Goal: Use online tool/utility: Utilize a website feature to perform a specific function

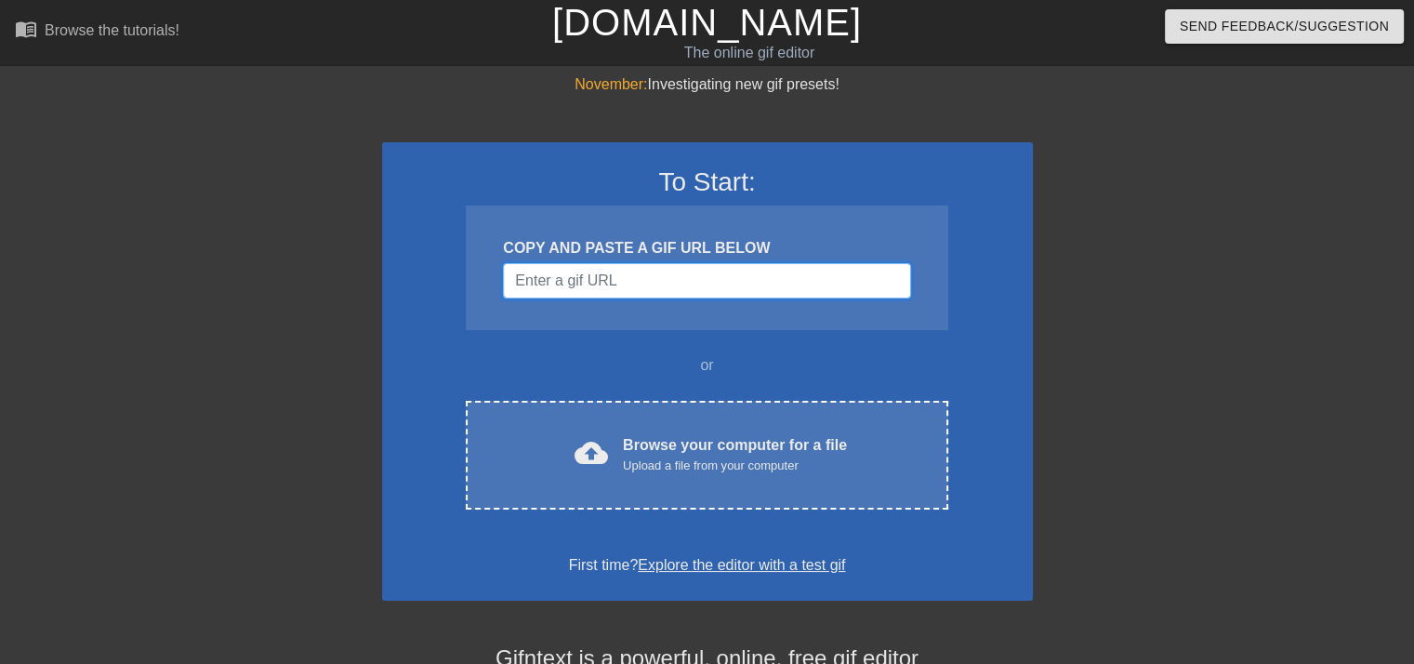
click at [677, 284] on input "Username" at bounding box center [706, 280] width 407 height 35
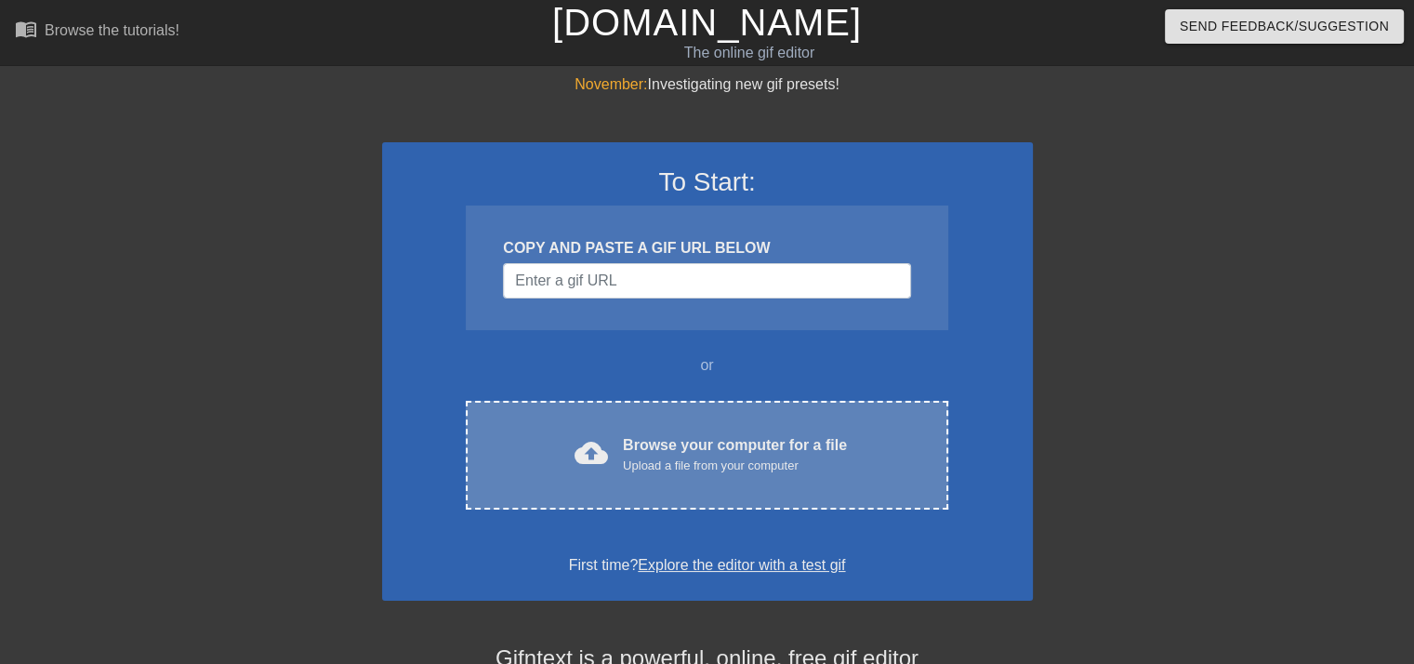
click at [666, 447] on div "Browse your computer for a file Upload a file from your computer" at bounding box center [735, 454] width 224 height 41
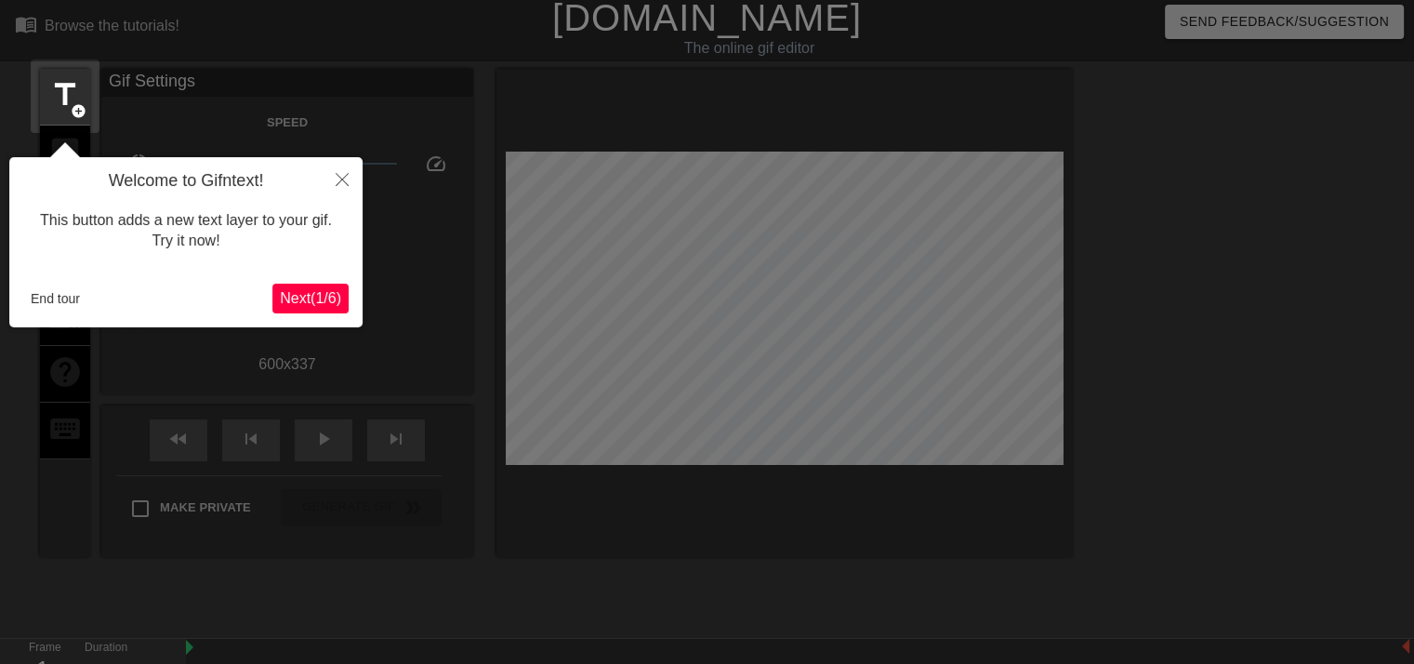
scroll to position [45, 0]
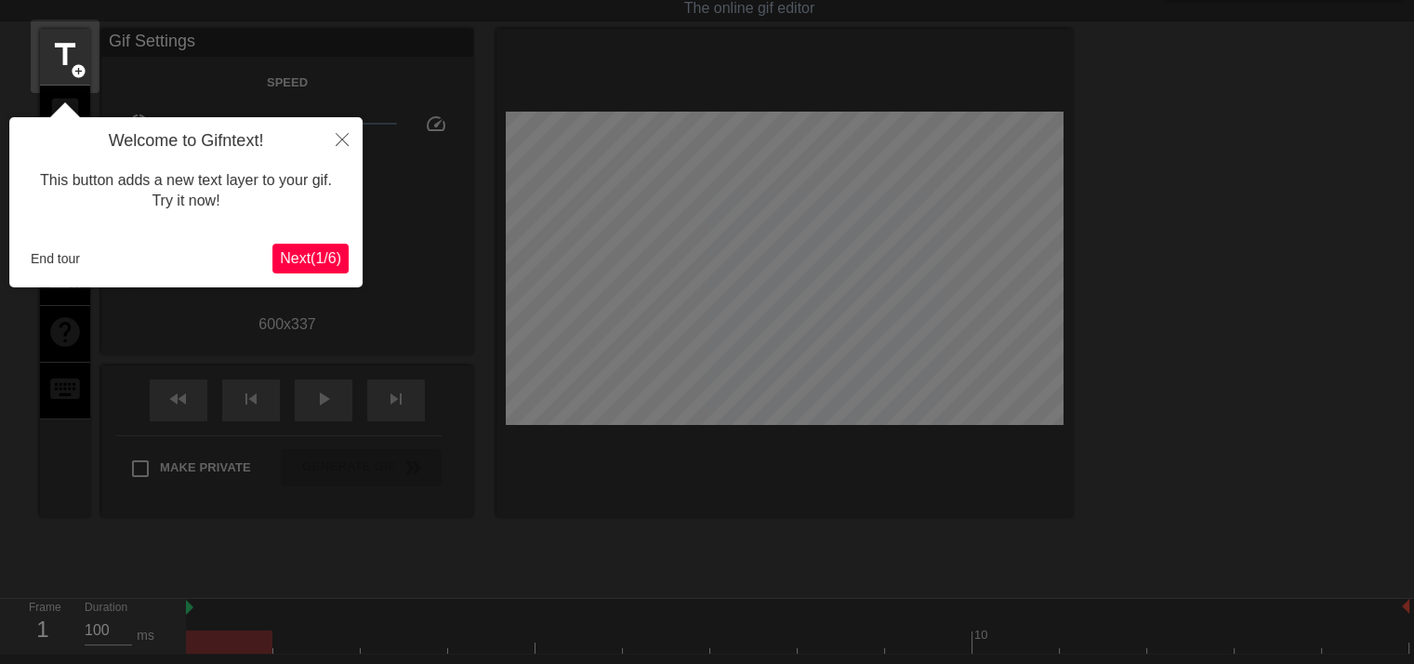
click at [299, 253] on span "Next ( 1 / 6 )" at bounding box center [310, 258] width 61 height 16
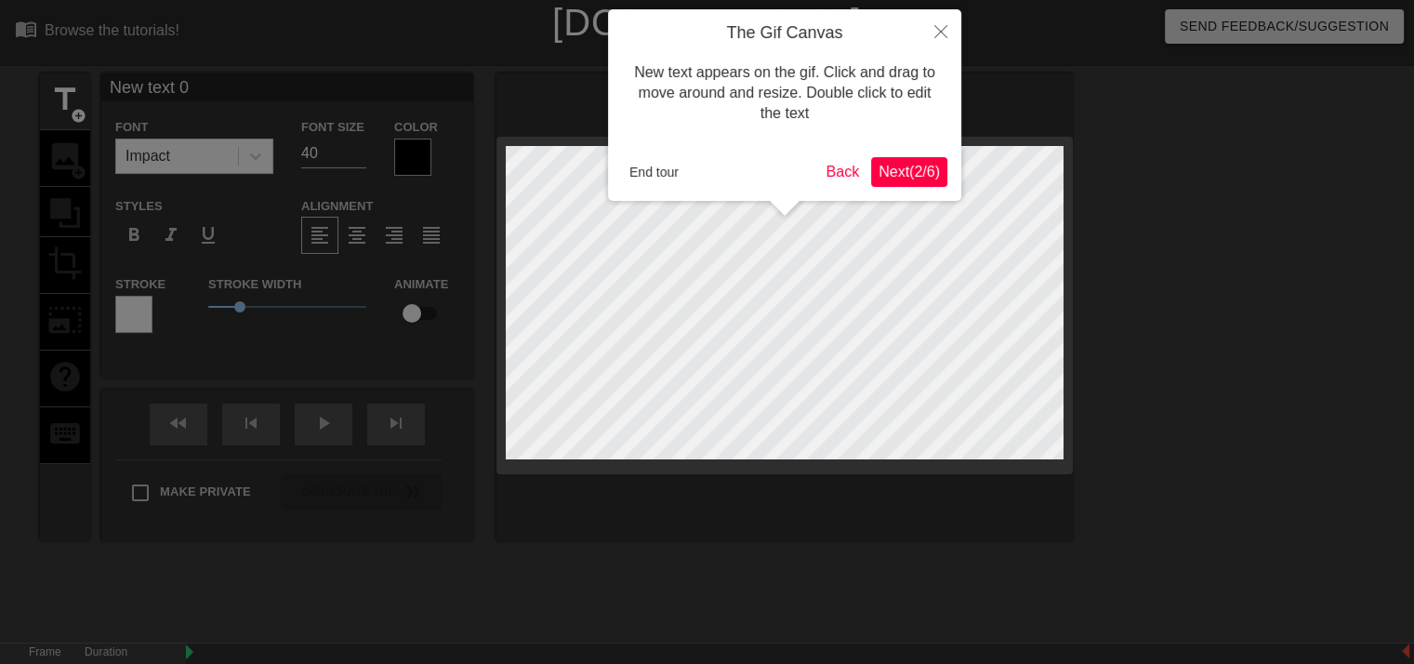
click at [923, 165] on span "Next ( 2 / 6 )" at bounding box center [909, 172] width 61 height 16
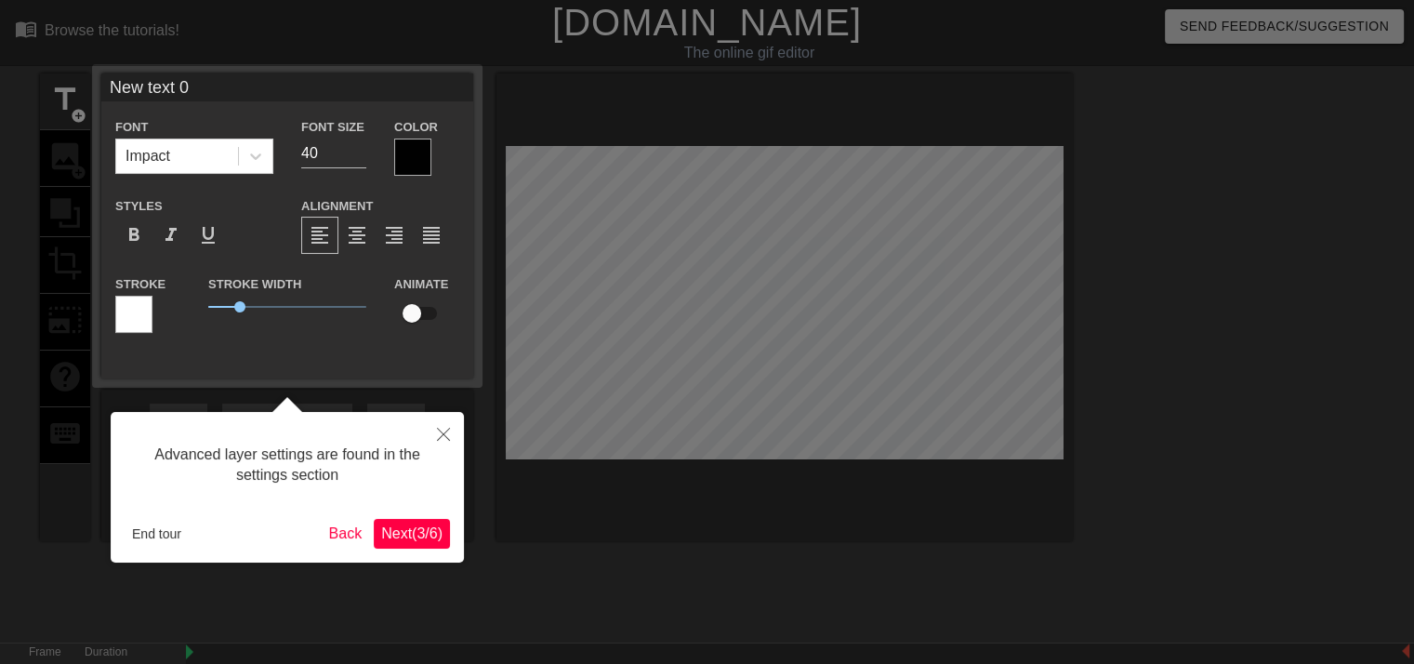
scroll to position [45, 0]
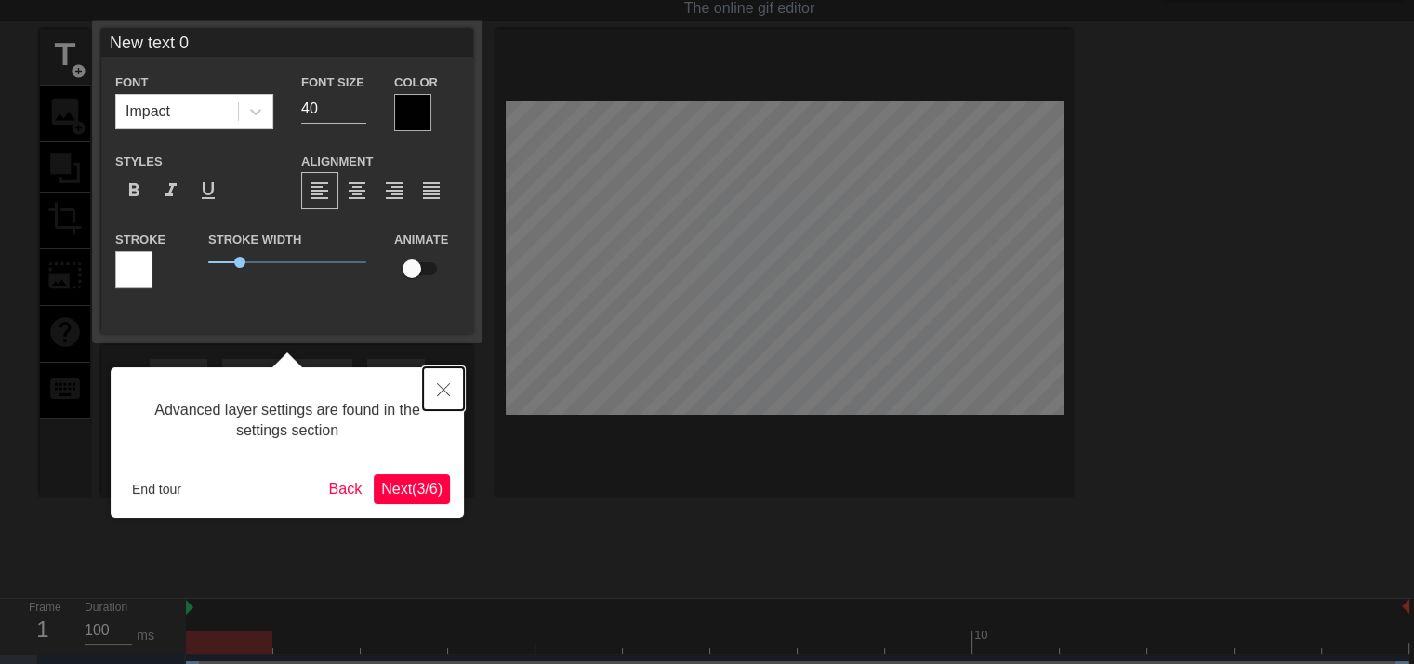
click at [439, 380] on button "Close" at bounding box center [443, 388] width 41 height 43
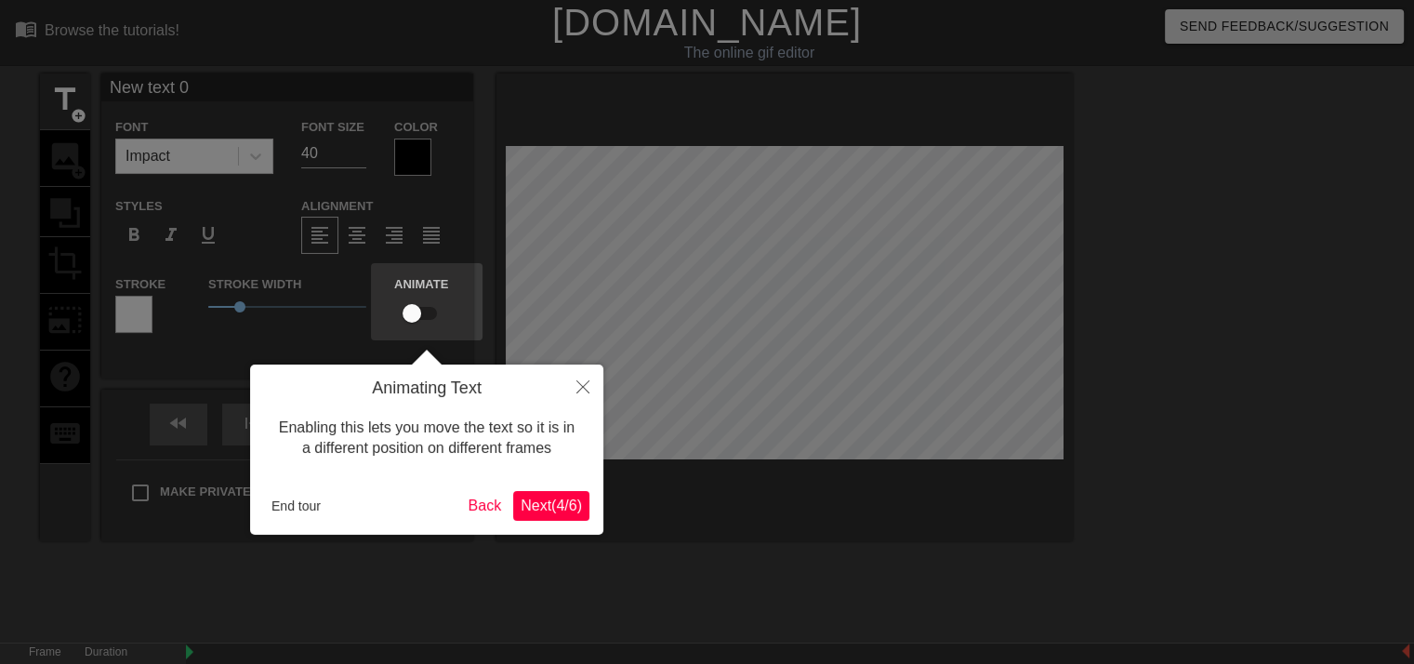
click at [558, 513] on span "Next ( 4 / 6 )" at bounding box center [551, 505] width 61 height 16
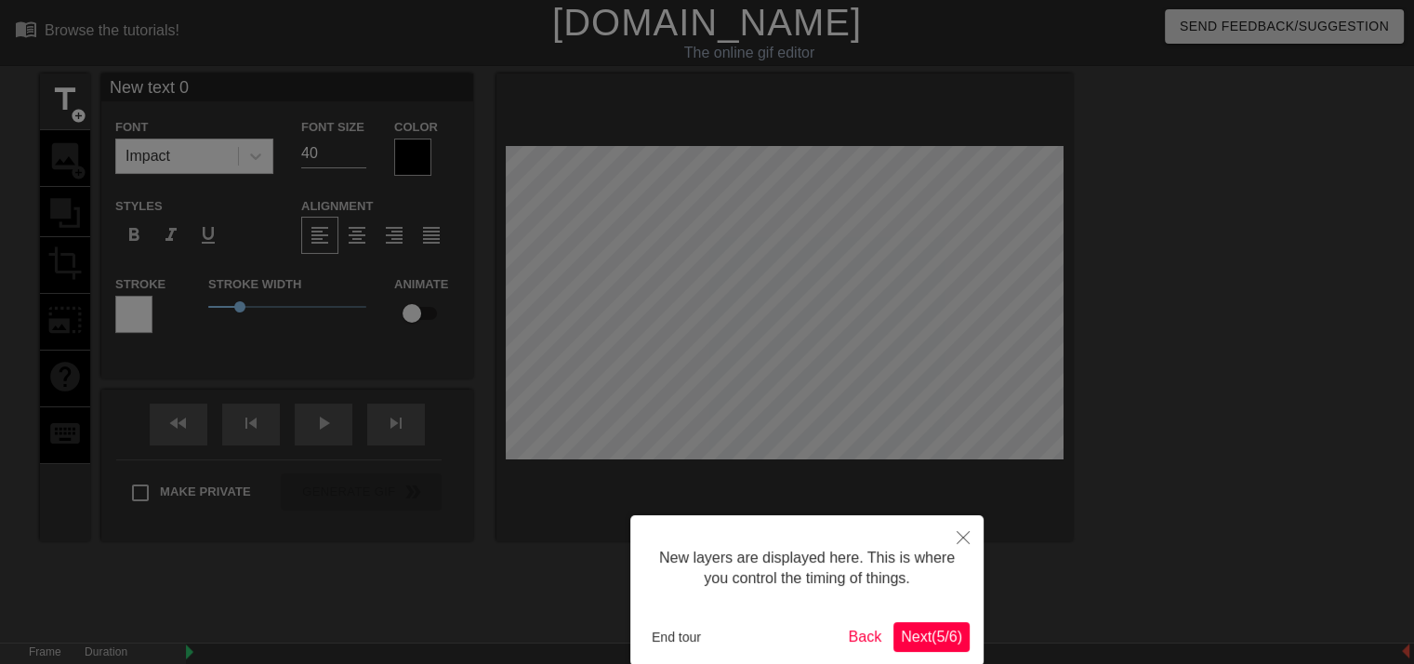
scroll to position [93, 0]
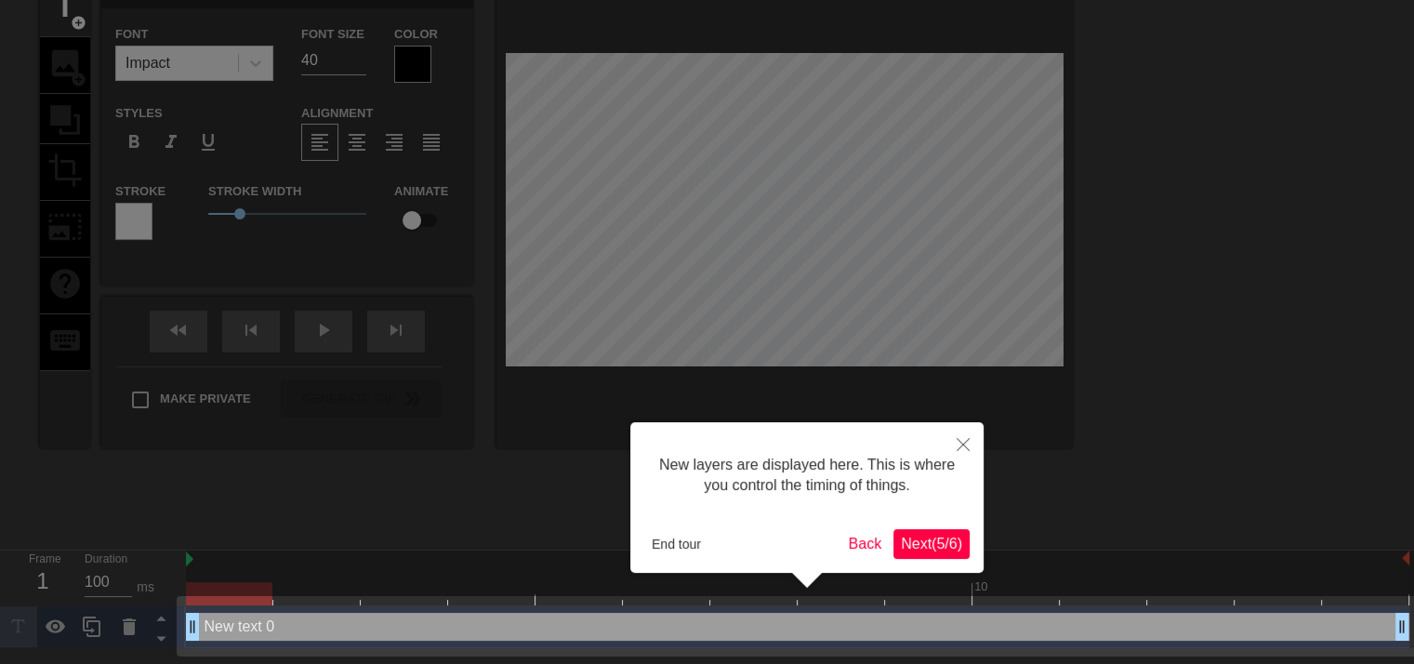
click at [938, 549] on span "Next ( 5 / 6 )" at bounding box center [931, 544] width 61 height 16
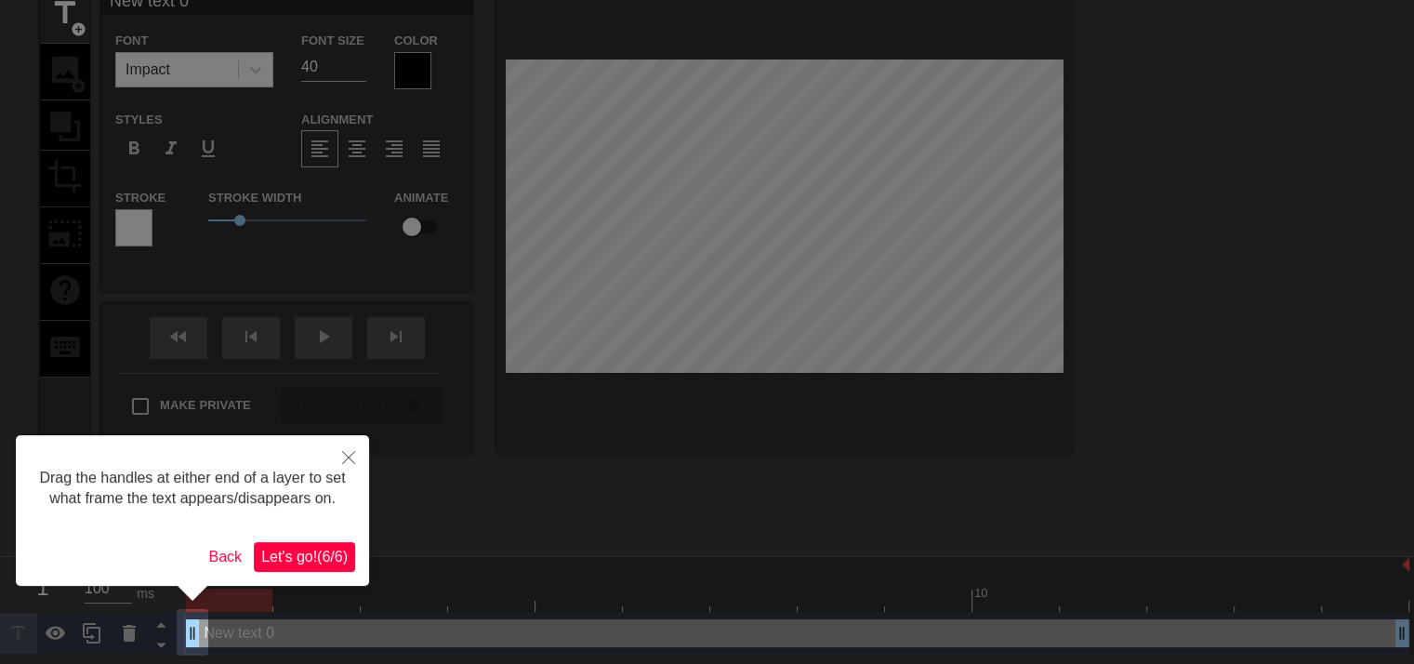
scroll to position [0, 0]
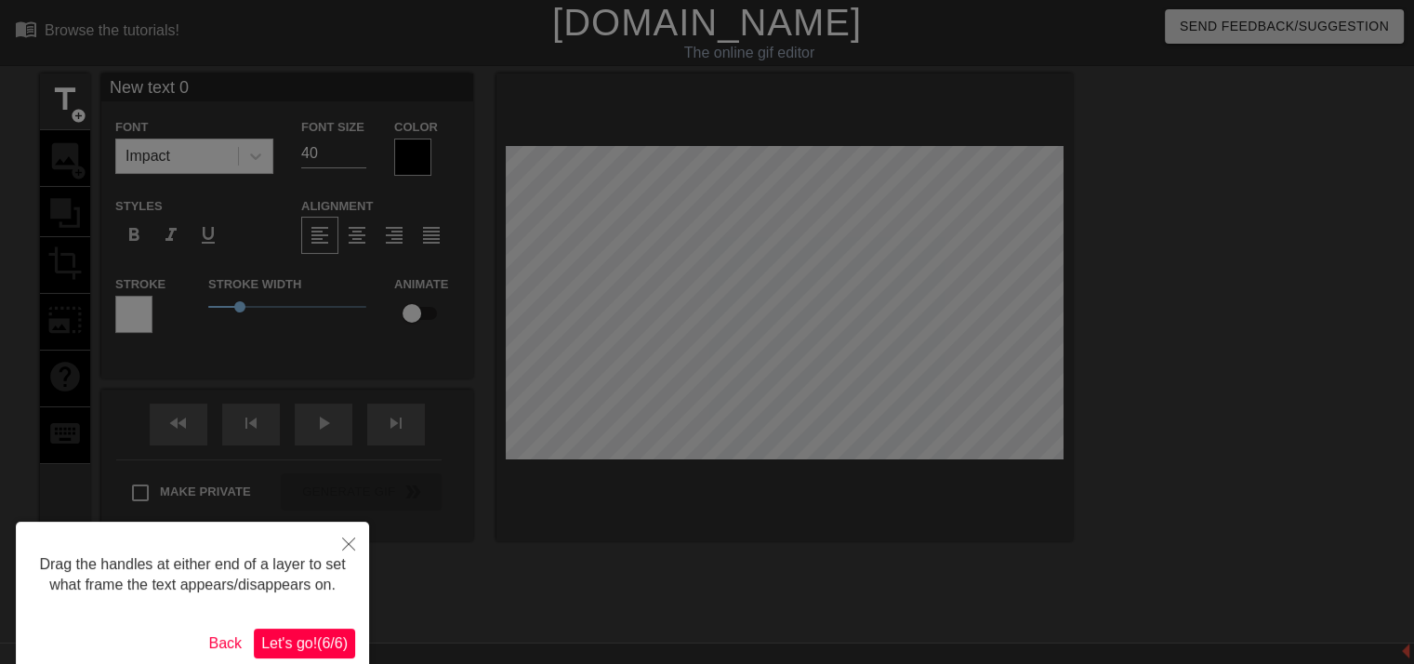
click at [328, 641] on span "Let's go! ( 6 / 6 )" at bounding box center [304, 643] width 86 height 16
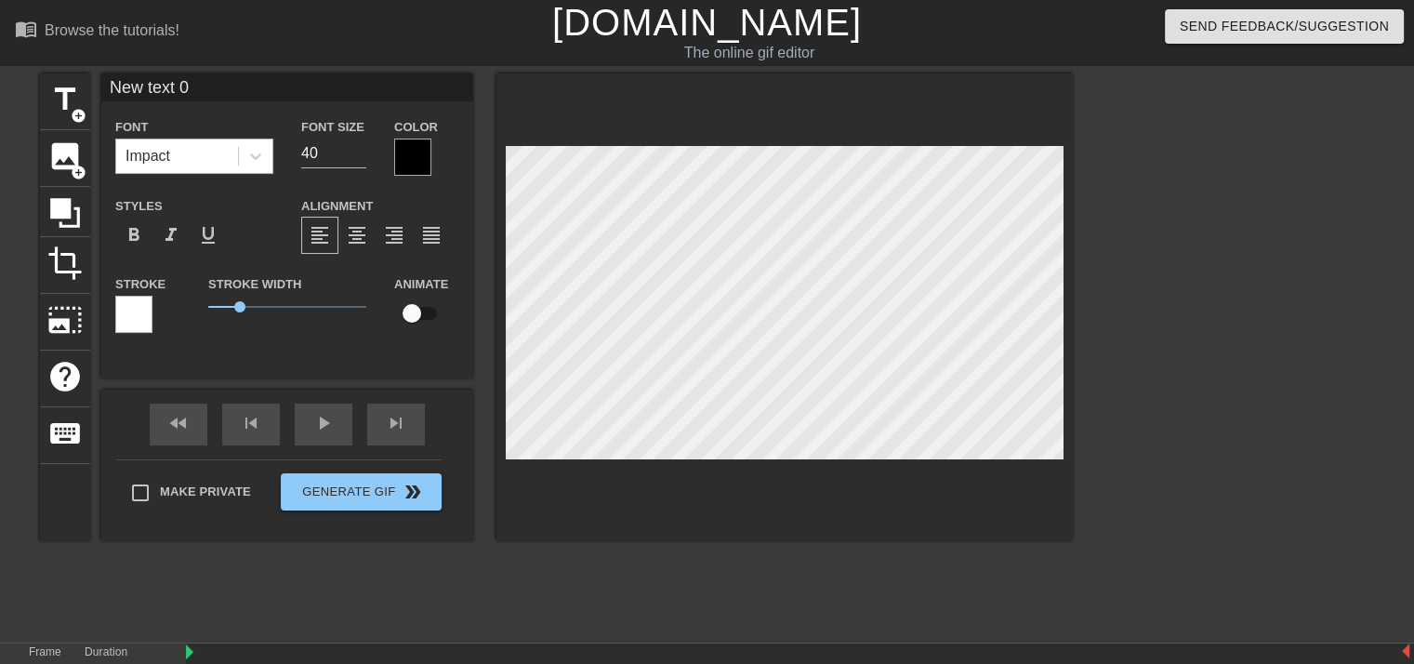
click at [167, 145] on div "Impact" at bounding box center [148, 156] width 45 height 22
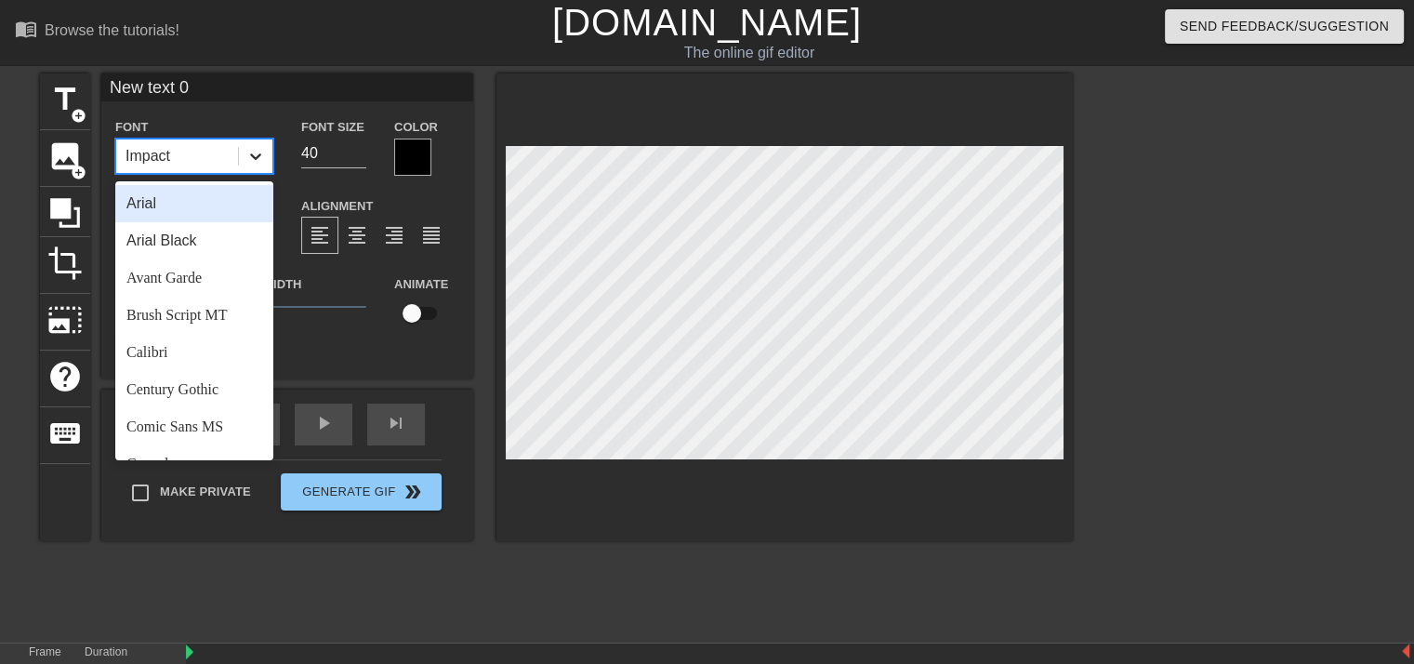
click at [264, 150] on icon at bounding box center [255, 156] width 19 height 19
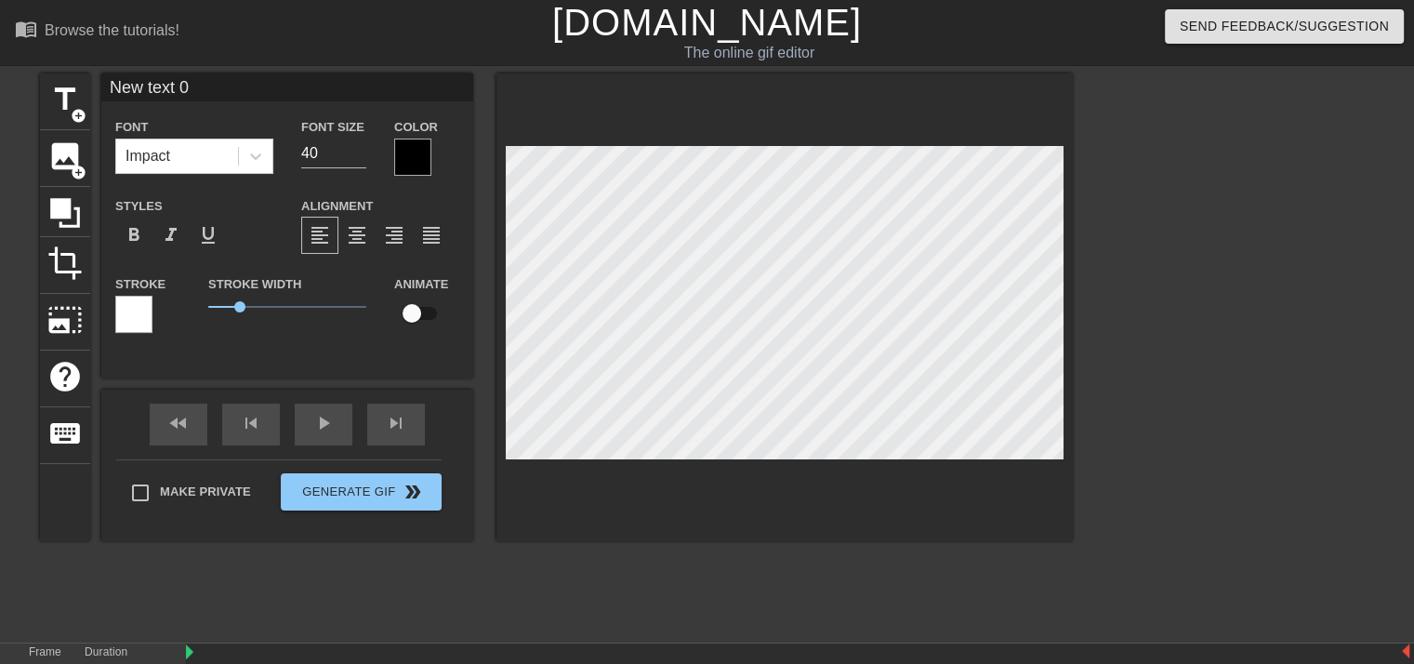
scroll to position [2, 2]
type input "text 0"
type textarea "text 0"
type input "text 0"
type textarea "text 0"
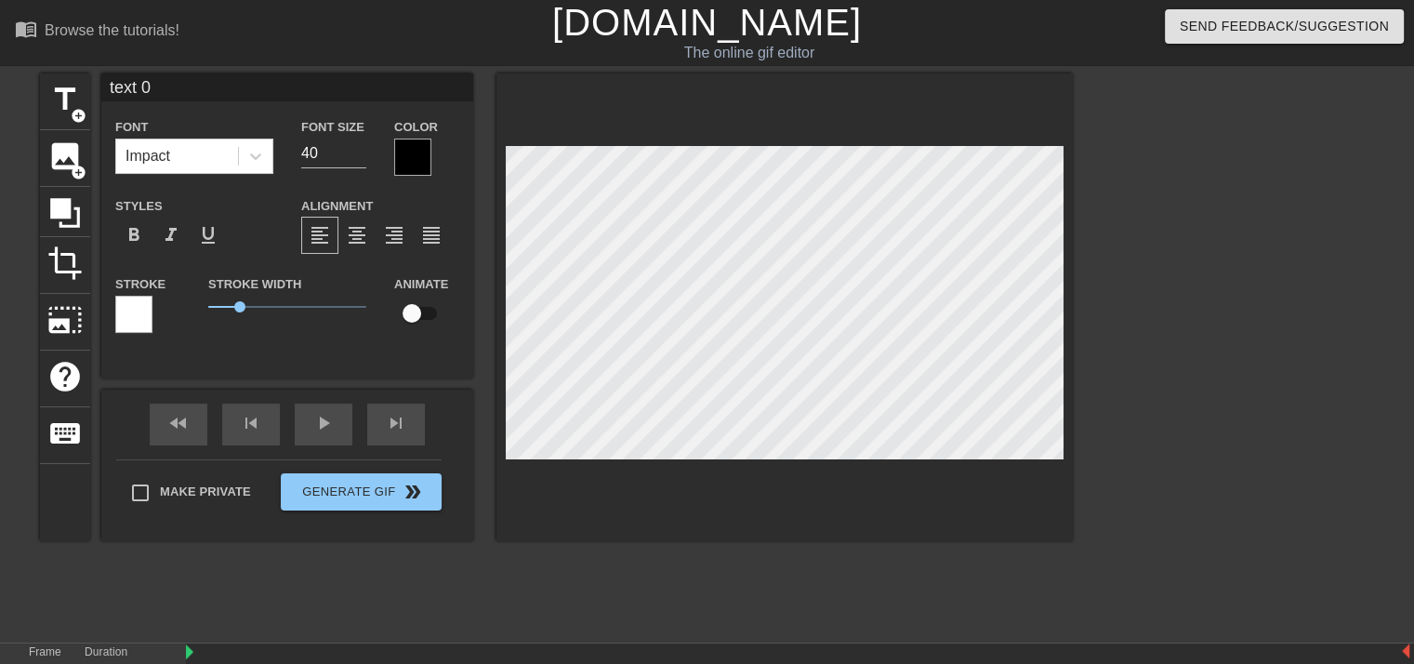
type input "ext 0"
type textarea "ext 0"
type input "xt 0"
type textarea "xt 0"
type input "t 0"
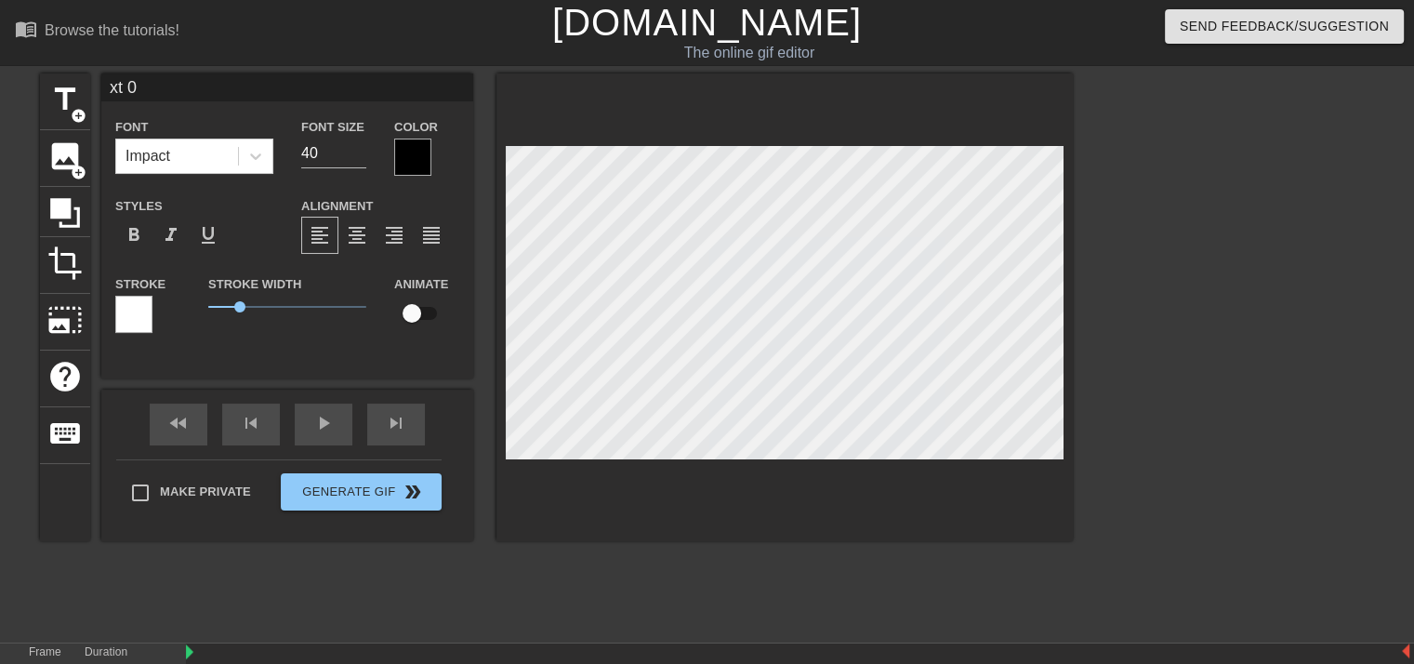
type textarea "t 0"
type input "0"
type textarea "0"
type input "0"
type textarea "0"
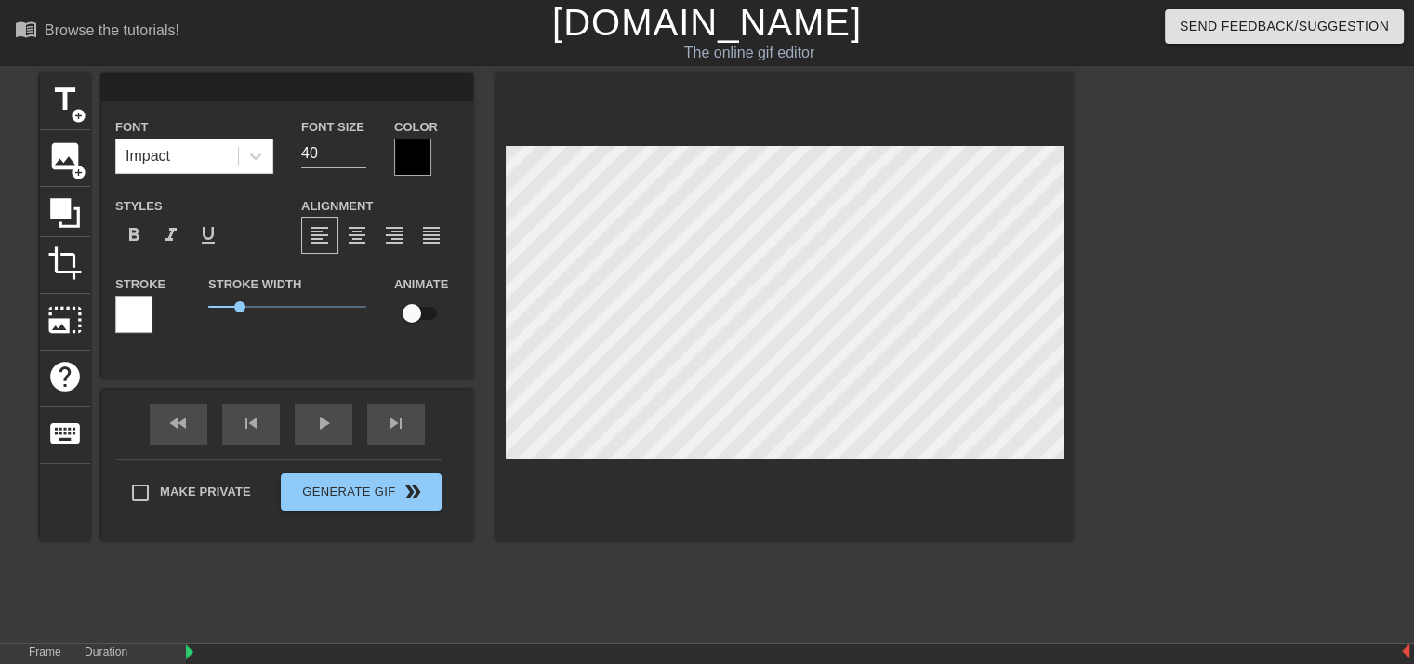
type input "S"
type textarea "S"
type input "St"
type textarea "St"
type input "Str"
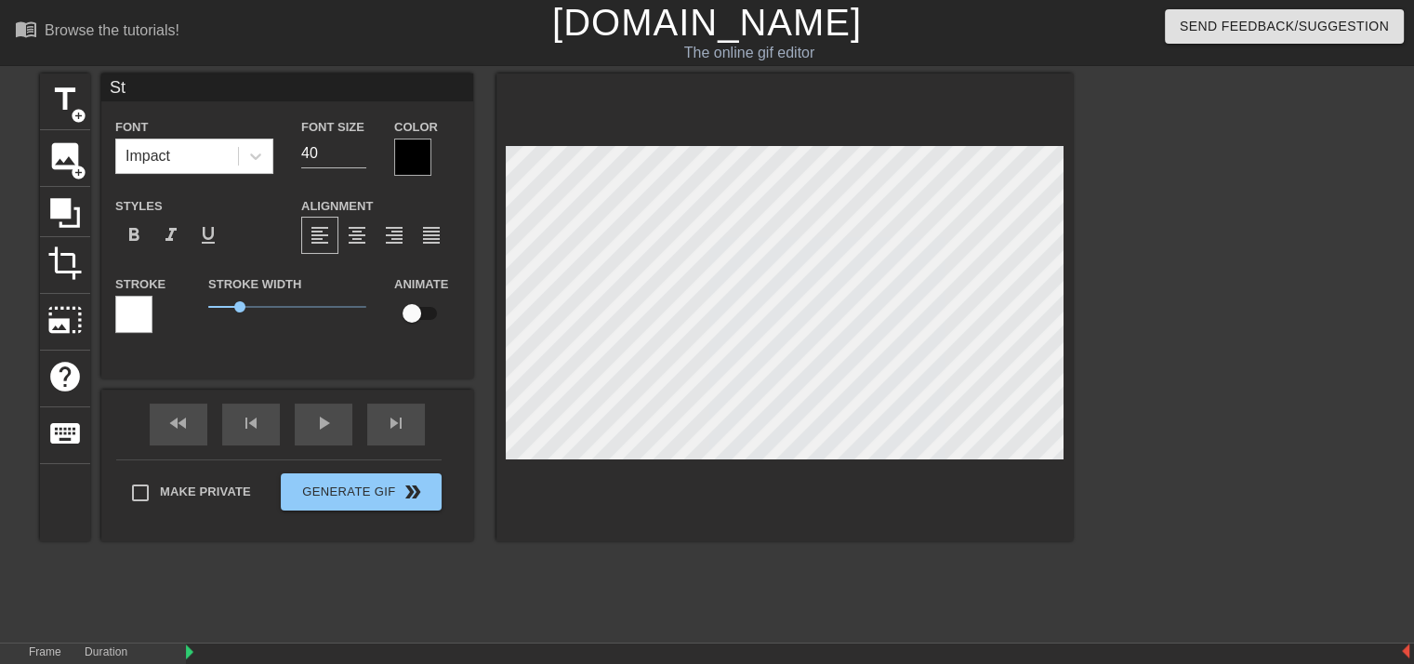
type textarea "Str"
type input "Stre"
type textarea "Stre"
type input "Strea"
type textarea "Strea"
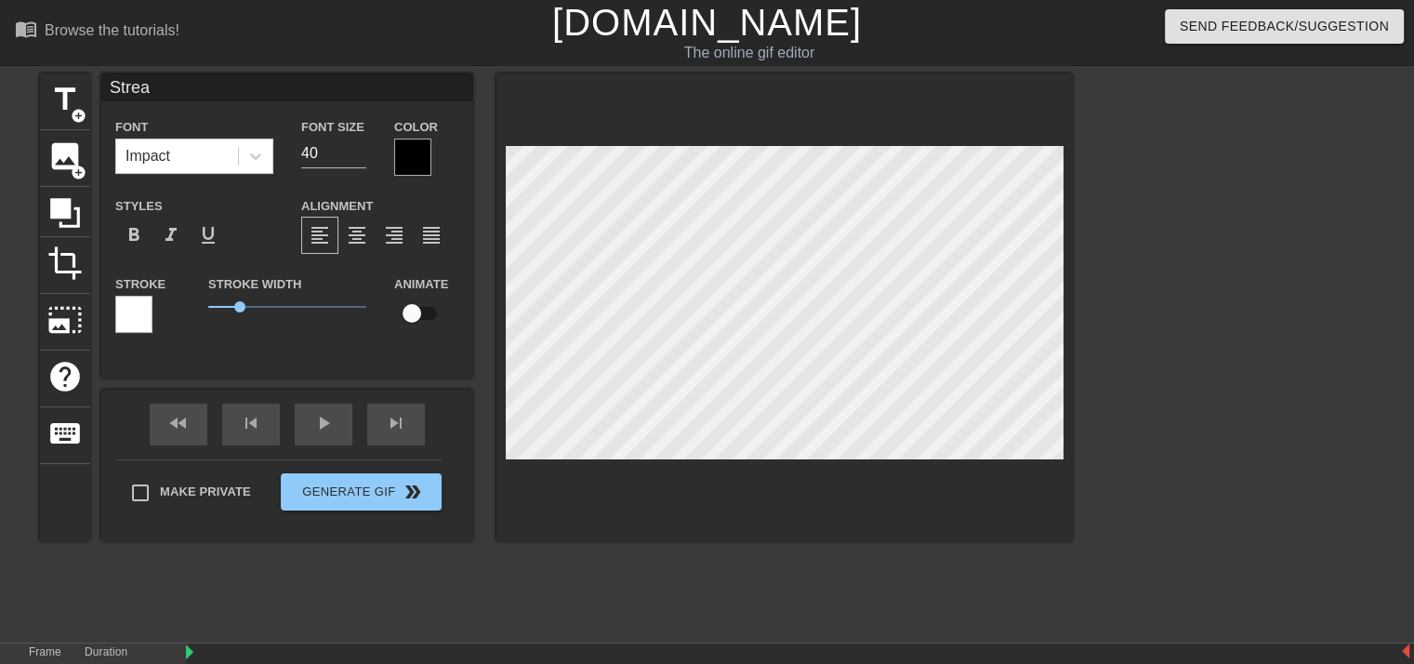
type input "Stream"
type textarea "Stream"
type input "Stream"
type textarea "Stream"
type input "Stream ¿"
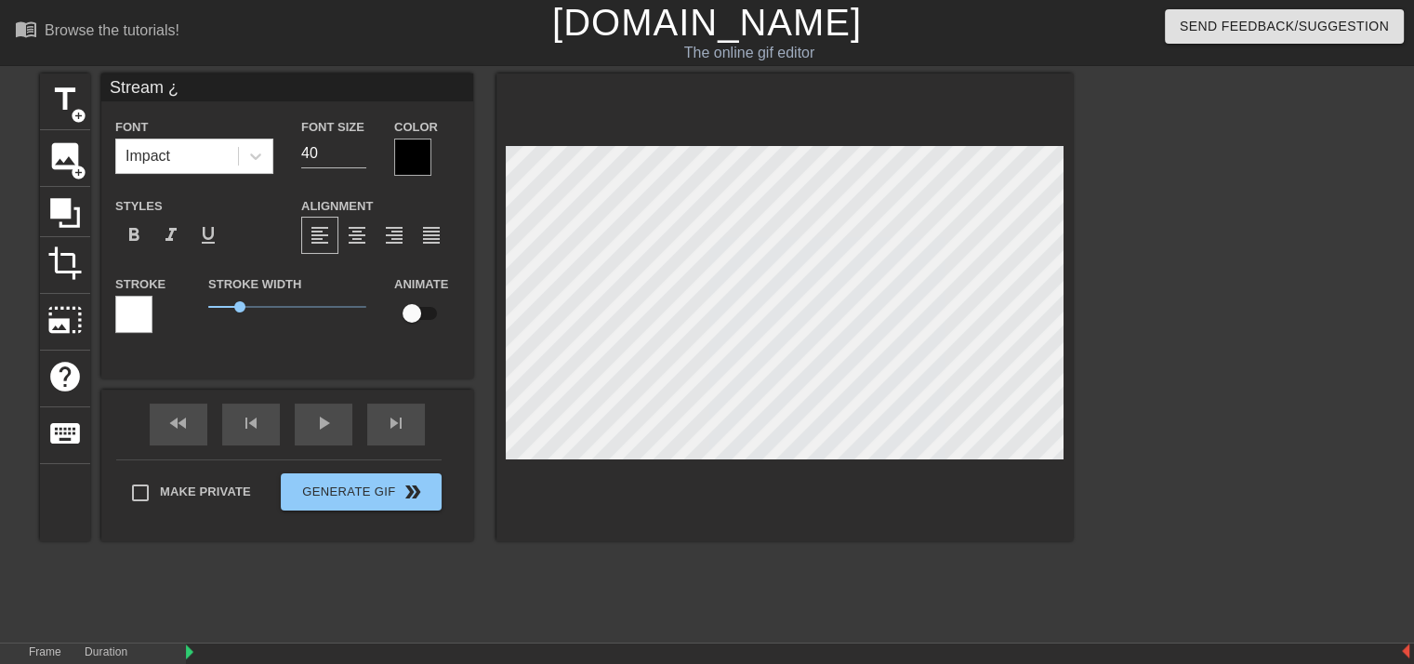
type textarea "Stream ¿"
type input "Stream"
type textarea "Stream"
type input "Stream"
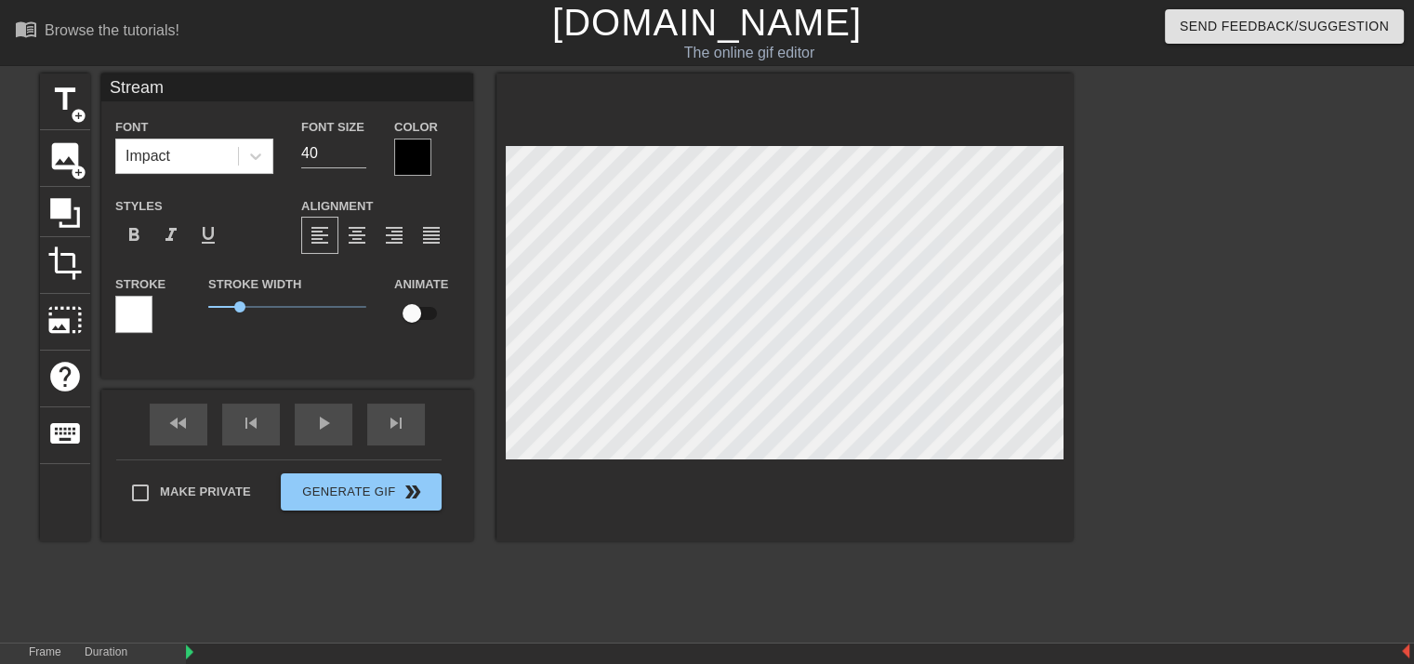
type textarea "Stream"
type input "Stream"
type textarea "Stream"
type input "Streamo"
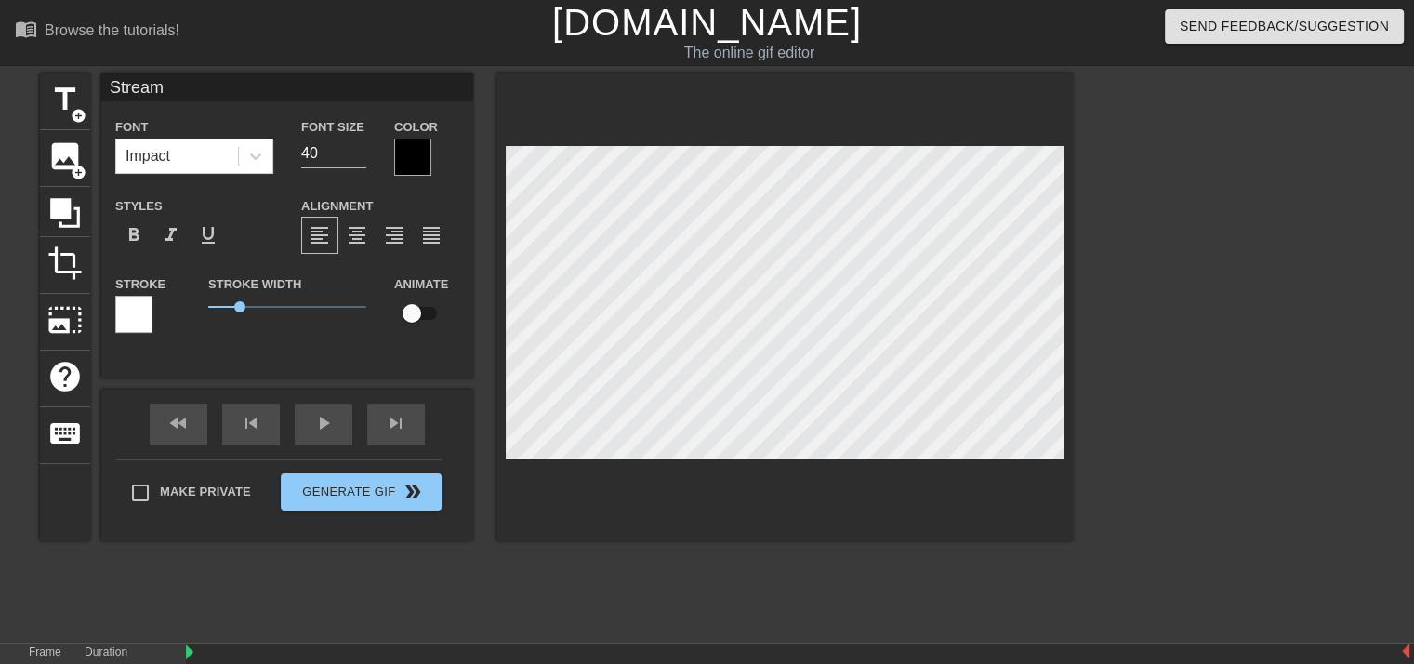
type textarea "Stream o"
type input "Streamof"
type textarea "Stream of"
type input "Streamoff"
type textarea "Stream off"
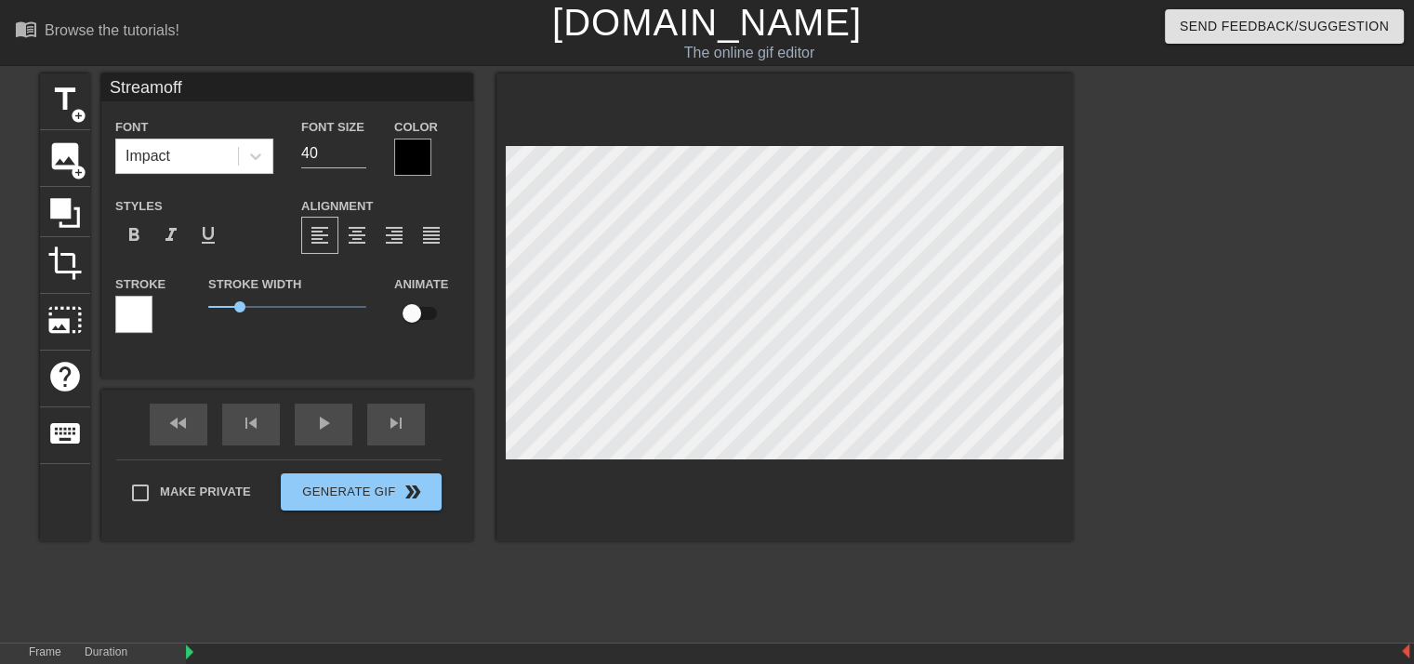
type input "Streamoffl"
type textarea "Stream offl"
type input "Streamoffli"
type textarea "Stream offli"
type input "Streamofflin"
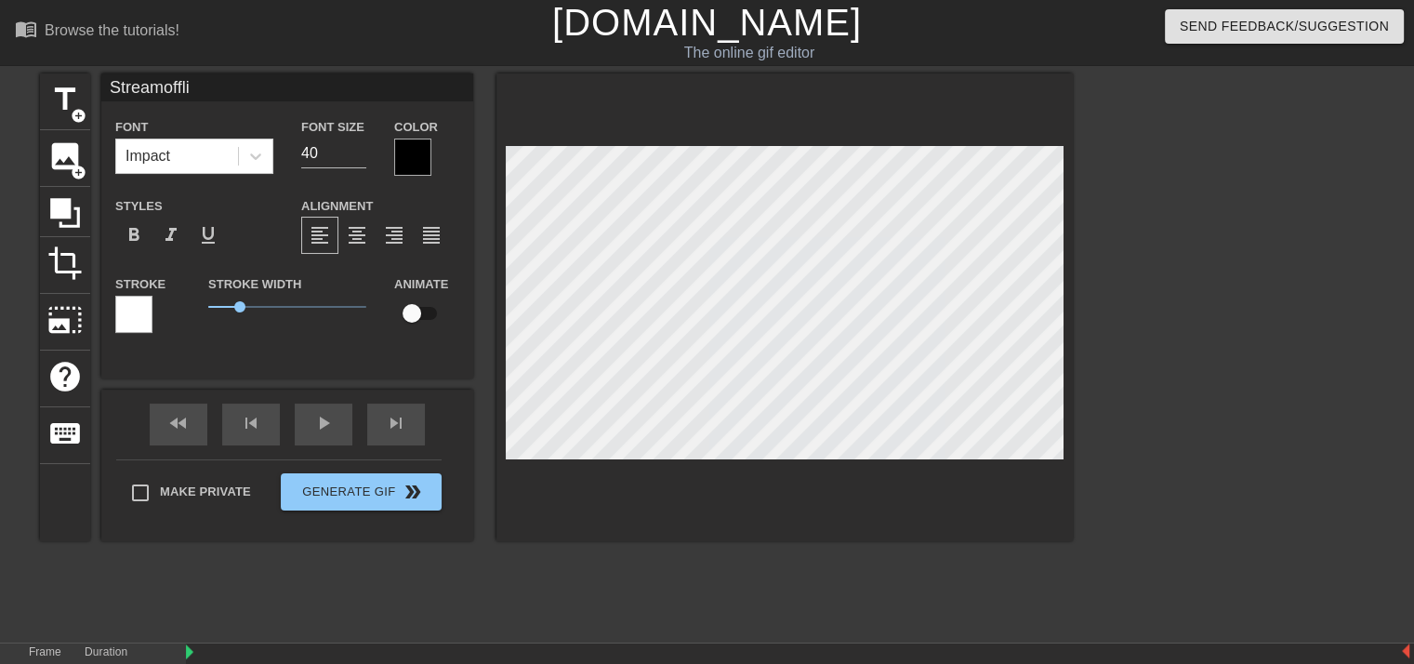
type textarea "Stream offlin"
type input "Streamoffline"
type textarea "Stream offline"
type input "Streamoffline"
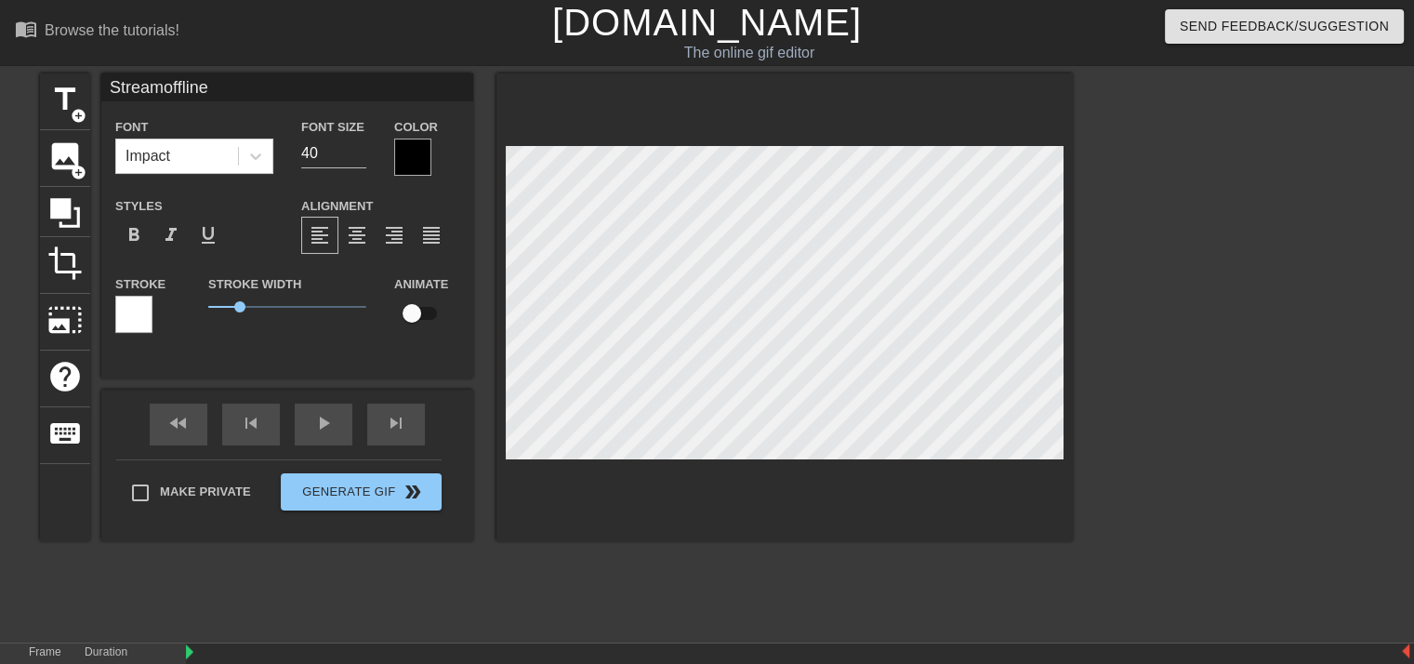
type textarea "Stream offline"
type input "Streamoffline U"
type textarea "Stream offline U"
type input "Streamoffline Uw"
type textarea "Stream offline Uw"
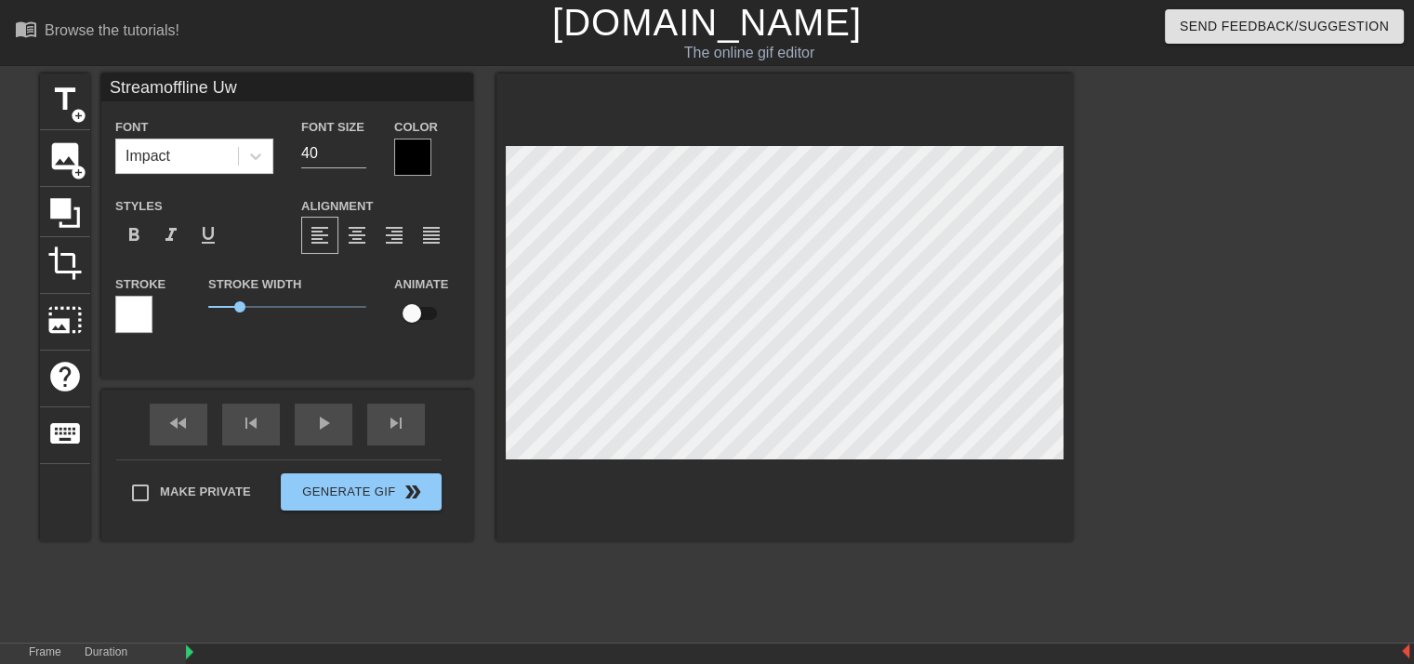
type input "Streamoffline UwU"
type textarea "Stream offline UwU"
type input "Streamoffline Uw"
type textarea "Stream offline Uw"
type input "Streamoffline U"
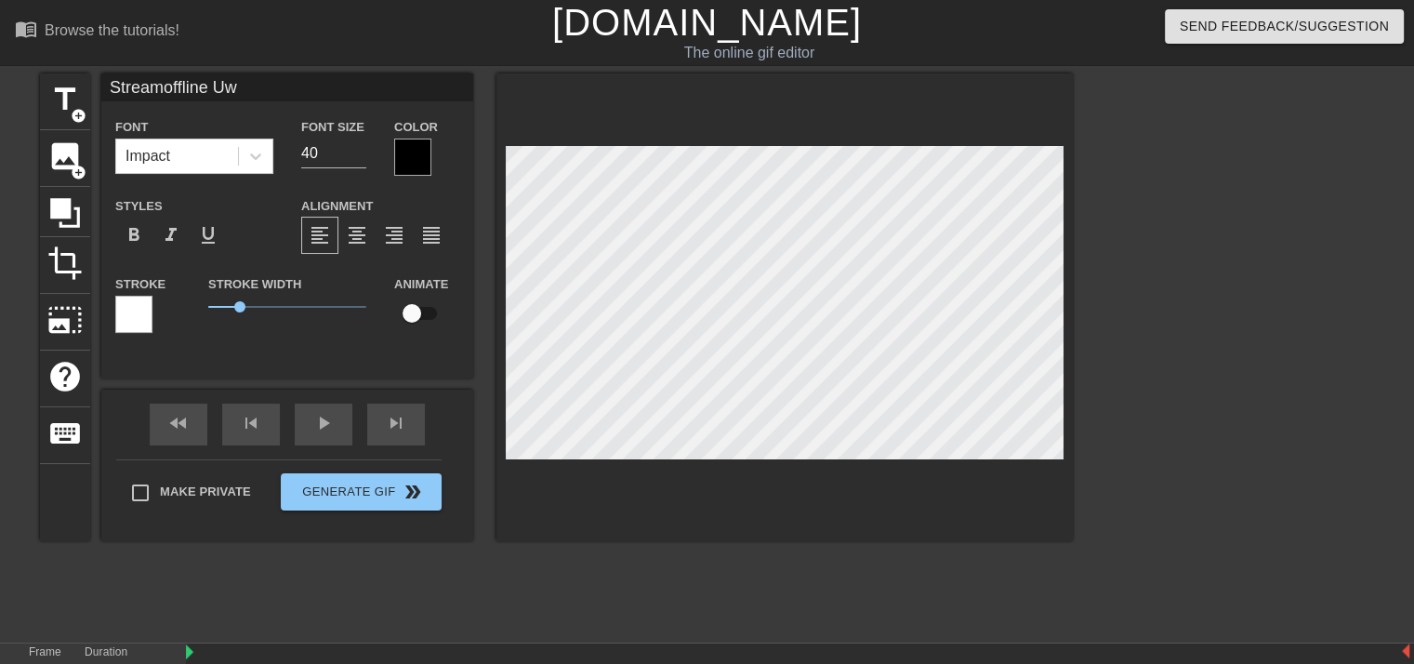
type textarea "Stream offline U"
type input "Streamoffline"
type textarea "Stream offline"
type input "Streamoffline"
type textarea "Stream offline"
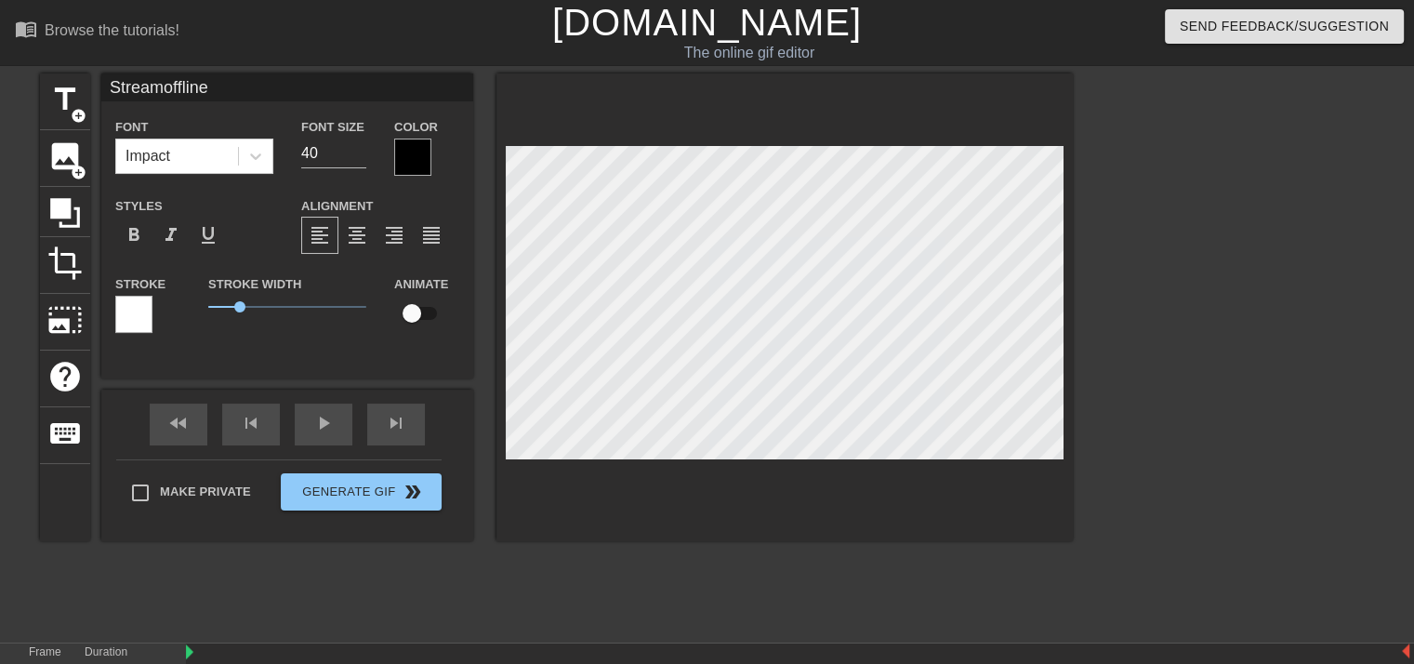
type input "Streamoffline"
type textarea "Stream offline"
type input "Streamofflineu"
type textarea "Stream offline u"
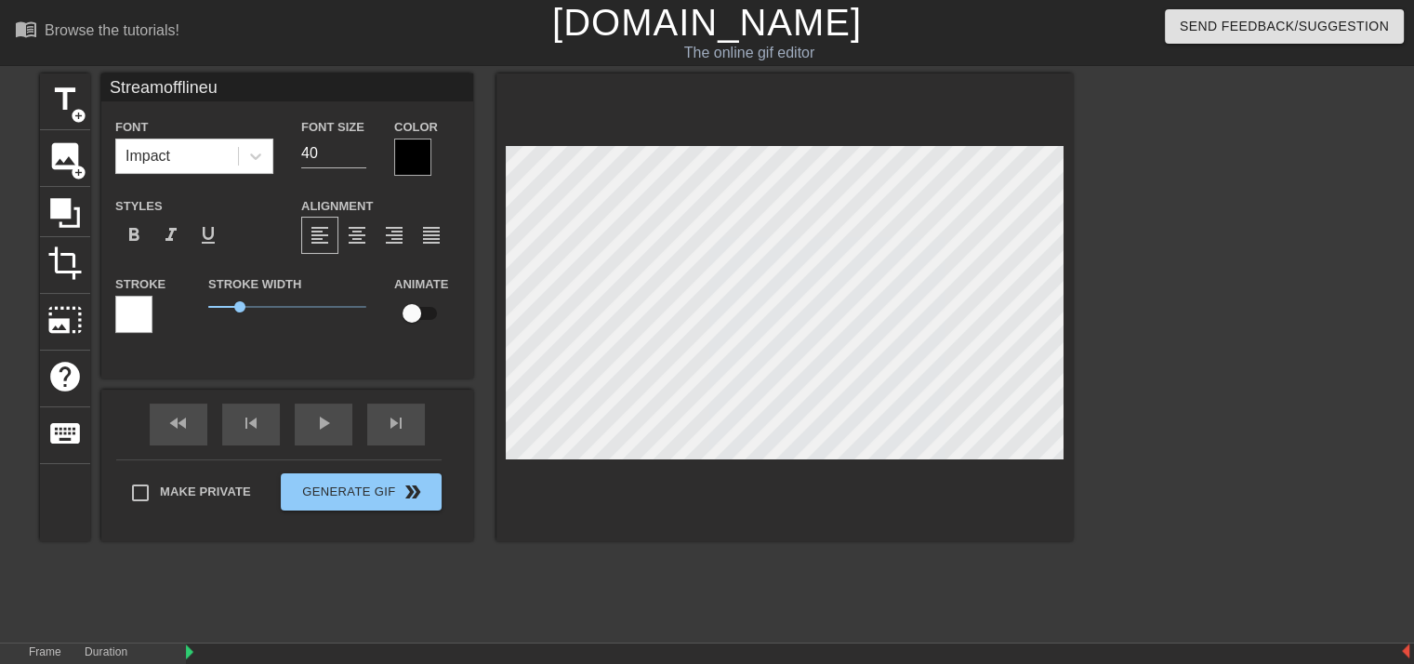
type input "StreamofflineuW"
type textarea "Stream offline uW"
type input "Streamofflineu"
type textarea "Stream offline u"
type input "Streamoffline"
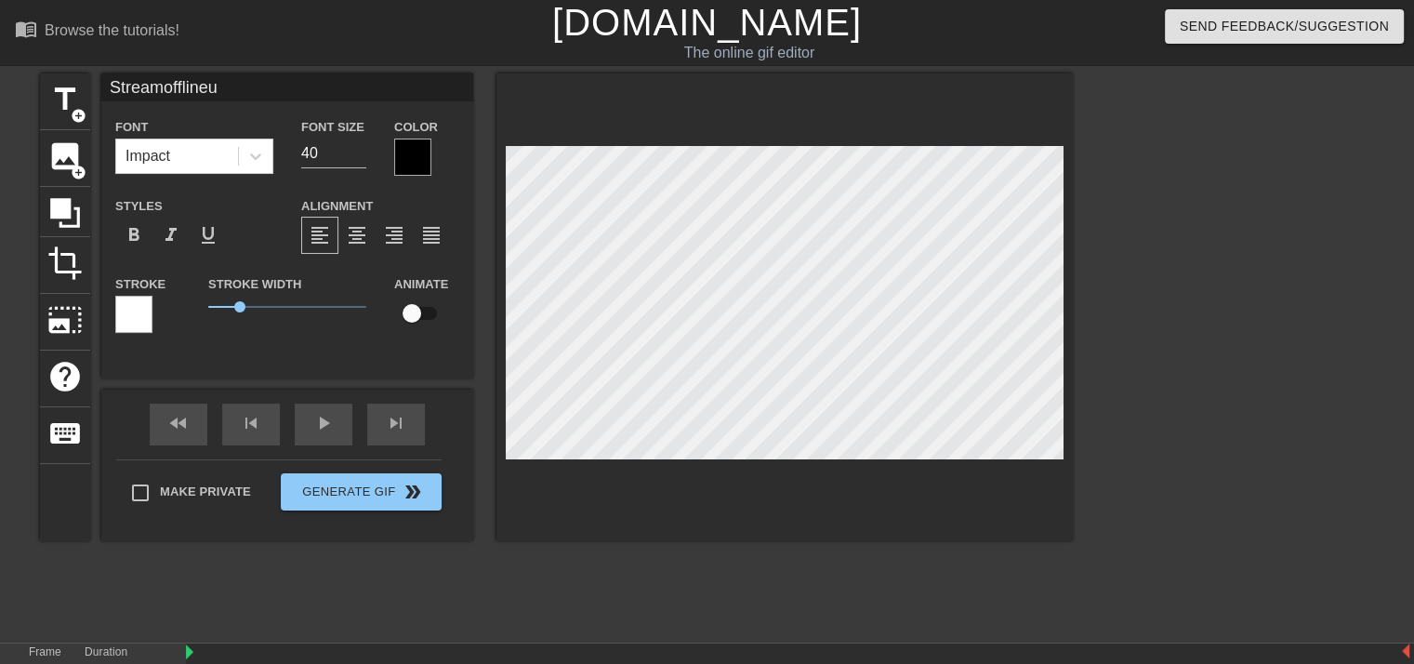
type textarea "Stream offline"
type input "Streamofflineu"
type textarea "Stream offline u"
type input "Streamoffline"
type textarea "Stream offline"
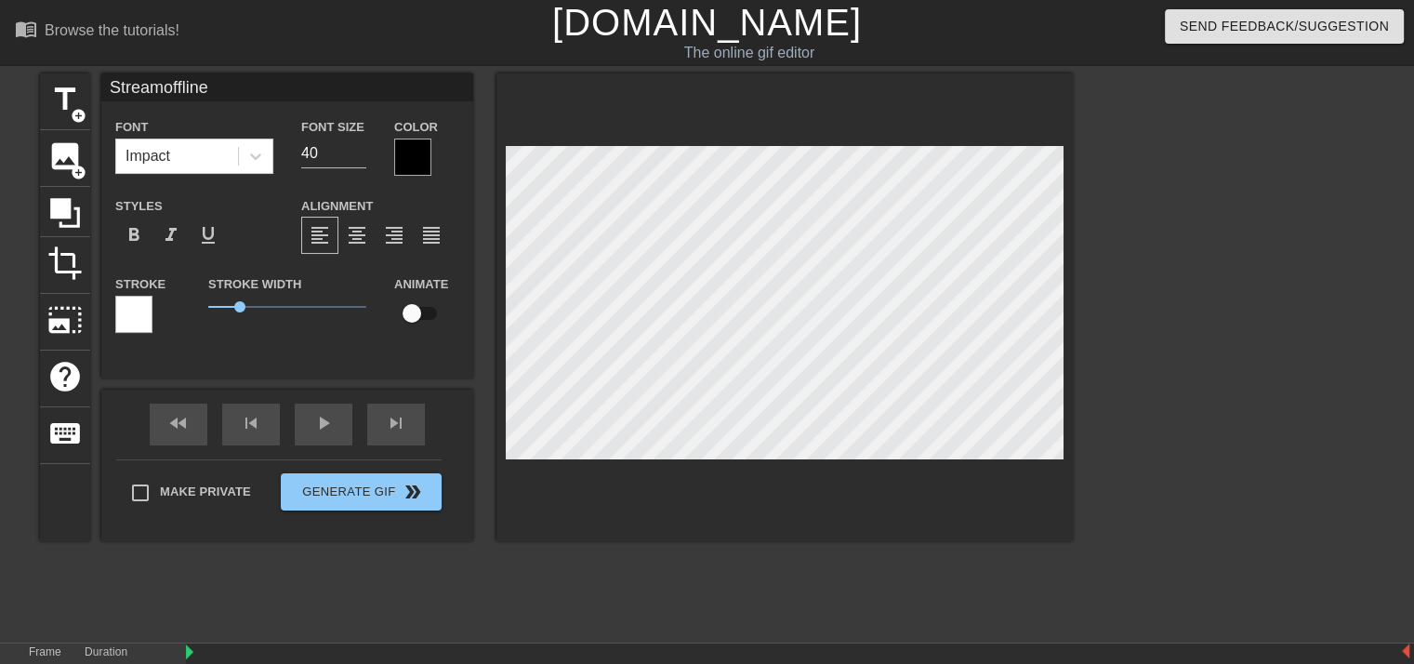
type input "StreamofflineU"
type textarea "Stream offline U"
type input "Streamoffline"
type textarea "Stream offline"
paste textarea "(ᴗ˳ᴗ)ᶻ𝗓𐰁 .ᐟ"
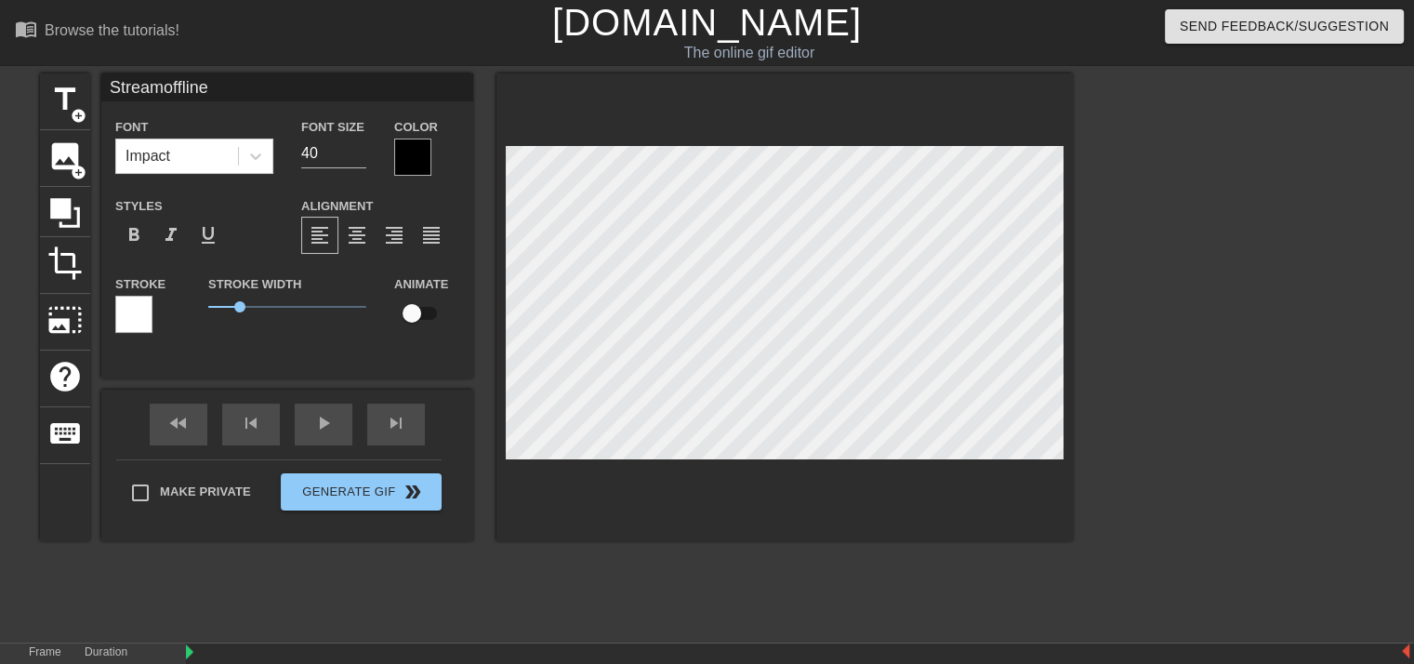
type input "Streamoffline(ᴗ˳ᴗ)ᶻ𝗓𐰁 .ᐟ"
type textarea "Stream offline (ᴗ˳ᴗ)ᶻ𝗓𐰁 .ᐟ"
type input "Streamoffline(ᴗ˳ᴗ) ᶻ𝗓𐰁 .ᐟ"
type textarea "Stream offline (ᴗ˳ᴗ) ᶻ𝗓𐰁 .ᐟ"
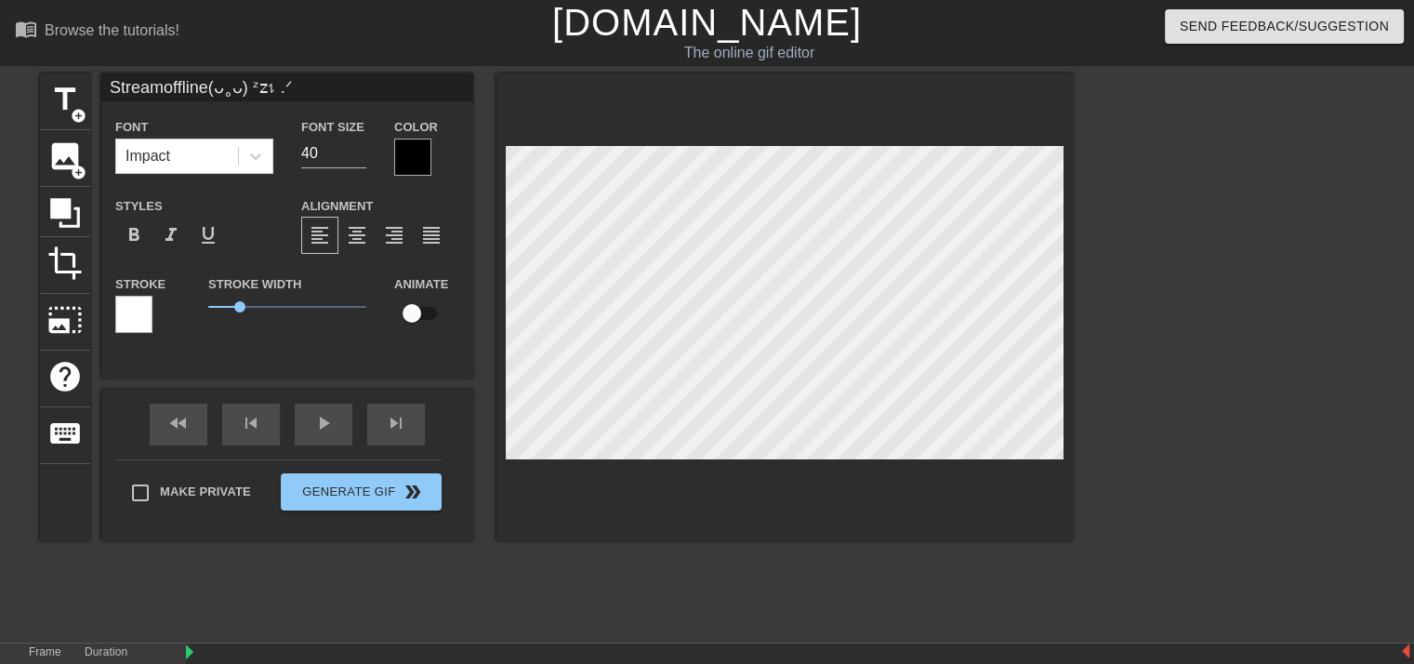
type input "Streamoffline(ᴗᴗ) ᶻ𝗓𐰁 .ᐟ"
type textarea "Stream offline (ᴗᴗ) ᶻ𝗓𐰁 .ᐟ"
type input "Streamoffline(ᴗwᴗ) ᶻ𝗓𐰁 .ᐟ"
type textarea "Stream offline (ᴗwᴗ) ᶻ𝗓𐰁 .ᐟ"
type input "Streamoffline(ᴗᴗ) ᶻ𝗓𐰁 .ᐟ"
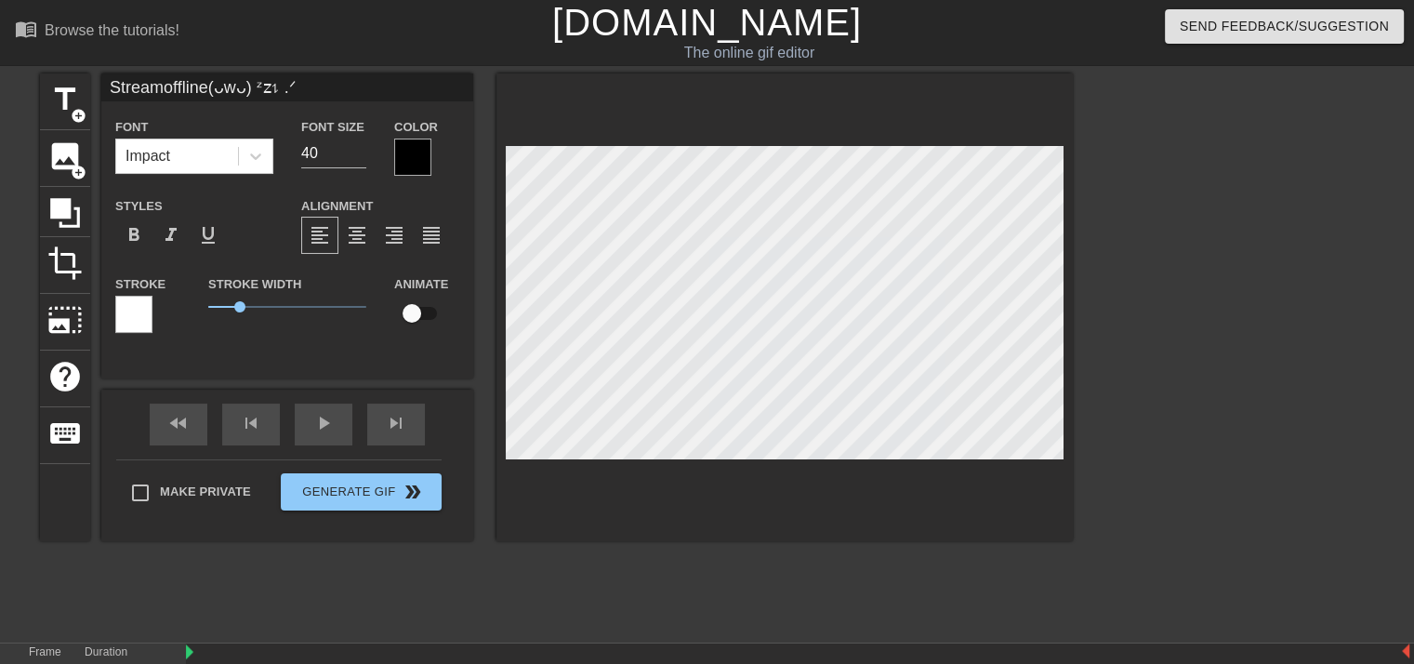
type textarea "Stream offline (ᴗᴗ) ᶻ𝗓𐰁 .ᐟ"
type input "Streamoffline(ᴗWᴗ) ᶻ𝗓𐰁 .ᐟ"
type textarea "Stream offline (ᴗWᴗ) ᶻ𝗓𐰁 .ᐟ"
type input "Streamoffline(ᴗᴗ) ᶻ𝗓𐰁 .ᐟ"
type textarea "Stream offline (ᴗᴗ) ᶻ𝗓𐰁 .ᐟ"
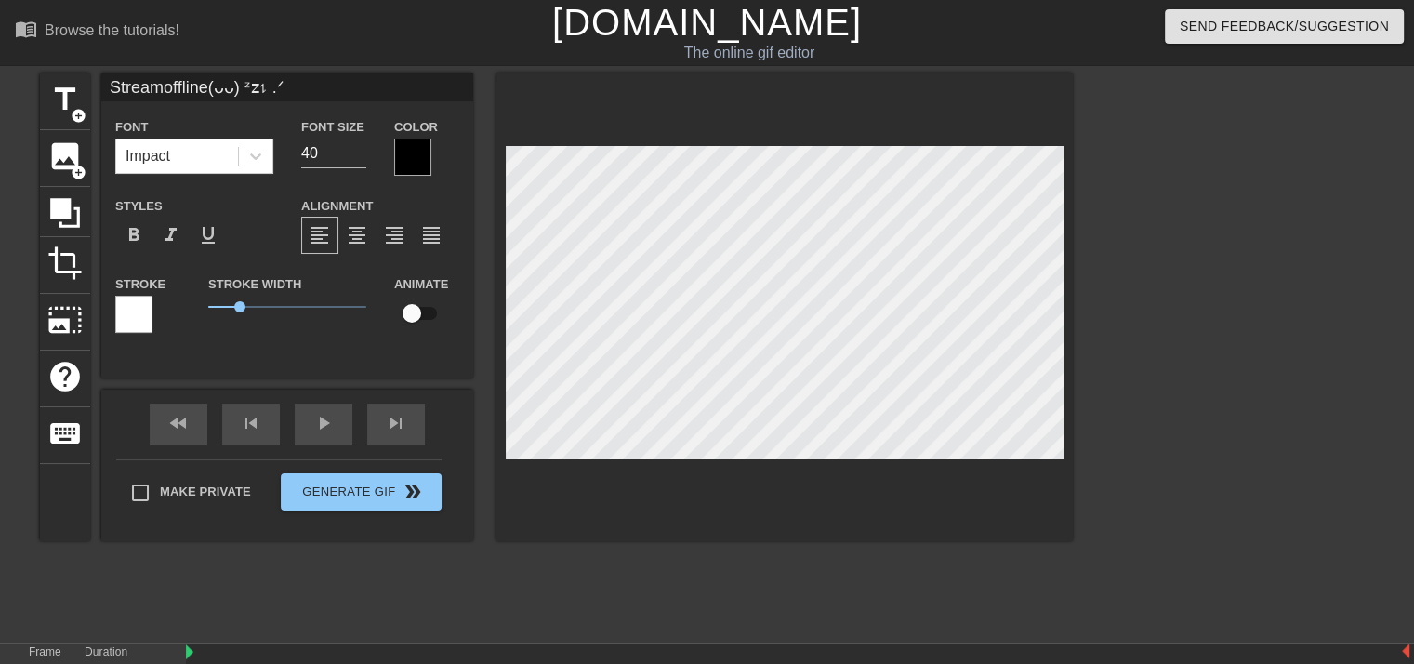
type input "Streamoffline(ᴗ-ᴗ) ᶻ𝗓𐰁 .ᐟ"
type textarea "Stream offline (ᴗ-ᴗ) ᶻ𝗓𐰁 .ᐟ"
type input "Streamoffline(ᴗᴗ) ᶻ𝗓𐰁 .ᐟ"
type textarea "Stream offline (ᴗᴗ) ᶻ𝗓𐰁 .ᐟ"
type input "Streamoffline(ᴗ_ᴗ) ᶻ𝗓𐰁 .ᐟ"
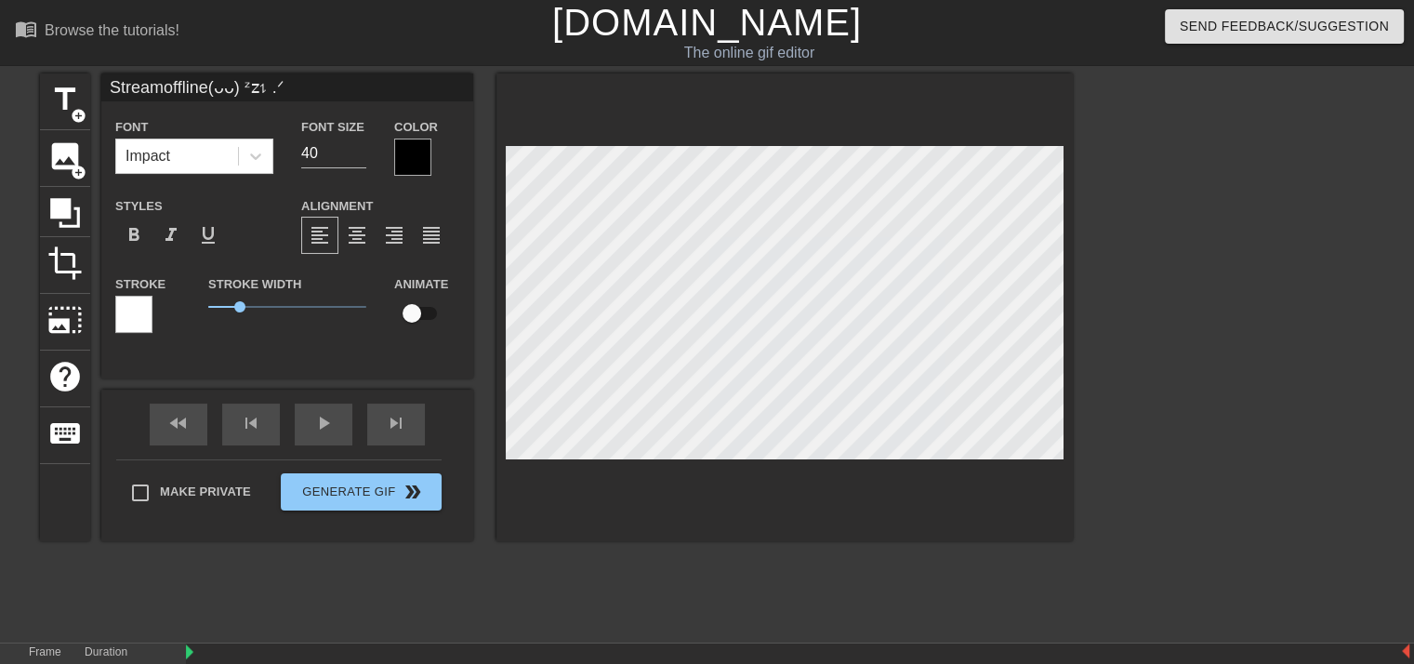
type textarea "Stream offline (ᴗ_ᴗ) ᶻ𝗓𐰁 .ᐟ"
type input "Streamoffline(ᴗᴗ) ᶻ𝗓𐰁 .ᐟ"
type textarea "Stream offline (ᴗᴗ) ᶻ𝗓𐰁 .ᐟ"
type input "Streamoffline(ᴗ.ᴗ) ᶻ𝗓𐰁 .ᐟ"
type textarea "Stream offline (ᴗ.ᴗ) ᶻ𝗓𐰁 .ᐟ"
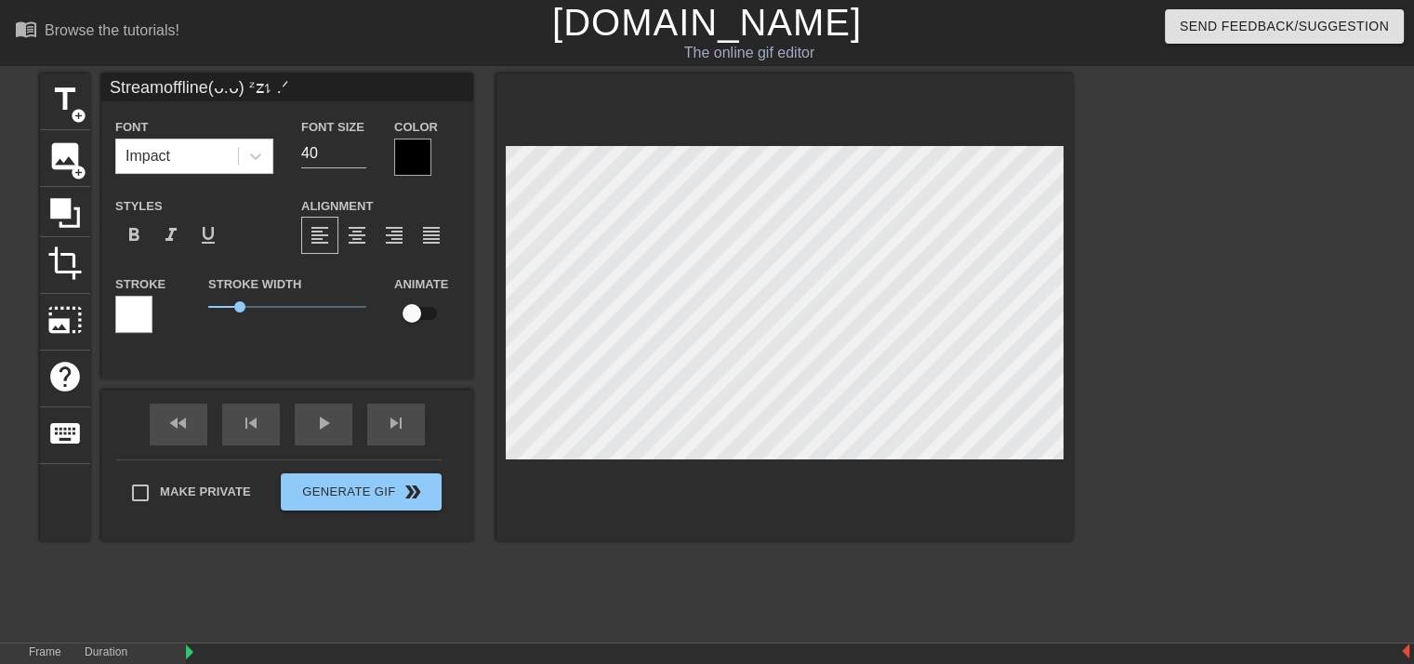
type input "Streamoffline(ᴗᴗ) ᶻ𝗓𐰁 .ᐟ"
type textarea "Stream offline (ᴗᴗ) ᶻ𝗓𐰁 .ᐟ"
type input "Streamoffline(ᴗ+ᴗ) ᶻ𝗓𐰁 .ᐟ"
type textarea "Stream offline (ᴗ+ᴗ) ᶻ𝗓𐰁 .ᐟ"
type input "Streamoffline(ᴗᴗ) ᶻ𝗓𐰁 .ᐟ"
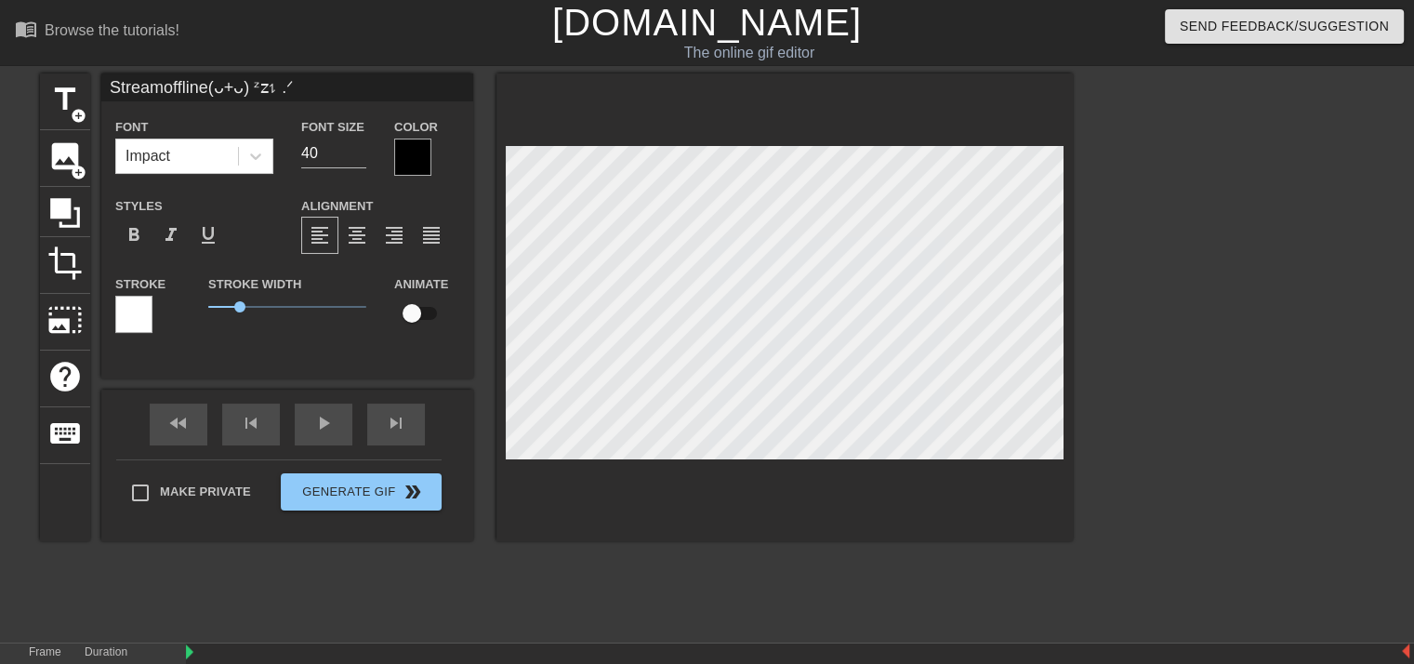
type textarea "Stream offline (ᴗᴗ) ᶻ𝗓𐰁 .ᐟ"
type input "Streamoffline(ᴗ[ᴗ) ᶻ𝗓𐰁 .ᐟ"
type textarea "Stream offline (ᴗ[ᴗ) ᶻ𝗓𐰁 .ᐟ"
type input "Streamoffline(ᴗ[[ᴗ) ᶻ𝗓𐰁 .ᐟ"
type textarea "Stream offline (ᴗ[[ᴗ) ᶻ𝗓𐰁 .ᐟ"
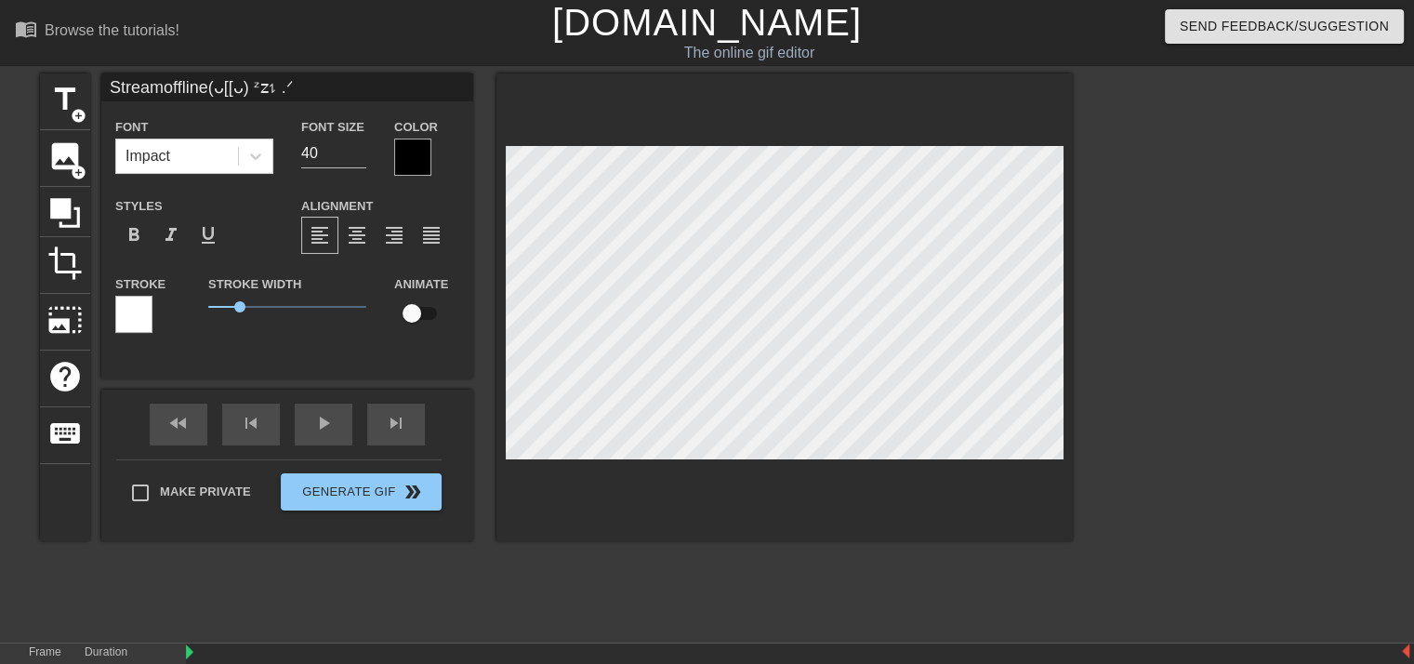
type input "Streamoffline(ᴗ[ᴗ) ᶻ𝗓𐰁 .ᐟ"
type textarea "Stream offline (ᴗ[ᴗ) ᶻ𝗓𐰁 .ᐟ"
type input "Streamoffline(ᴗᴗ) ᶻ𝗓𐰁 .ᐟ"
type textarea "Stream offline (ᴗᴗ) ᶻ𝗓𐰁 .ᐟ"
type input "Streamoffline(ᴗ^^ᴗ) ᶻ𝗓𐰁 .ᐟ"
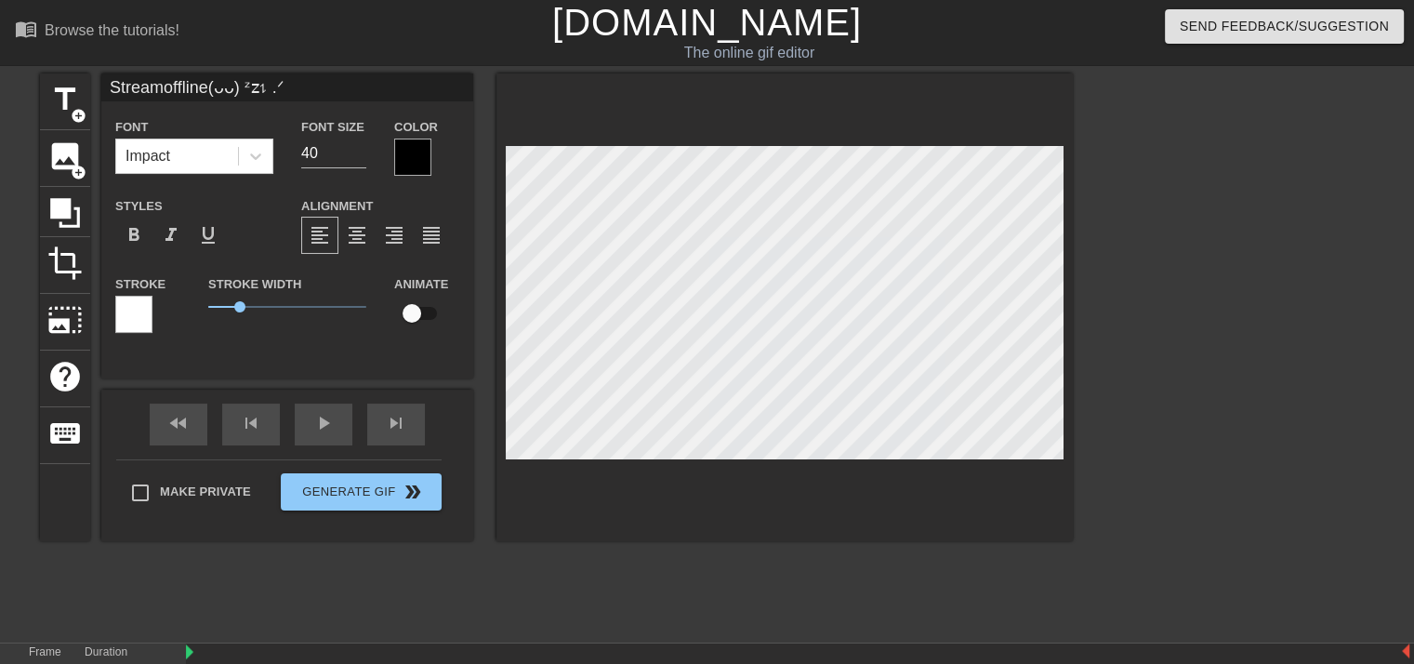
type textarea "Stream offline (ᴗ^^ᴗ) ᶻ𝗓𐰁 .ᐟ"
type input "Streamoffline(ᴗ^ᴗ) ᶻ𝗓𐰁 .ᐟ"
type textarea "Stream offline (ᴗ^ᴗ) ᶻ𝗓𐰁 .ᐟ"
type input "Streamoffline(ᴗᴗ) ᶻ𝗓𐰁 .ᐟ"
type textarea "Stream offline (ᴗᴗ) ᶻ𝗓𐰁 .ᐟ"
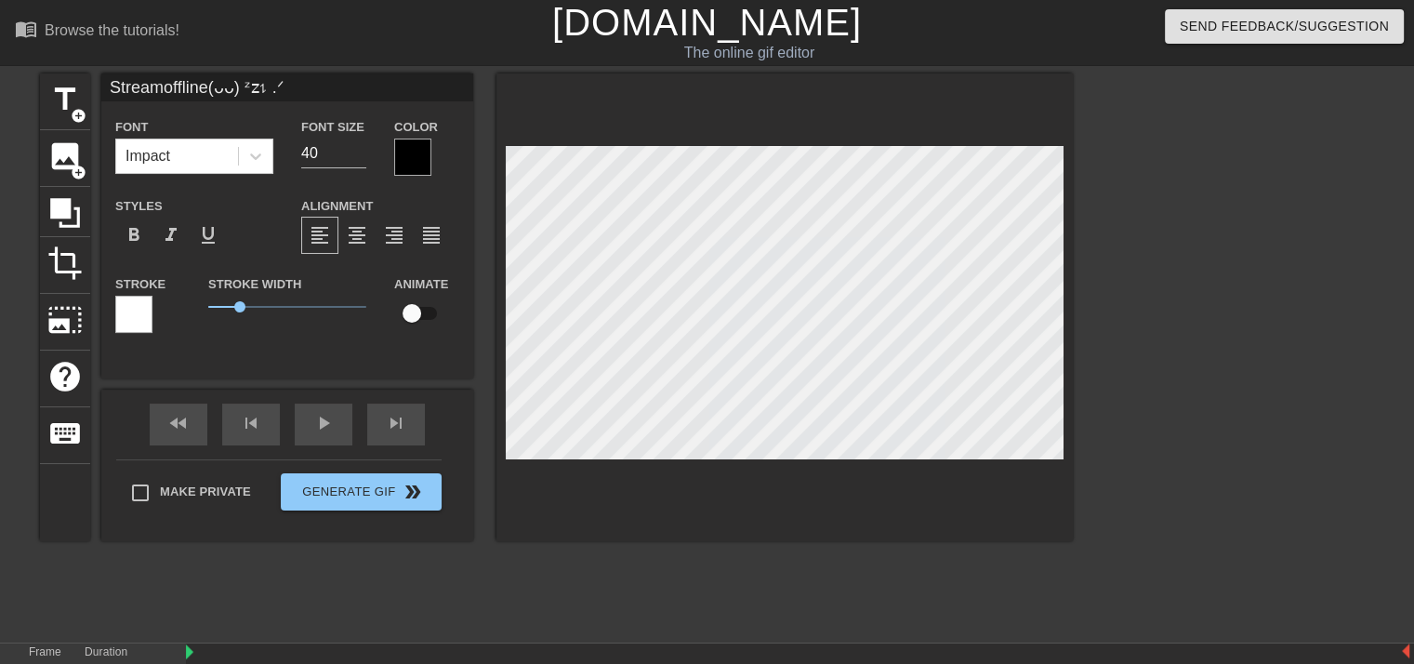
type input "Streamoffline(ᴗ-ᴗ) ᶻ𝗓𐰁 .ᐟ"
type textarea "Stream offline (ᴗ-ᴗ) ᶻ𝗓𐰁 .ᐟ"
type input "Streamoffline(ᴗᴗ) ᶻ𝗓𐰁 .ᐟ"
type textarea "Stream offline (ᴗᴗ) ᶻ𝗓𐰁 .ᐟ"
type input "Streamoffline(ᴗ_ᴗ) ᶻ𝗓𐰁 .ᐟ"
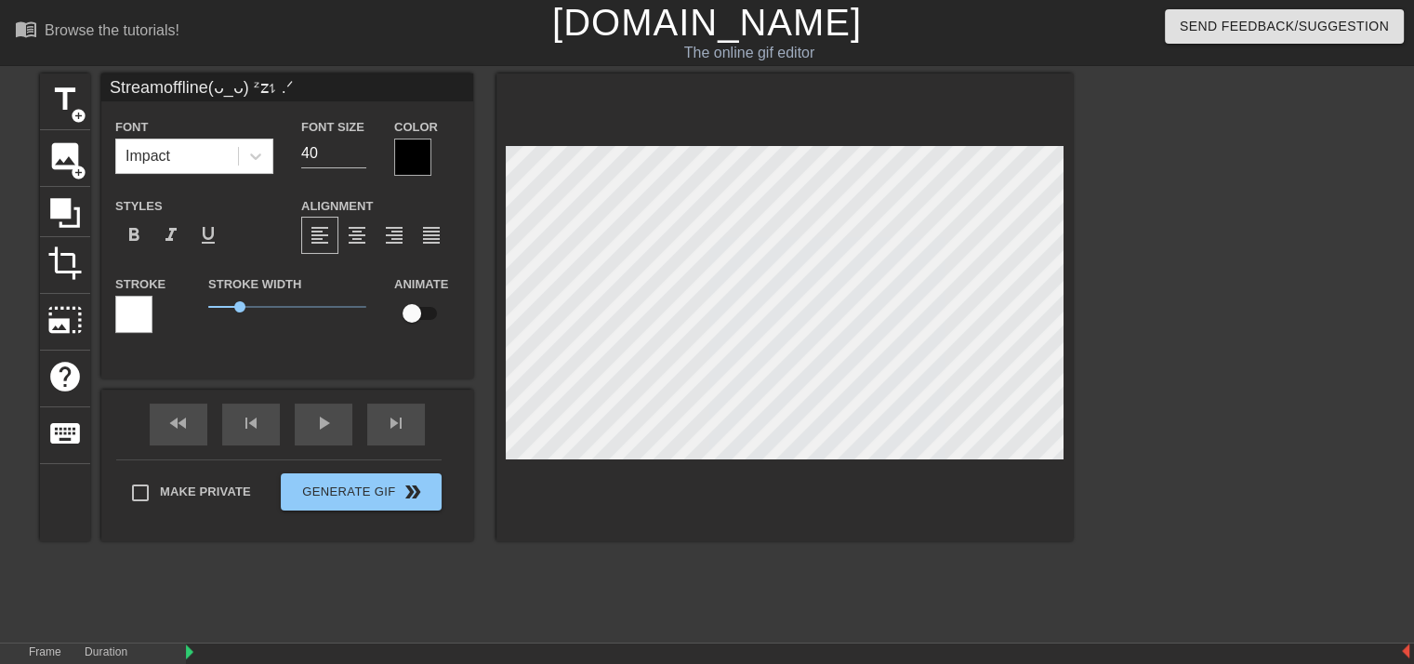
type textarea "Stream offline (ᴗ_ᴗ) ᶻ𝗓𐰁 .ᐟ"
click at [421, 153] on div at bounding box center [412, 157] width 37 height 37
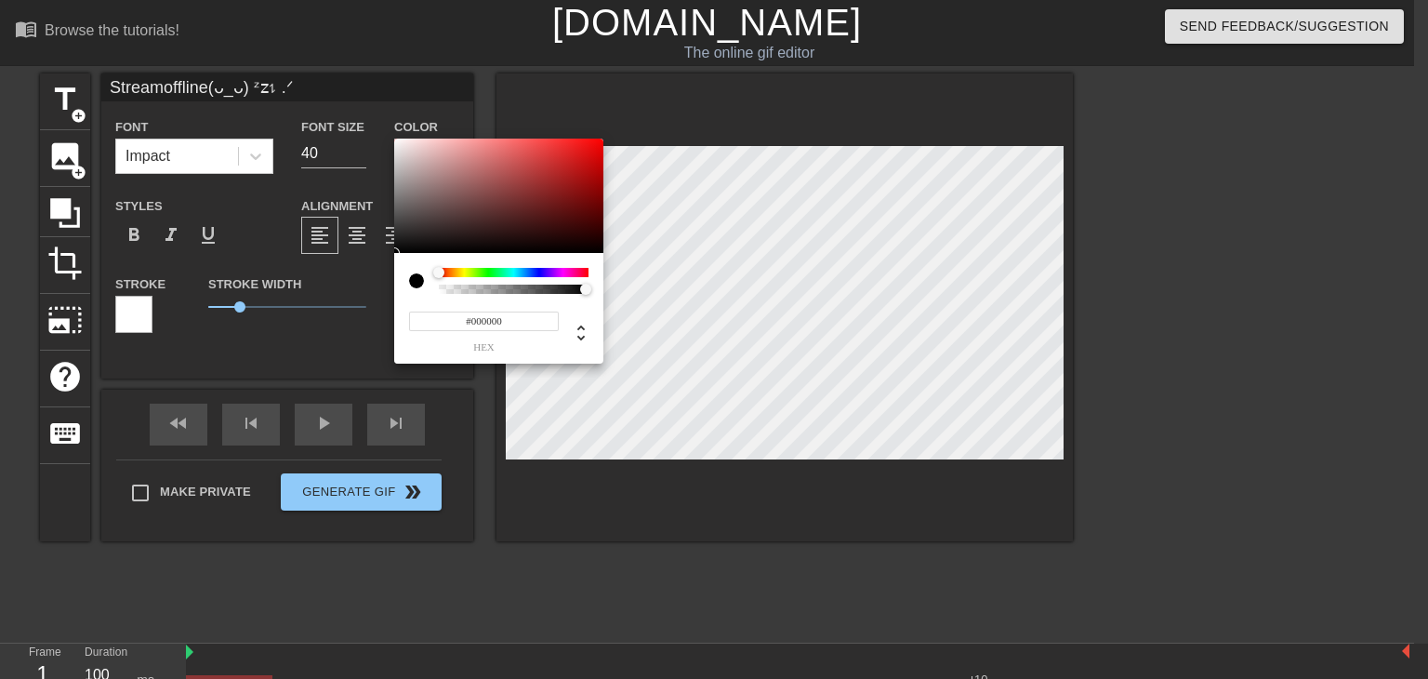
type input "Streamoffline(ᴗ_ᴗ) ᶻ𝗓𐰁 .ᐟ"
type input "0"
type input "Streamoffline(ᴗ_ᴗ) ᶻ𝗓𐰁 .ᐟ"
type input "0.03"
type input "Streamoffline(ᴗ_ᴗ) ᶻ𝗓𐰁 .ᐟ"
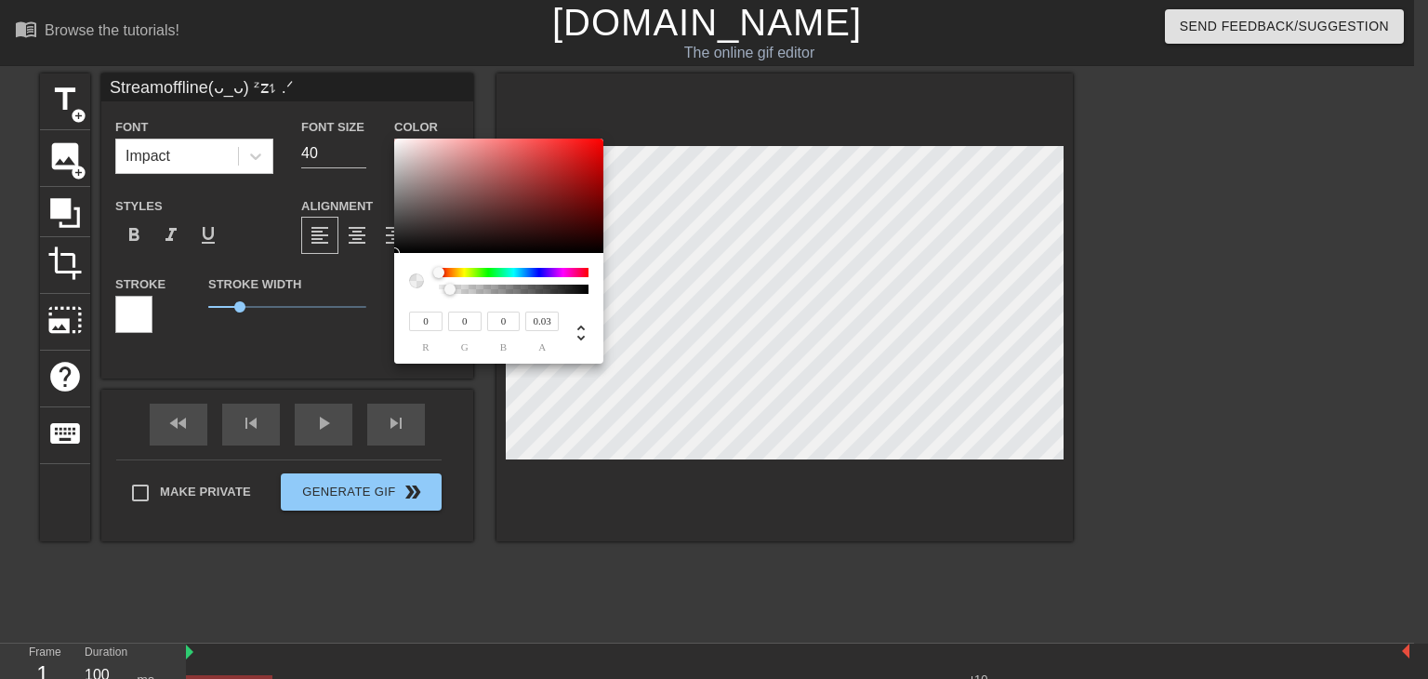
type input "0"
drag, startPoint x: 461, startPoint y: 291, endPoint x: 379, endPoint y: 286, distance: 82.0
click at [379, 286] on div "0 r 0 g 0 b 0 a" at bounding box center [714, 339] width 1428 height 679
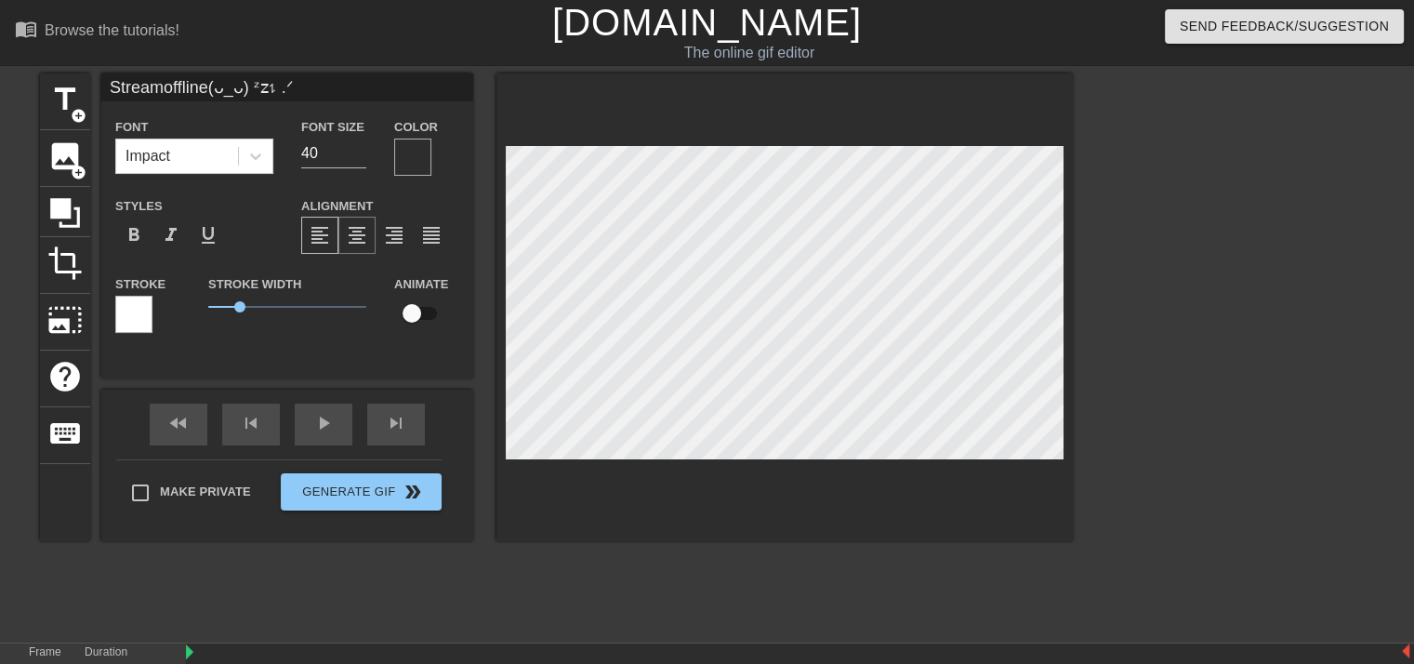
click at [351, 232] on span "format_align_center" at bounding box center [357, 235] width 22 height 22
click at [254, 165] on icon at bounding box center [255, 156] width 19 height 19
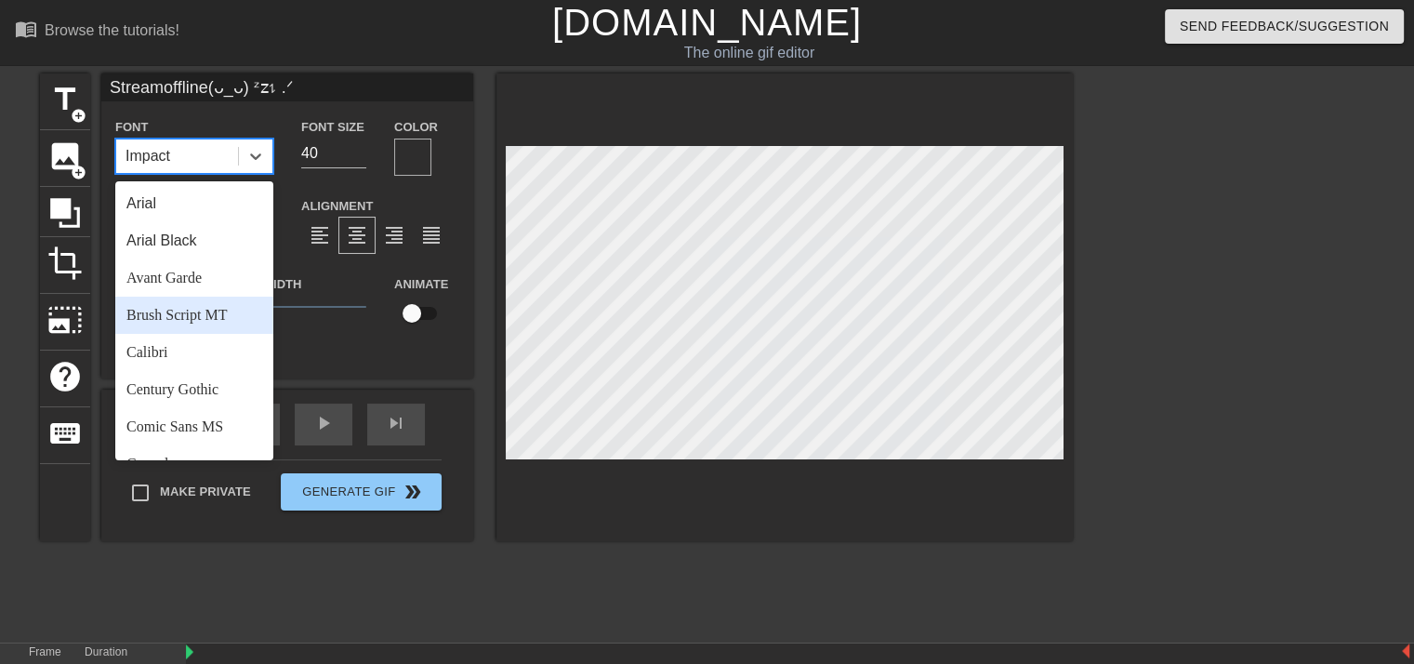
click at [208, 300] on div "Brush Script MT" at bounding box center [194, 315] width 158 height 37
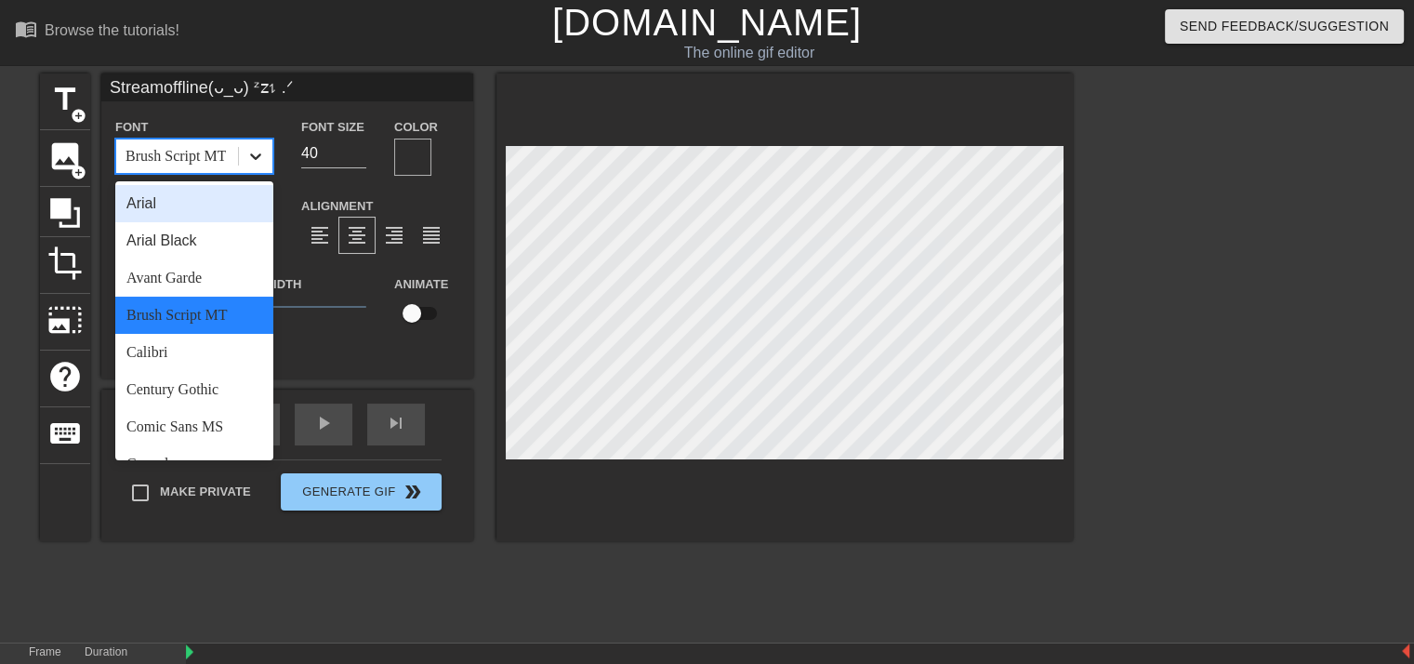
click at [248, 161] on icon at bounding box center [255, 156] width 19 height 19
click at [227, 214] on div "Arial" at bounding box center [194, 203] width 158 height 37
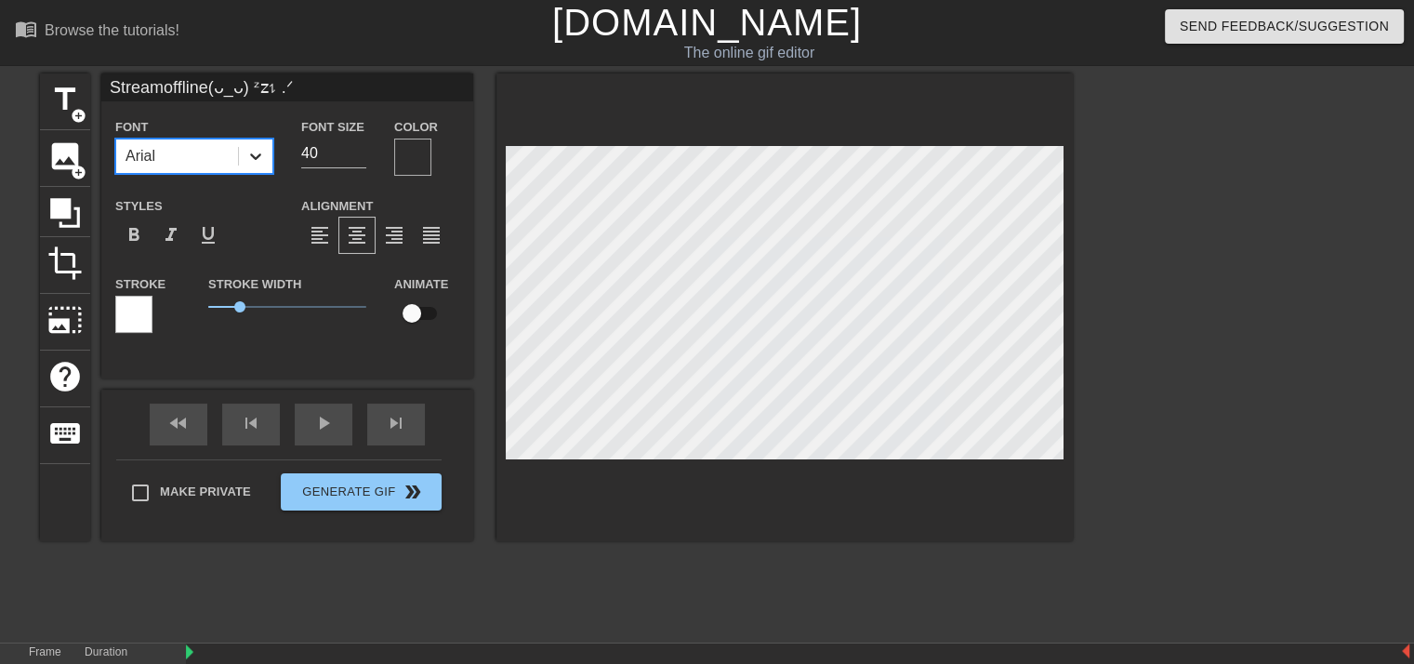
click at [246, 165] on icon at bounding box center [255, 156] width 19 height 19
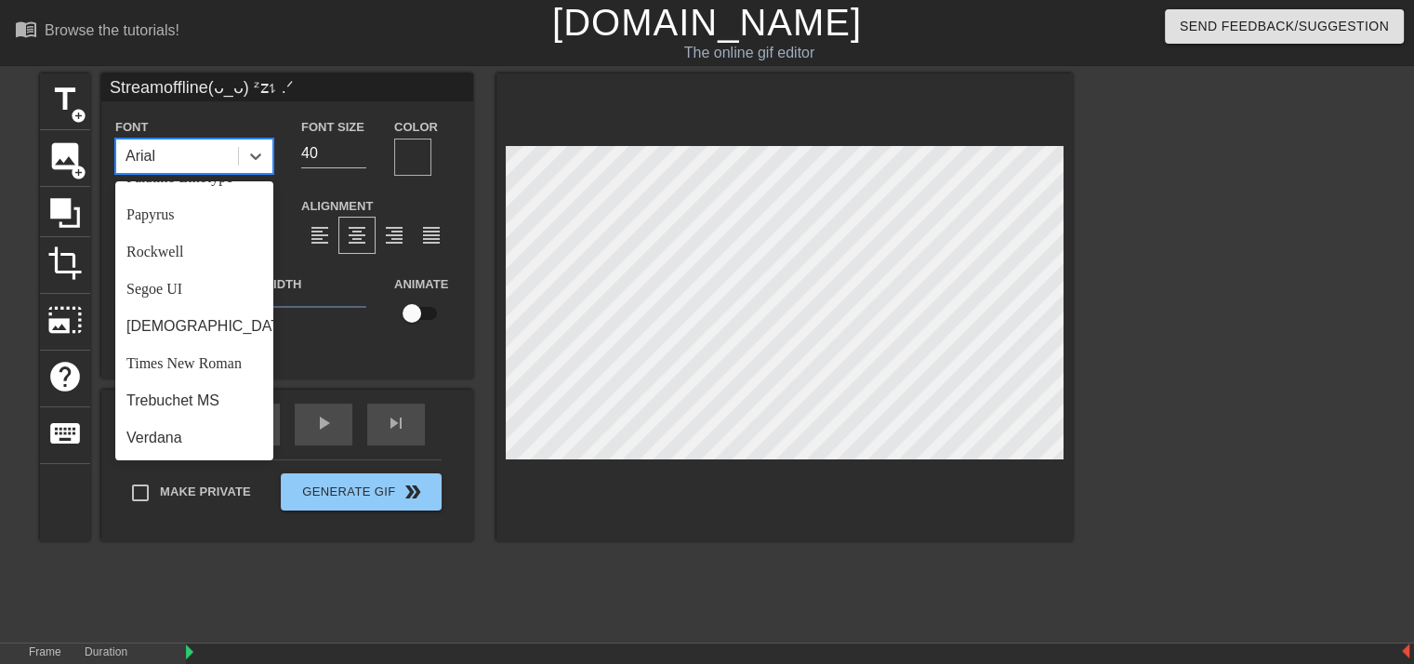
scroll to position [666, 0]
click at [200, 257] on div "Rockwell" at bounding box center [194, 251] width 158 height 37
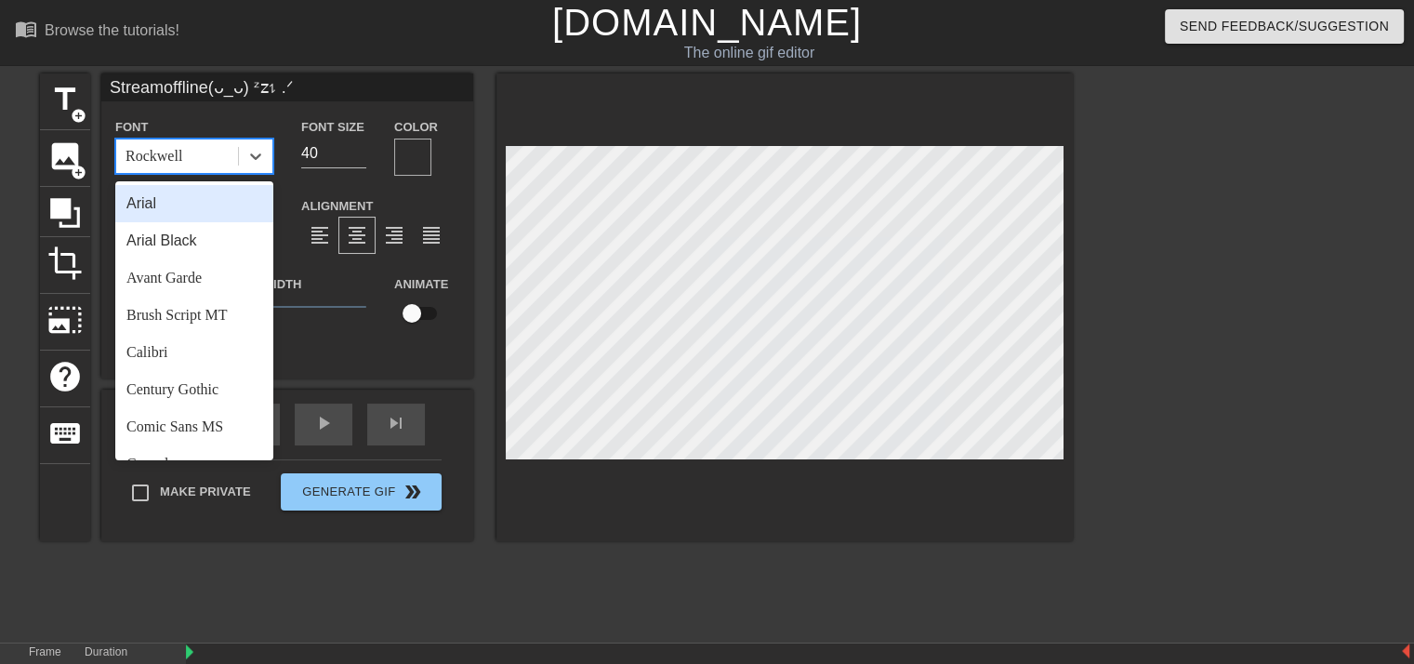
click at [266, 172] on div at bounding box center [255, 155] width 33 height 33
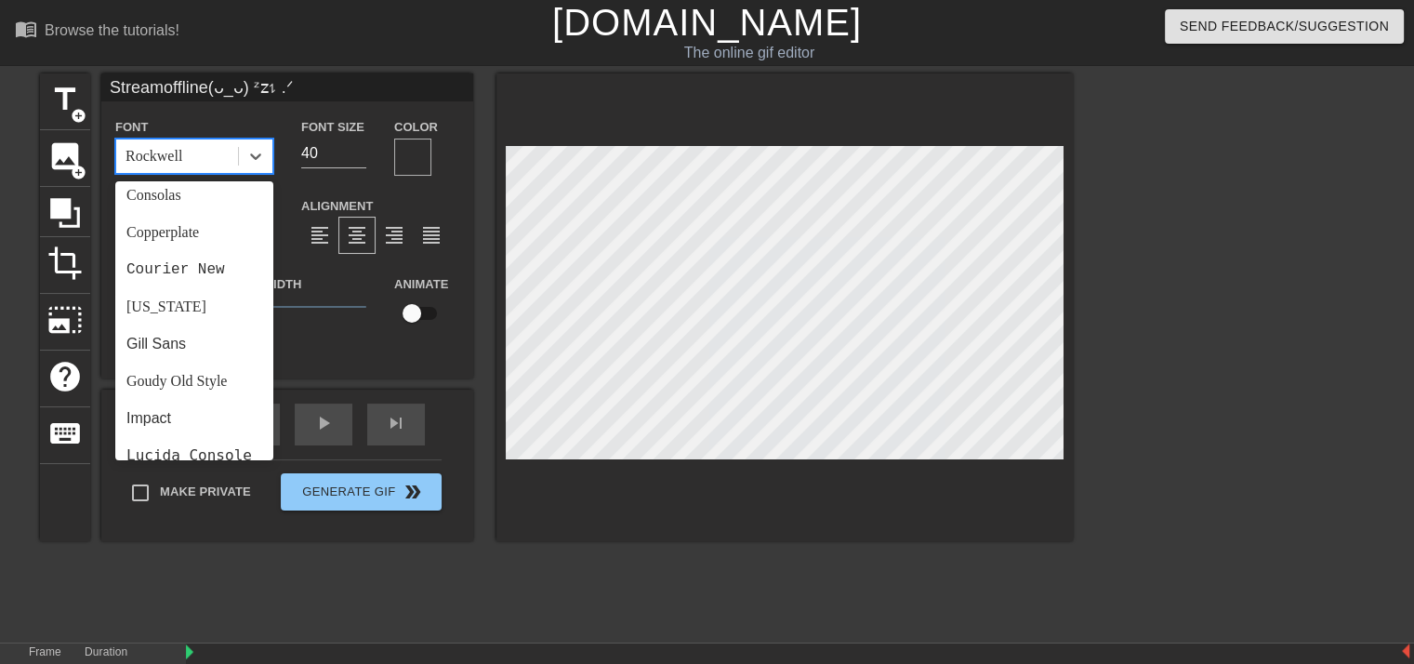
scroll to position [289, 0]
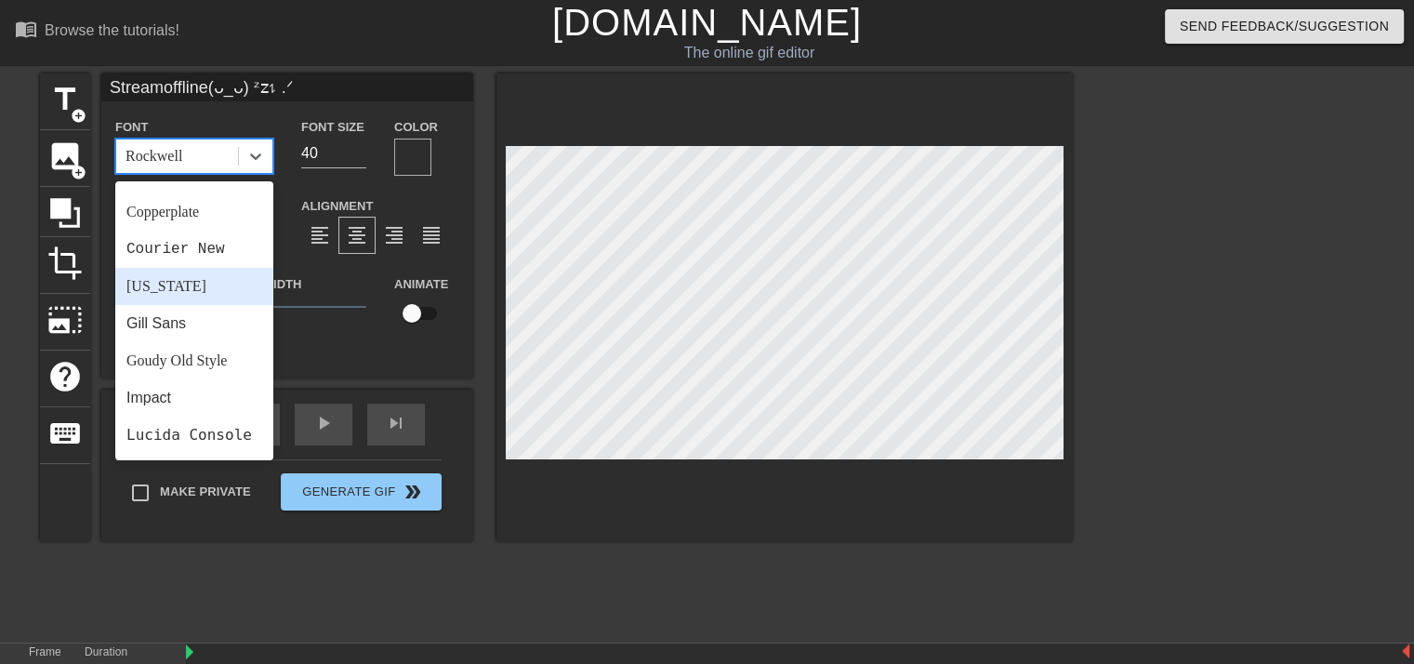
click at [224, 288] on div "[US_STATE]" at bounding box center [194, 286] width 158 height 37
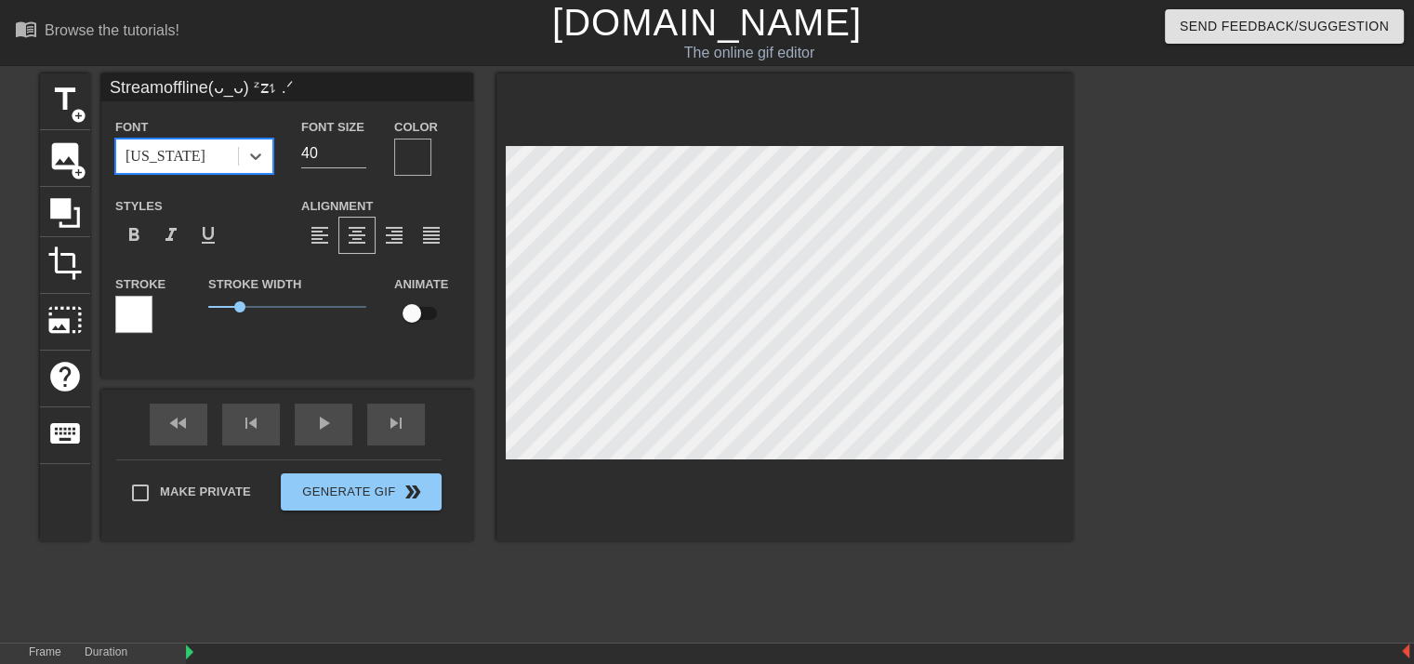
click at [256, 179] on div "Font option [US_STATE], selected. 0 results available. Select is focused ,type …" at bounding box center [287, 232] width 344 height 234
click at [256, 172] on div at bounding box center [255, 155] width 34 height 33
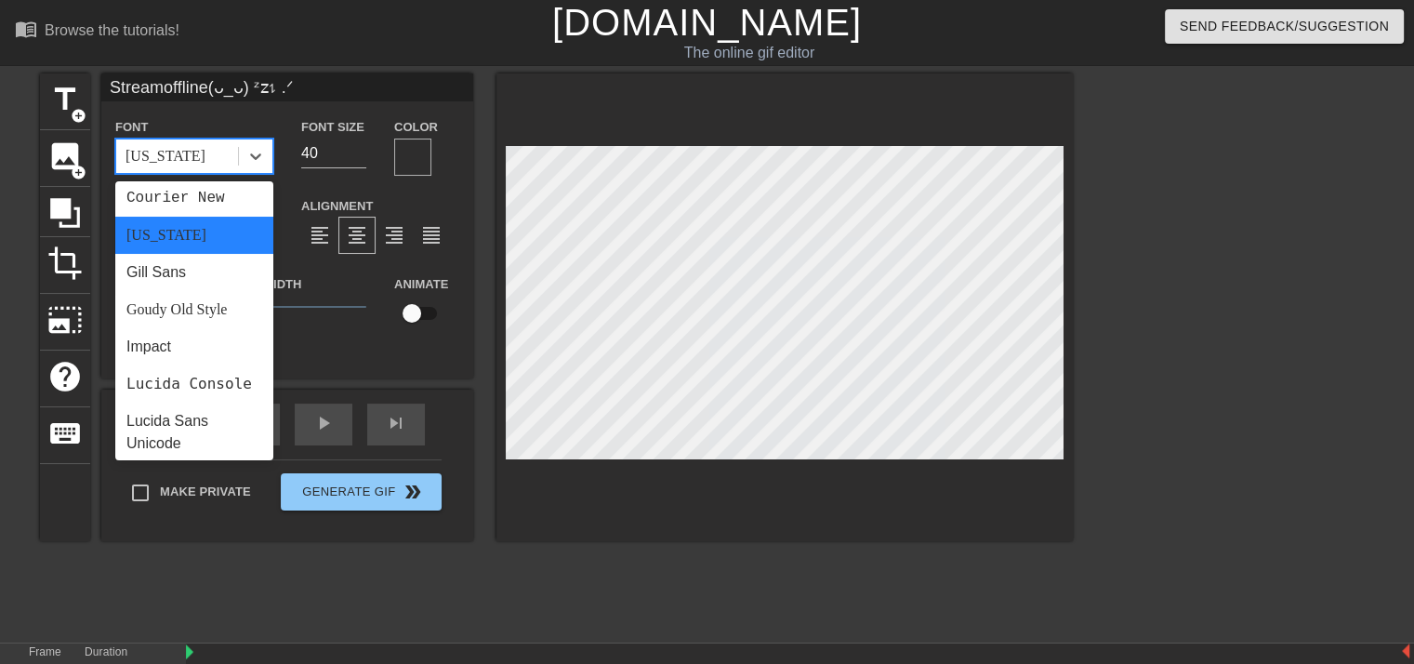
scroll to position [375, 0]
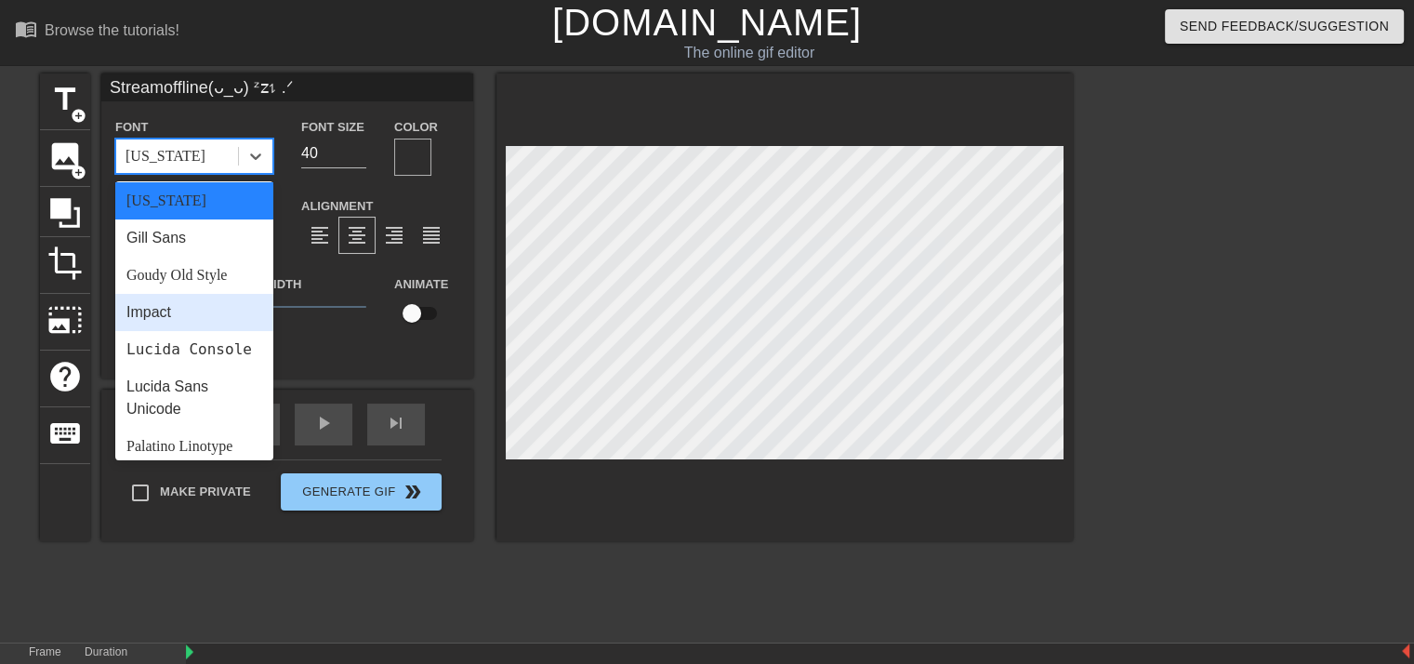
click at [230, 313] on div "Impact" at bounding box center [194, 312] width 158 height 37
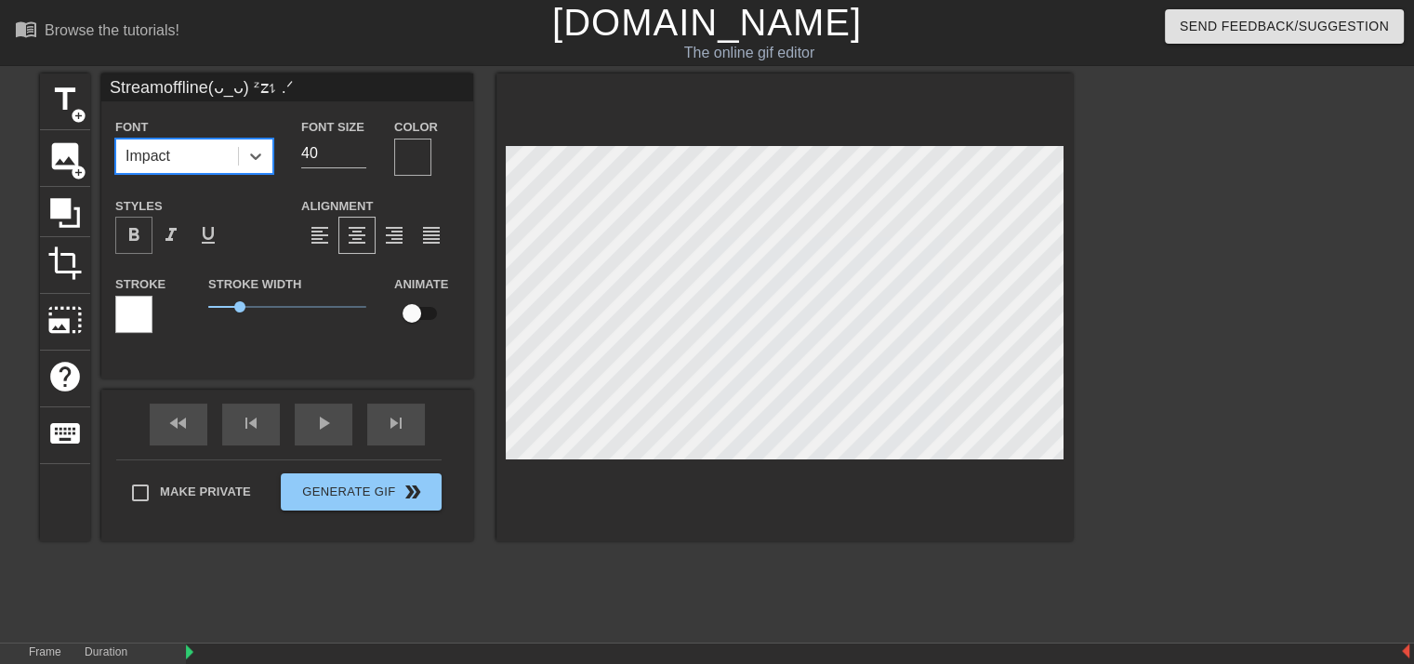
click at [149, 228] on div "format_bold" at bounding box center [133, 235] width 37 height 37
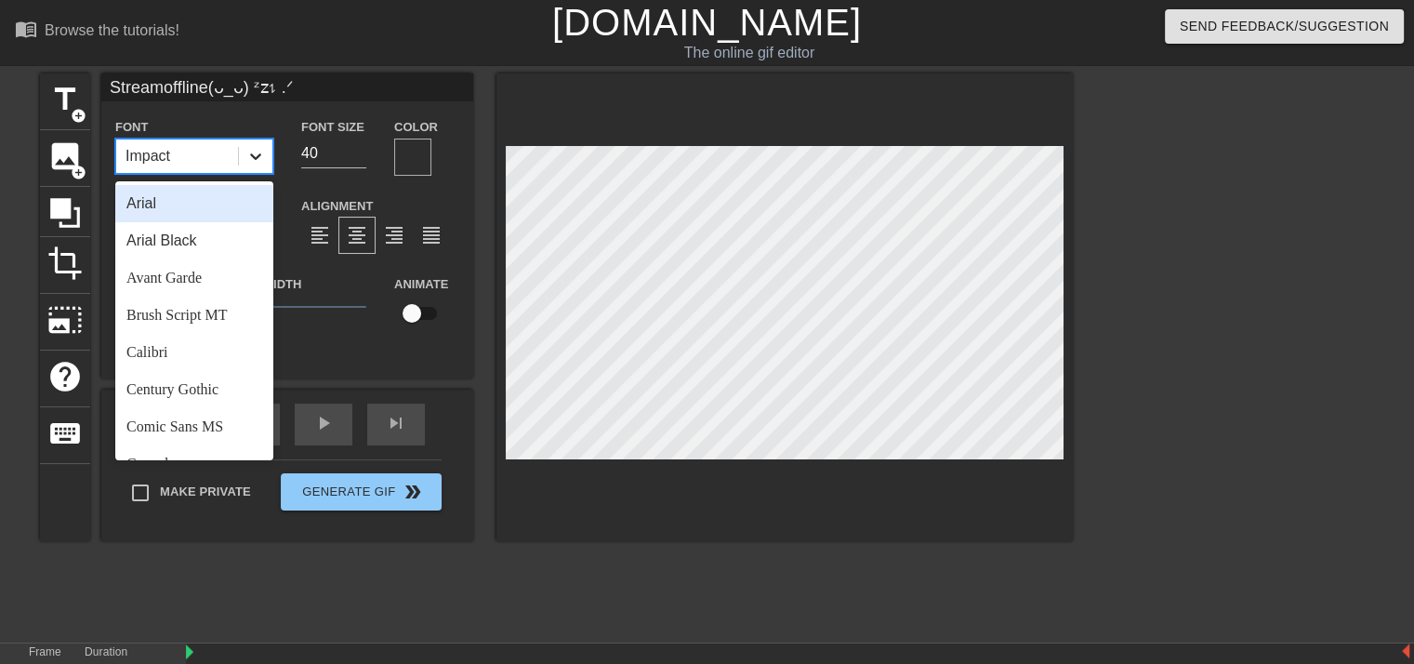
click at [264, 157] on icon at bounding box center [255, 156] width 19 height 19
click at [220, 206] on div "Arial" at bounding box center [194, 203] width 158 height 37
click at [258, 158] on icon at bounding box center [255, 156] width 19 height 19
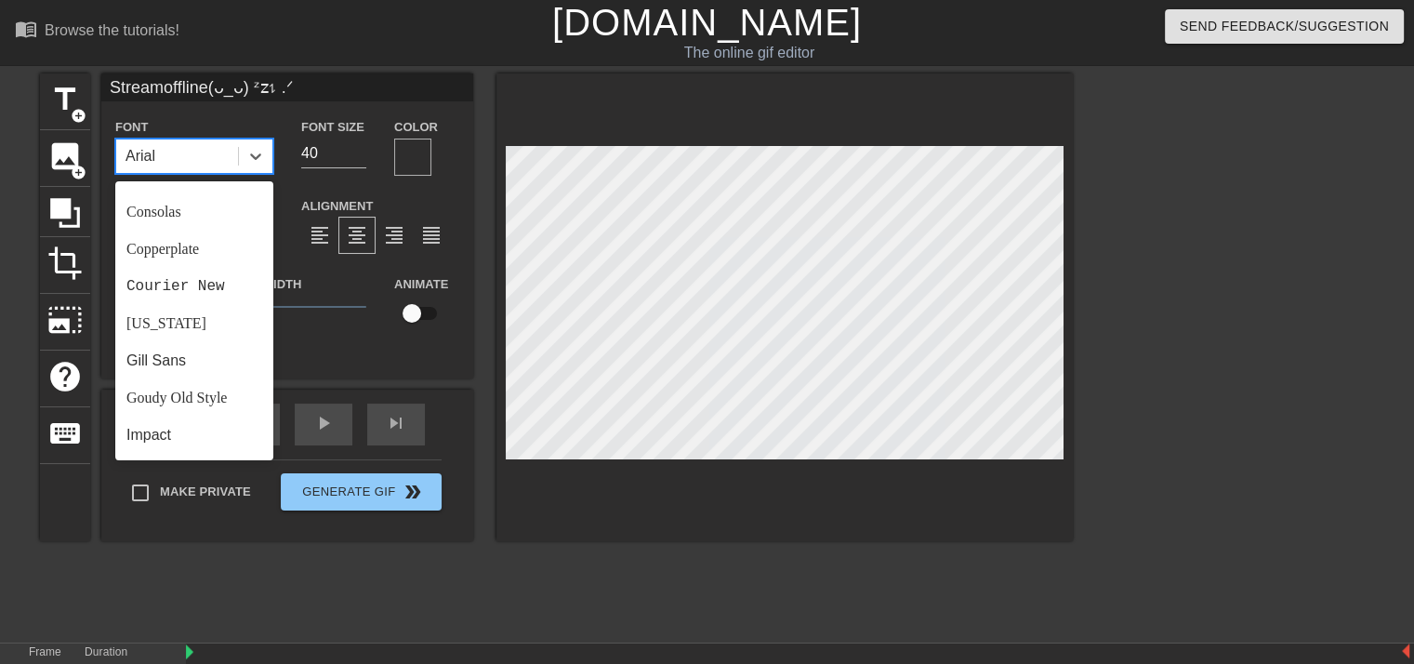
scroll to position [266, 0]
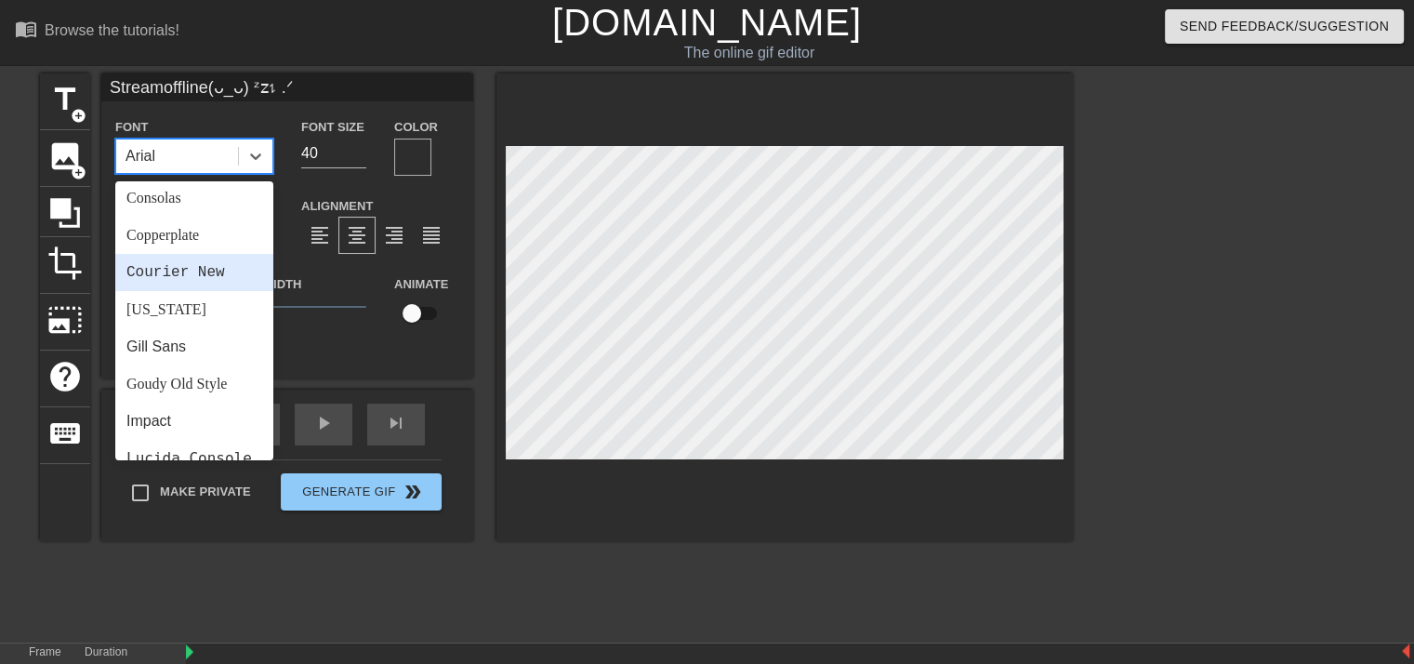
click at [231, 265] on div "Courier New" at bounding box center [194, 272] width 158 height 37
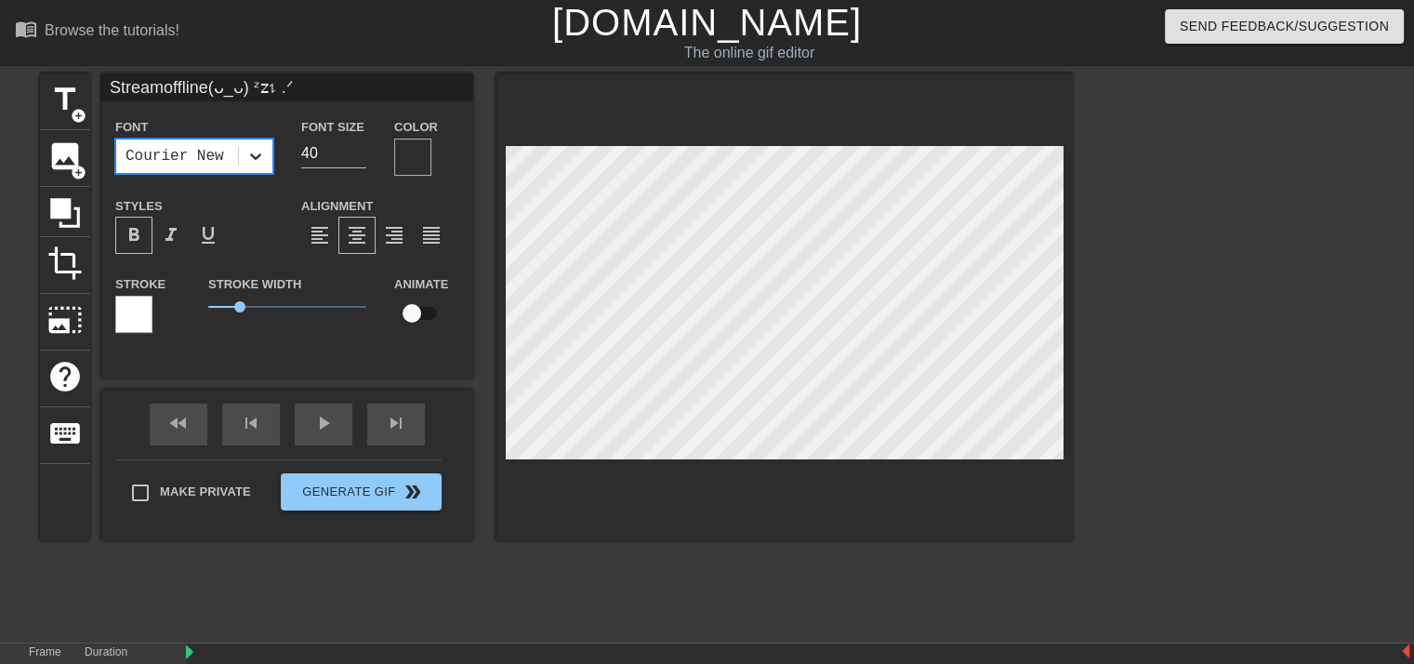
click at [271, 151] on div at bounding box center [255, 155] width 33 height 33
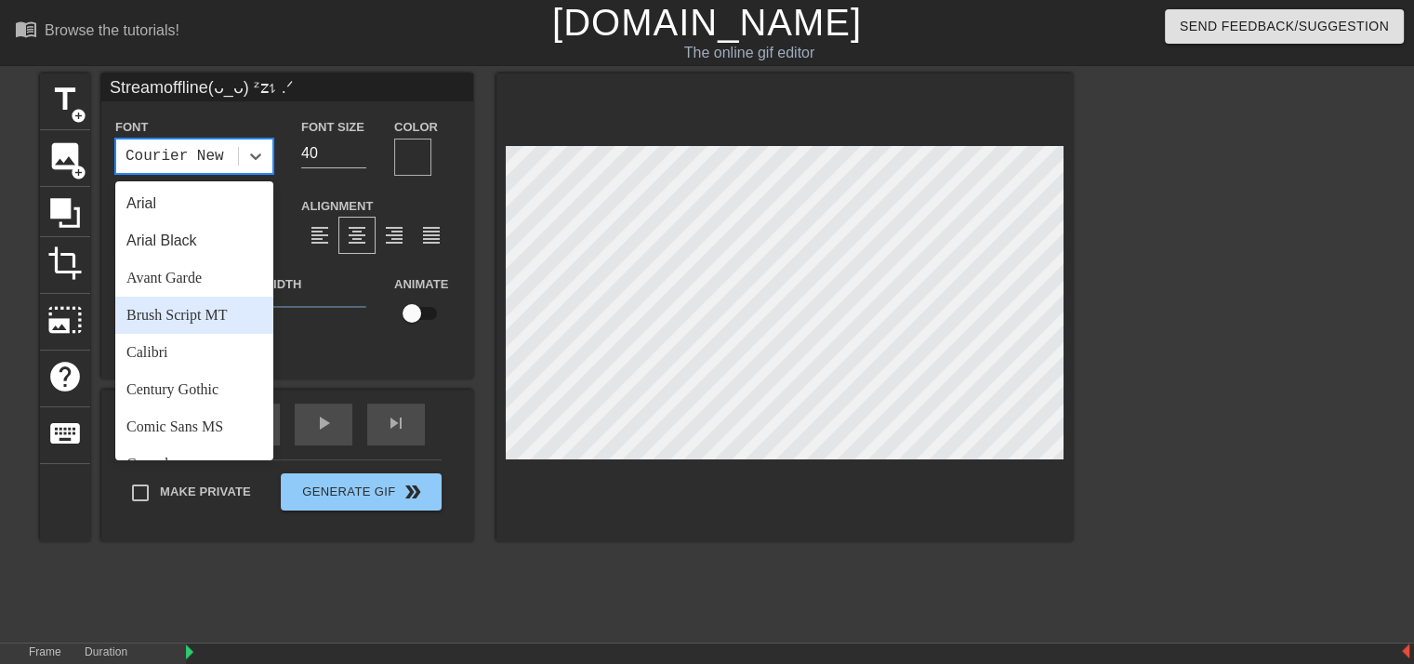
click at [228, 308] on div "Brush Script MT" at bounding box center [194, 315] width 158 height 37
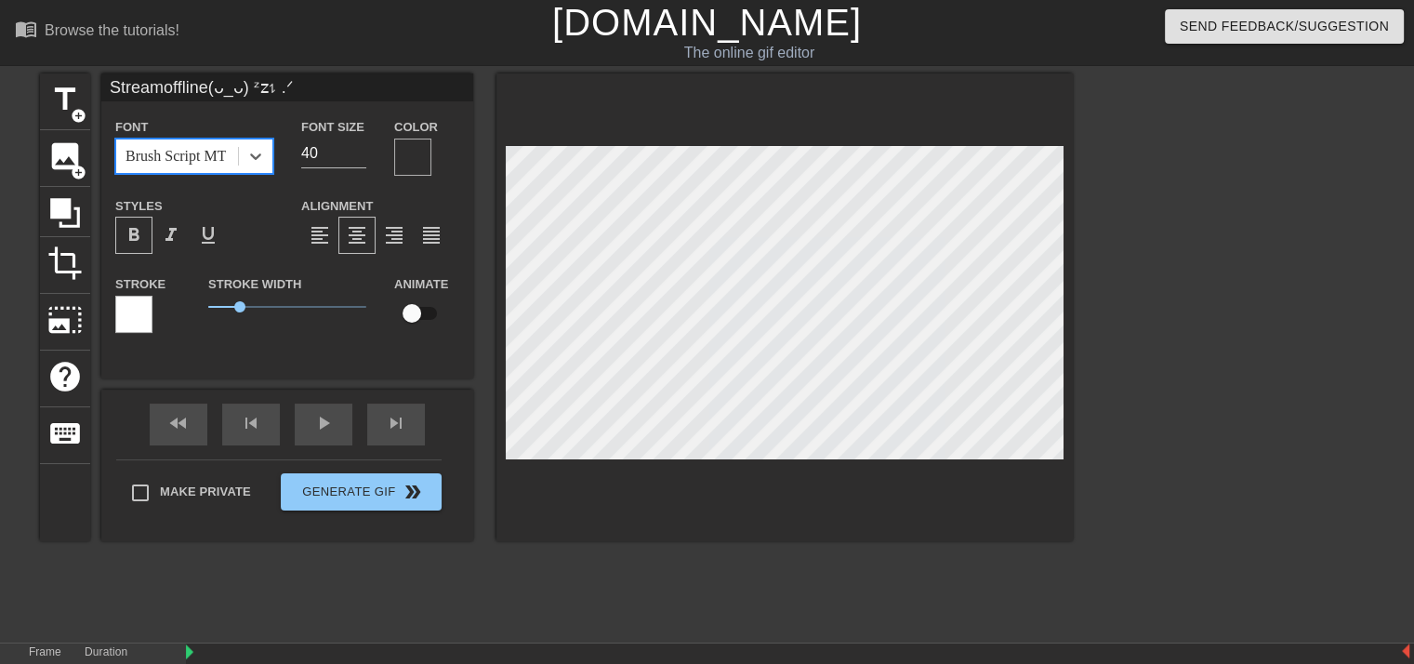
click at [265, 172] on div at bounding box center [255, 155] width 33 height 33
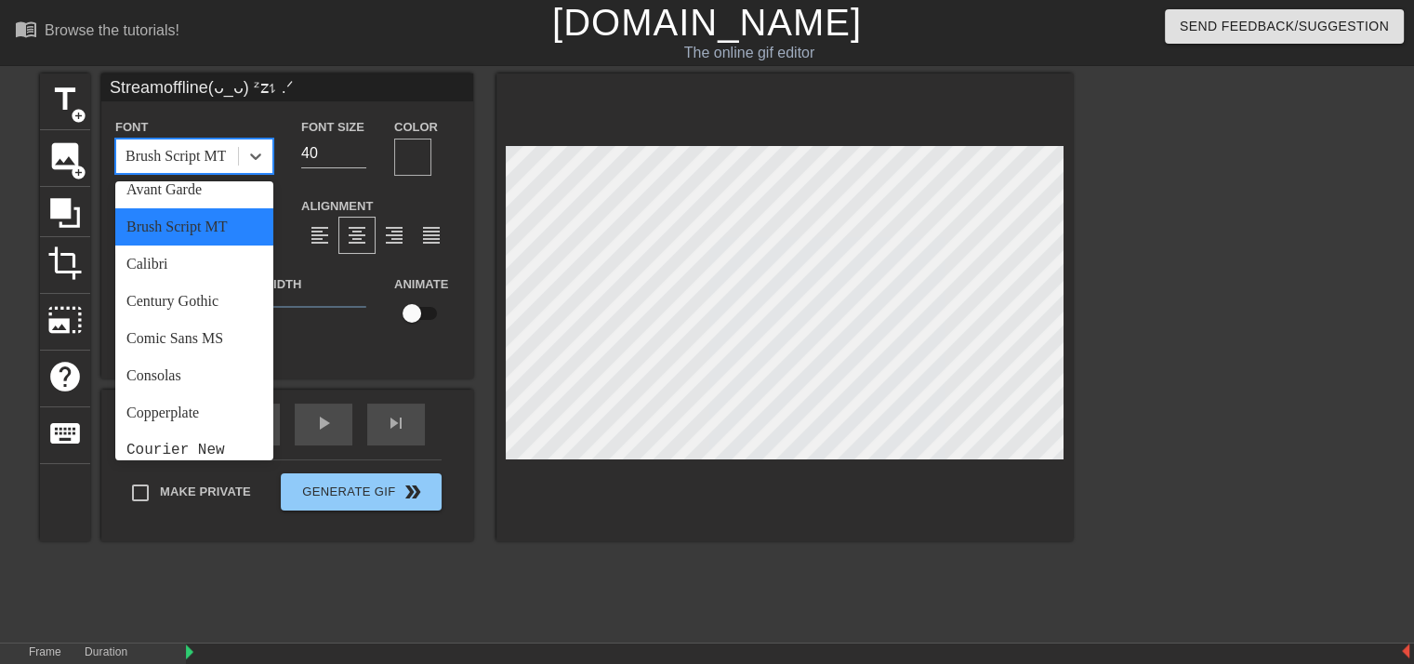
scroll to position [99, 0]
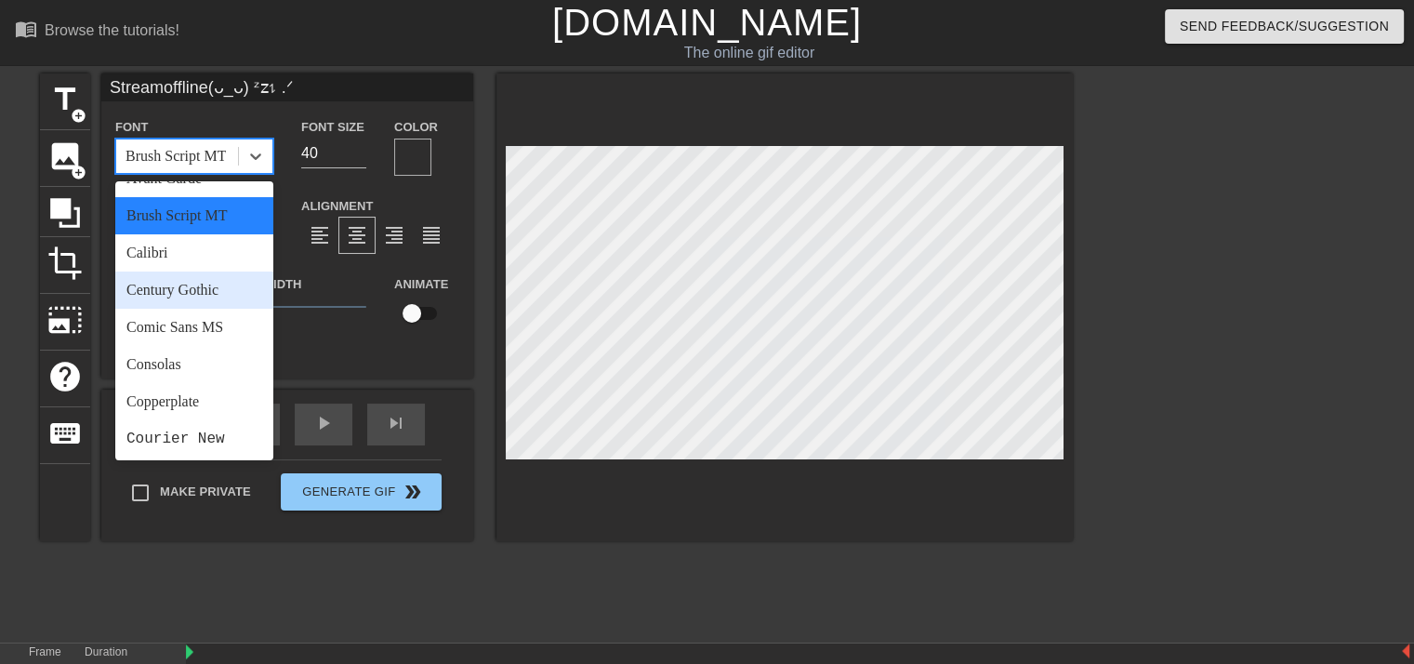
click at [230, 295] on div "Century Gothic" at bounding box center [194, 289] width 158 height 37
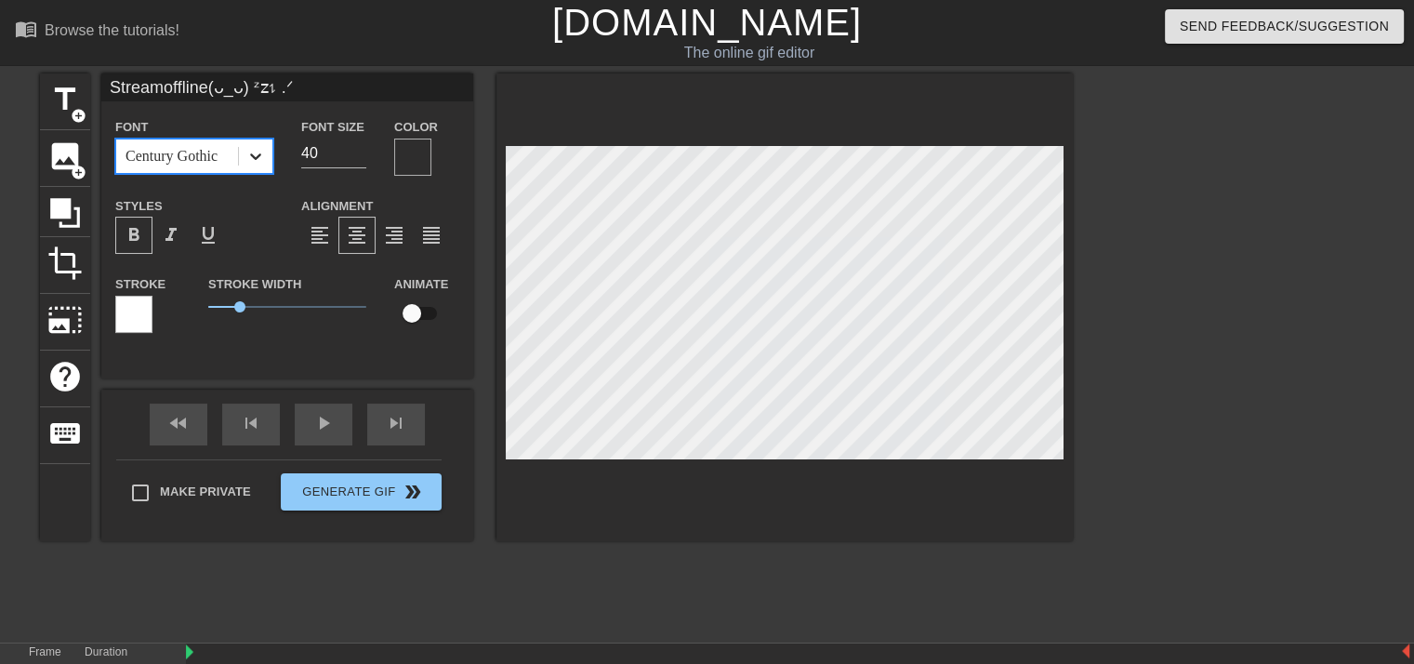
click at [261, 158] on icon at bounding box center [255, 156] width 19 height 19
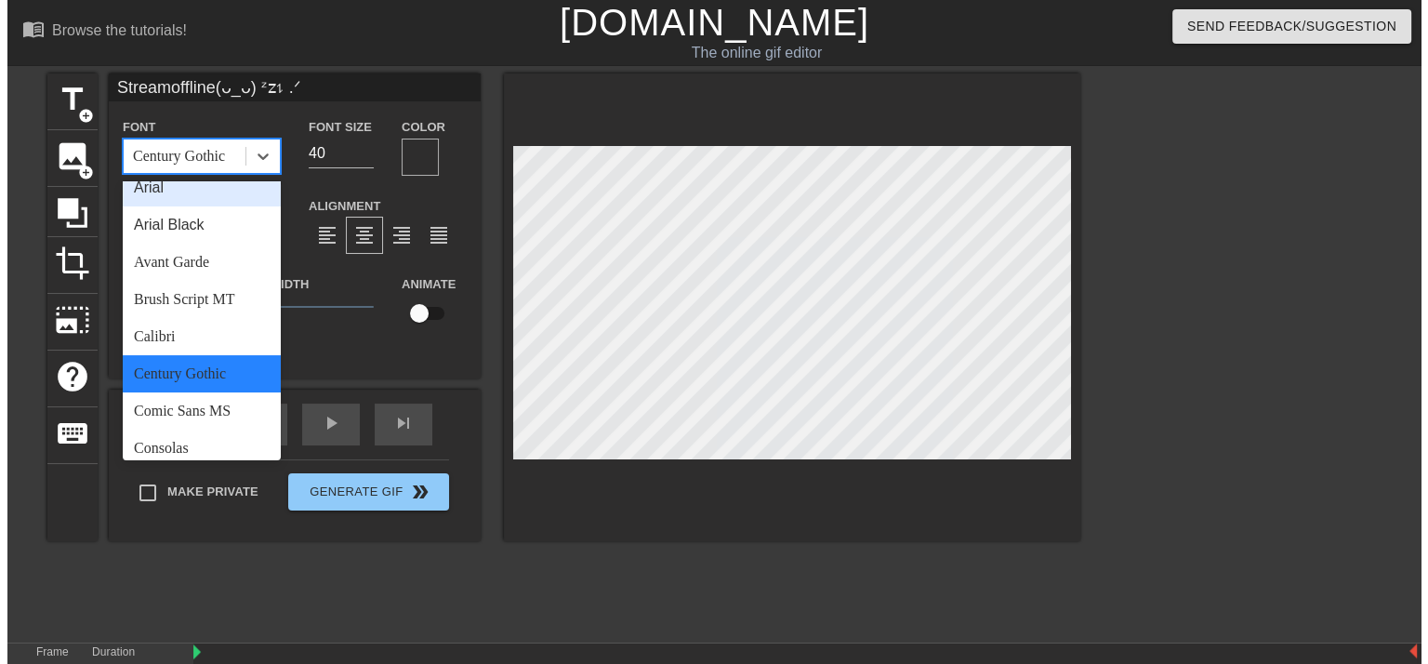
scroll to position [13, 0]
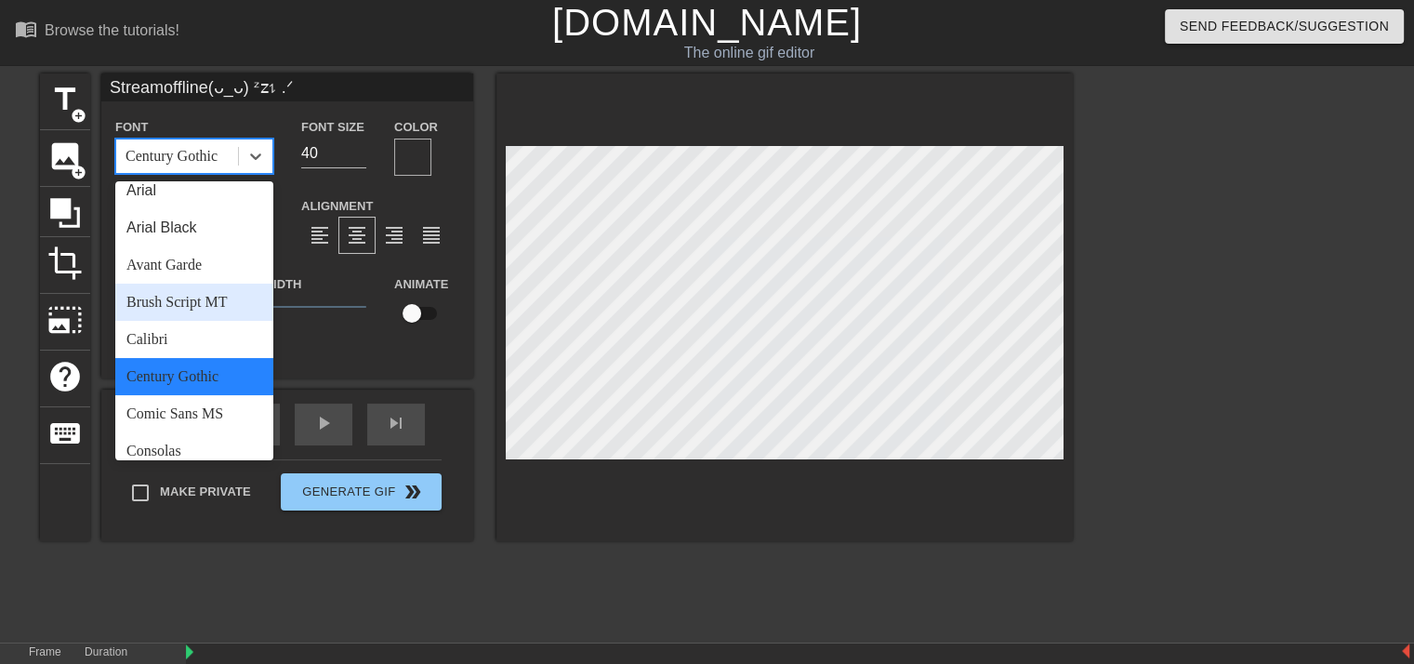
click at [230, 290] on div "Brush Script MT" at bounding box center [194, 302] width 158 height 37
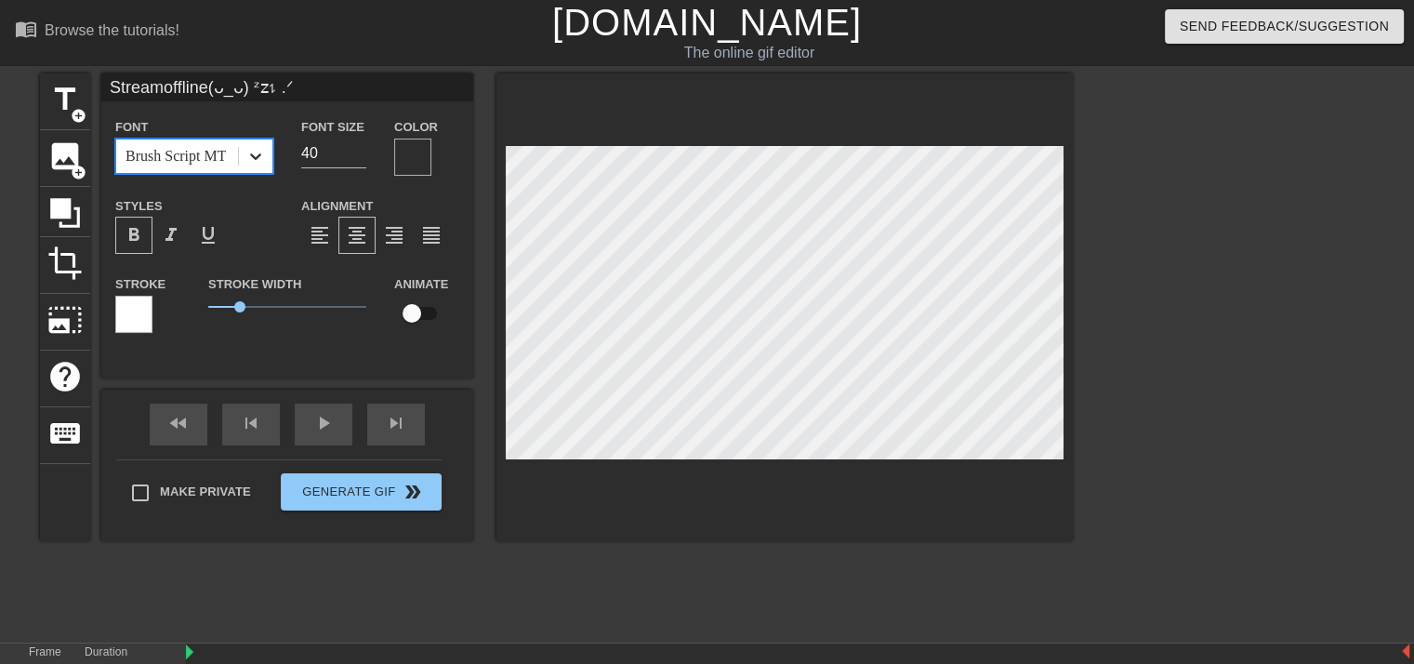
click at [252, 168] on div at bounding box center [255, 155] width 33 height 33
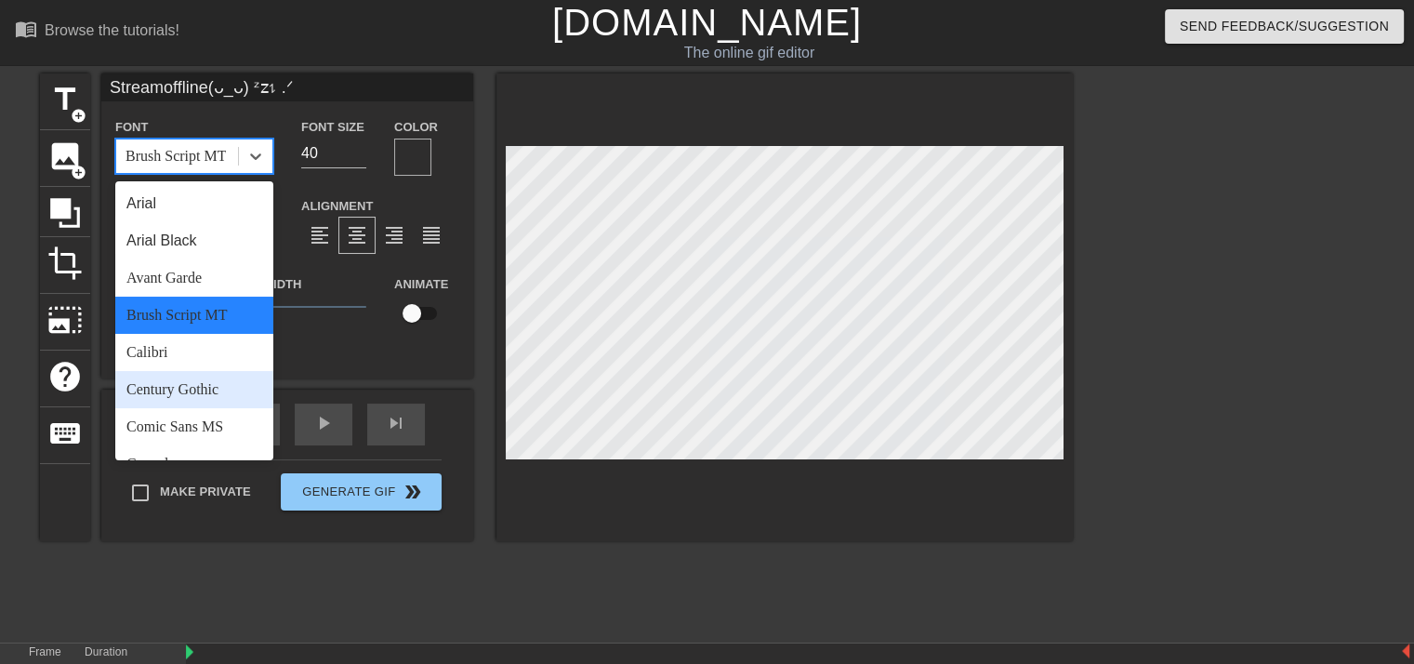
click at [193, 399] on div "Century Gothic" at bounding box center [194, 389] width 158 height 37
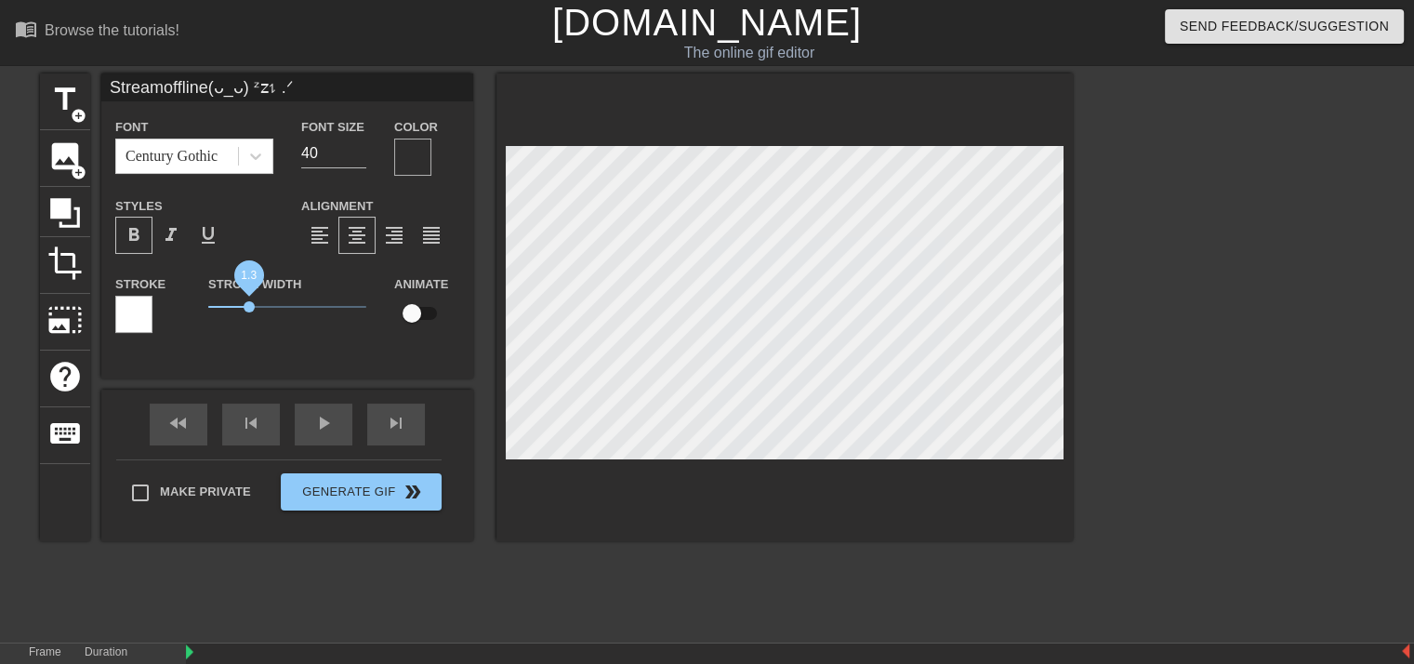
type input "Streamoffline(ᴗ_ᴗ) ᶻ𝗓𐰁 .ᐟ"
click at [259, 311] on span "1.6" at bounding box center [287, 307] width 158 height 22
click at [408, 320] on input "checkbox" at bounding box center [412, 313] width 106 height 35
checkbox input "true"
click at [399, 168] on div at bounding box center [412, 157] width 37 height 37
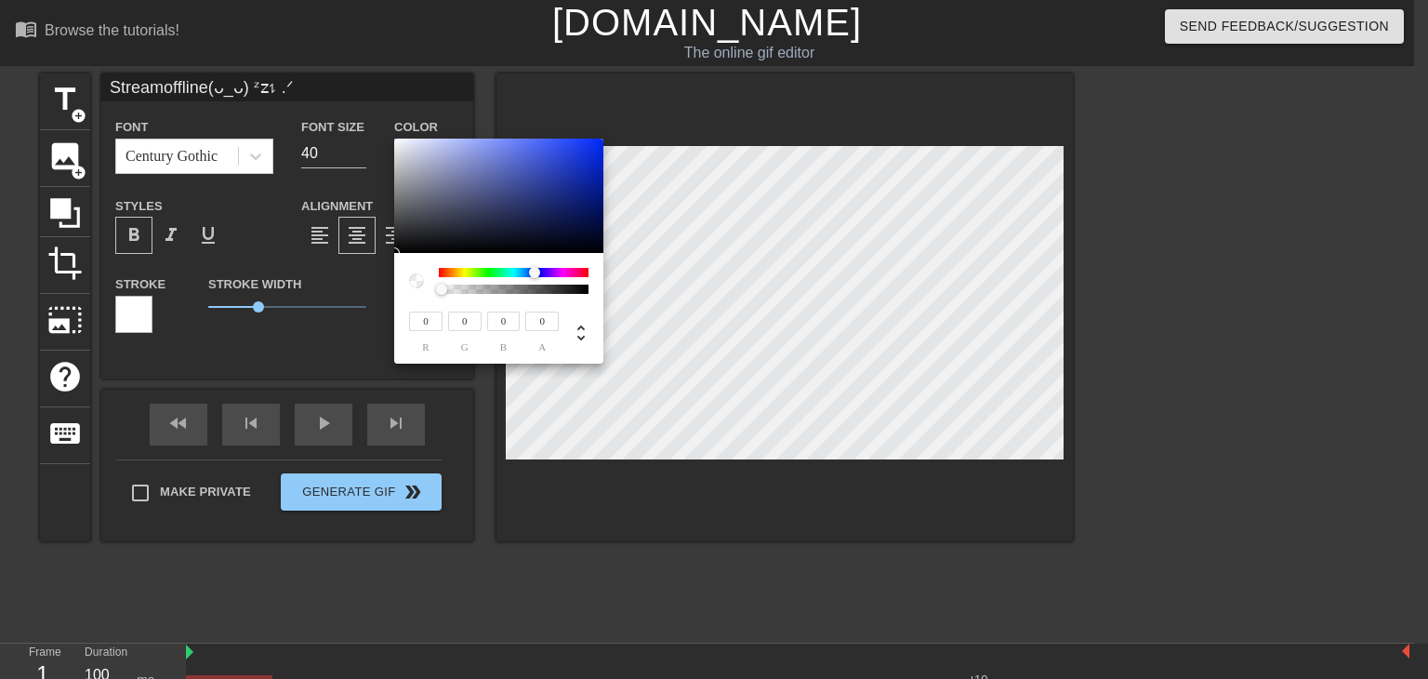
click at [535, 270] on div at bounding box center [514, 272] width 150 height 9
type input "Streamoffline(ᴗ_ᴗ) ᶻ𝗓𐰁 .ᐟ"
type input "27"
type input "44"
type input "131"
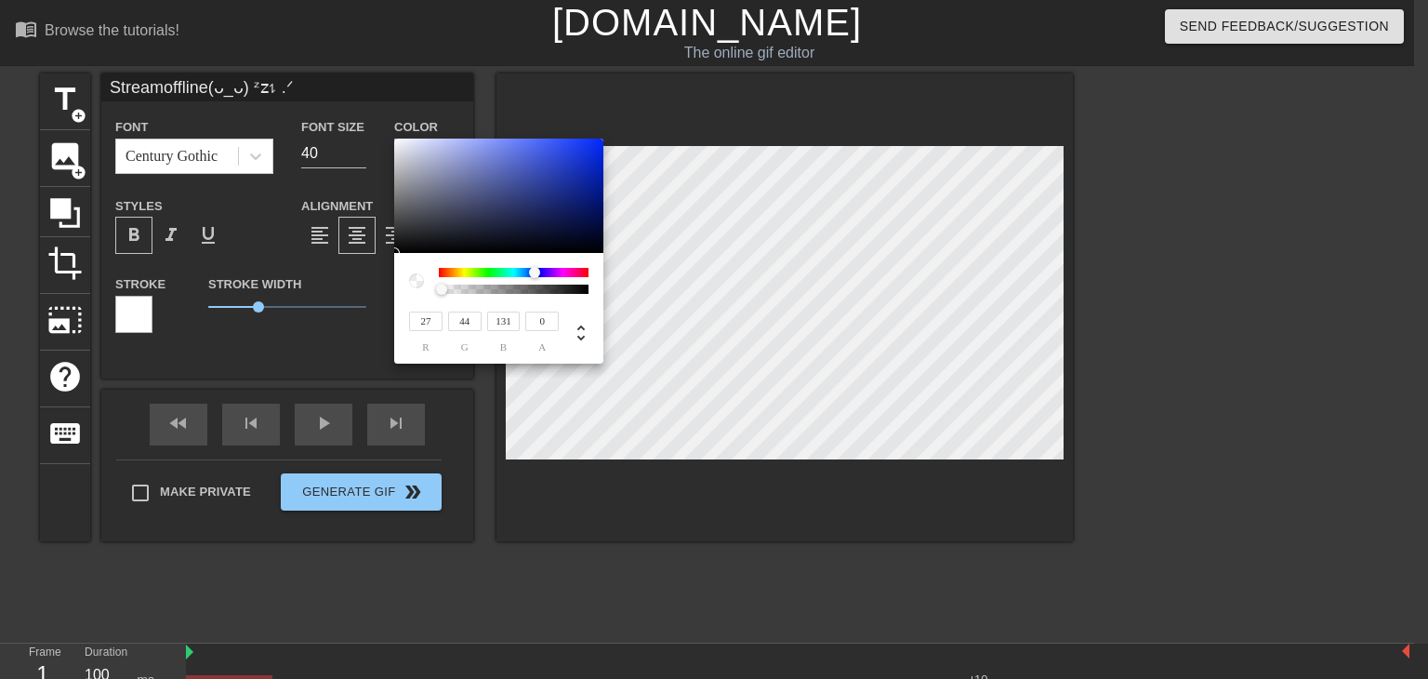
click at [561, 194] on div at bounding box center [498, 196] width 209 height 115
type input "Streamoffline(ᴗ_ᴗ) ᶻ𝗓𐰁 .ᐟ"
type input "17"
type input "27"
type input "75"
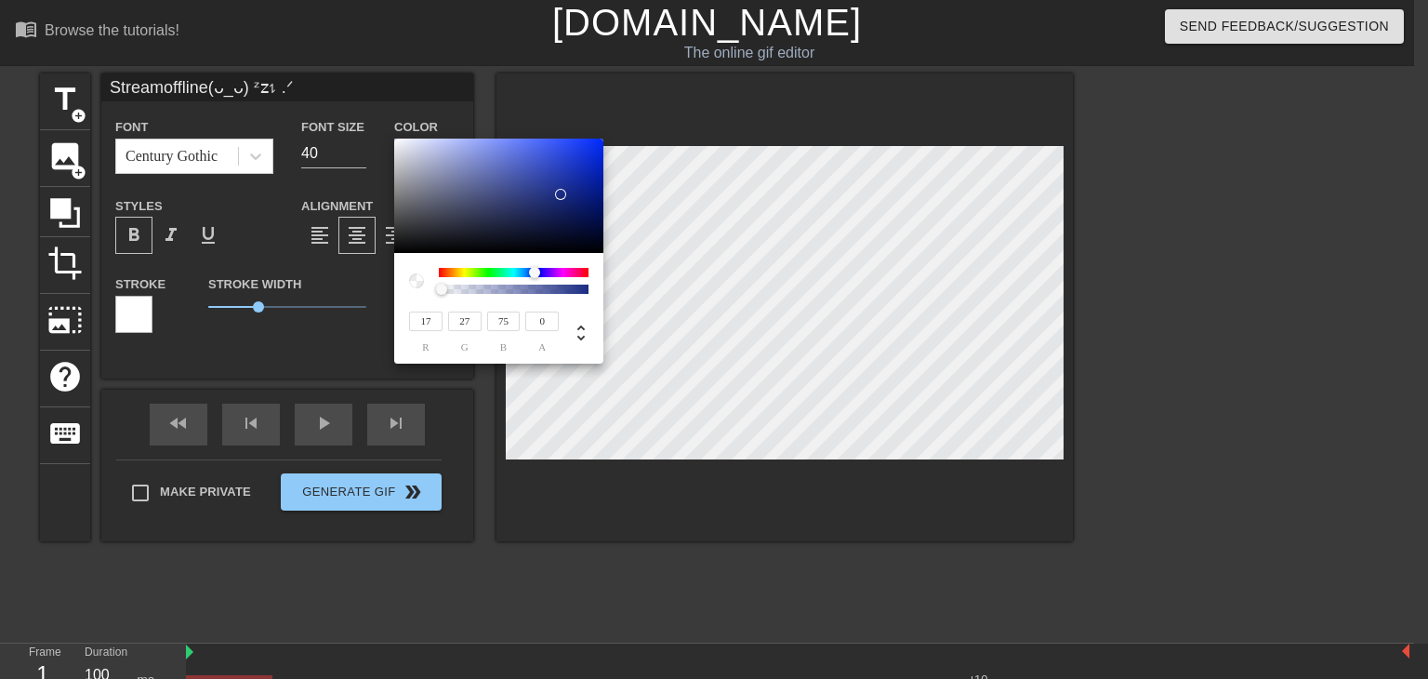
click at [555, 219] on div at bounding box center [498, 196] width 209 height 115
type input "Streamoffline(ᴗ_ᴗ) ᶻ𝗓𐰁 .ᐟ"
type input "8"
type input "16"
type input "52"
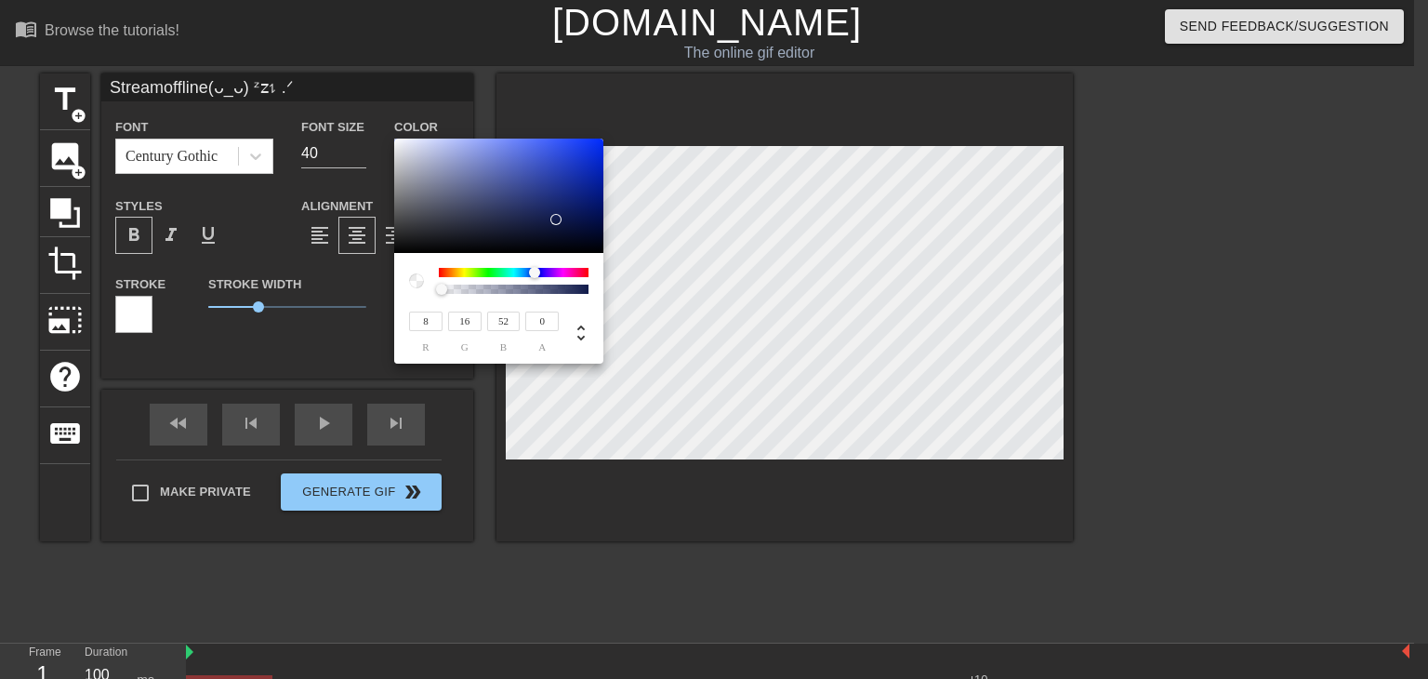
click at [571, 230] on div at bounding box center [498, 196] width 209 height 115
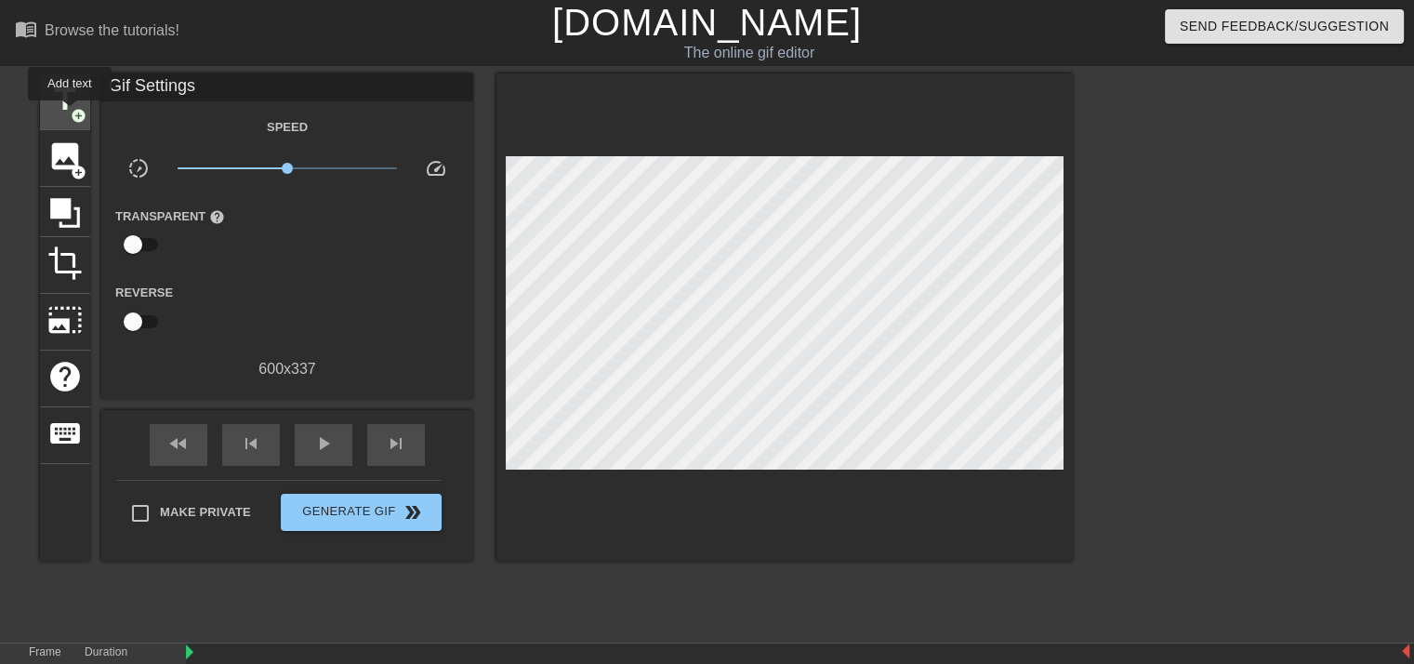
click at [71, 113] on span "add_circle" at bounding box center [79, 116] width 16 height 16
click at [322, 425] on div "play_arrow" at bounding box center [324, 445] width 58 height 42
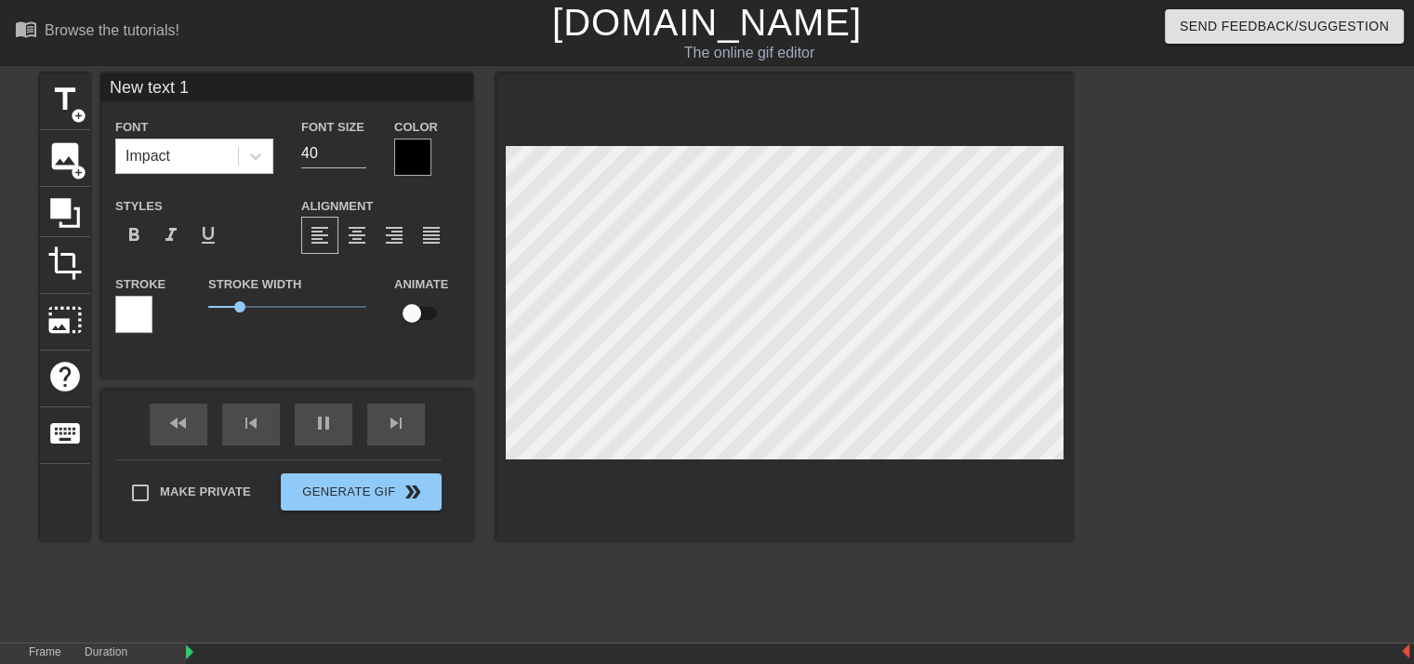
click at [108, 365] on div "title add_circle image add_circle crop photo_size_select_large help keyboard Ne…" at bounding box center [556, 307] width 1033 height 468
type input "Streamoffline(ᴗ_ᴗ) ᶻ𝗓𐰁 .ᐟ"
checkbox input "true"
click at [1177, 228] on div at bounding box center [1234, 352] width 279 height 558
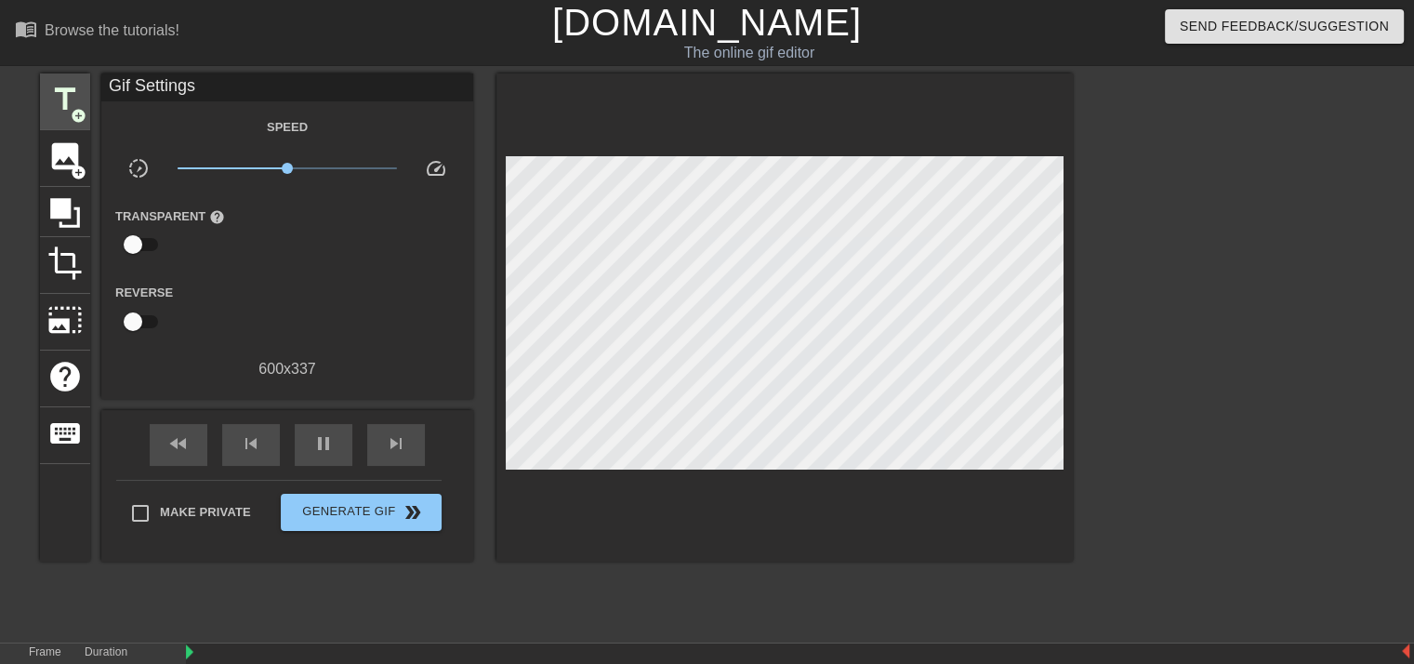
click at [60, 97] on span "title" at bounding box center [64, 99] width 35 height 35
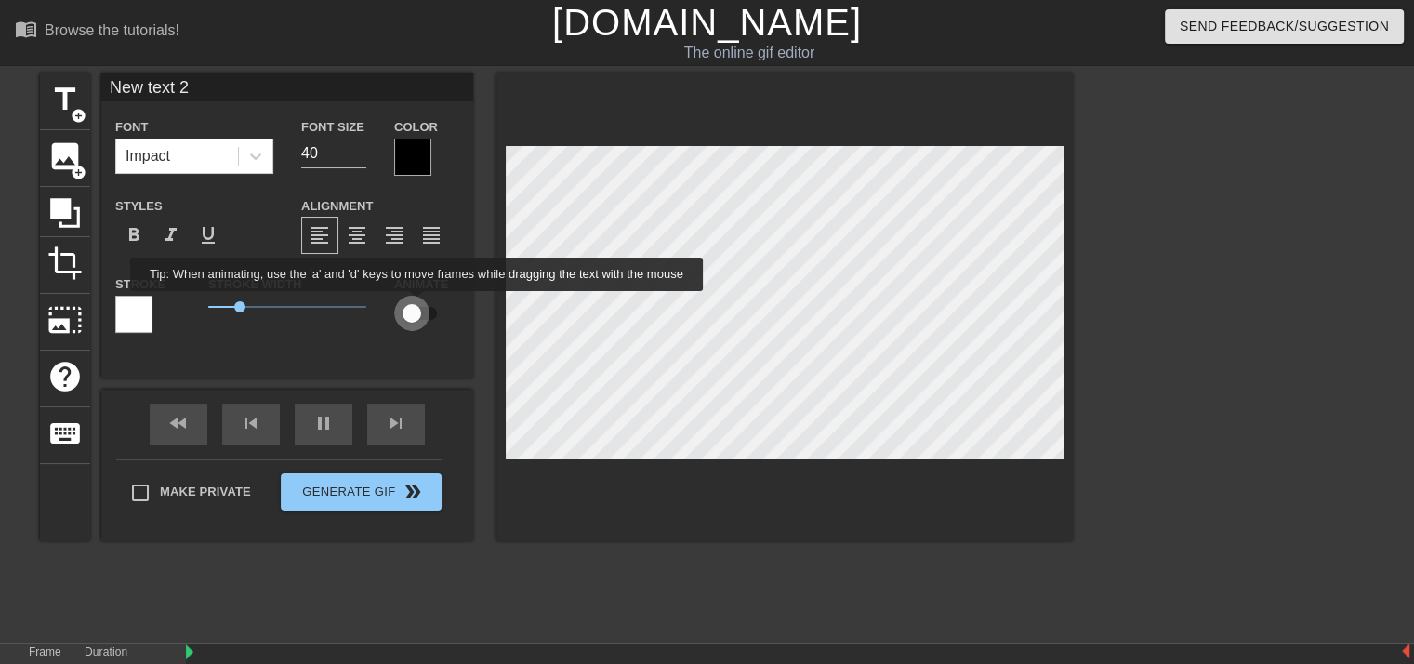
click at [417, 304] on input "checkbox" at bounding box center [412, 313] width 106 height 35
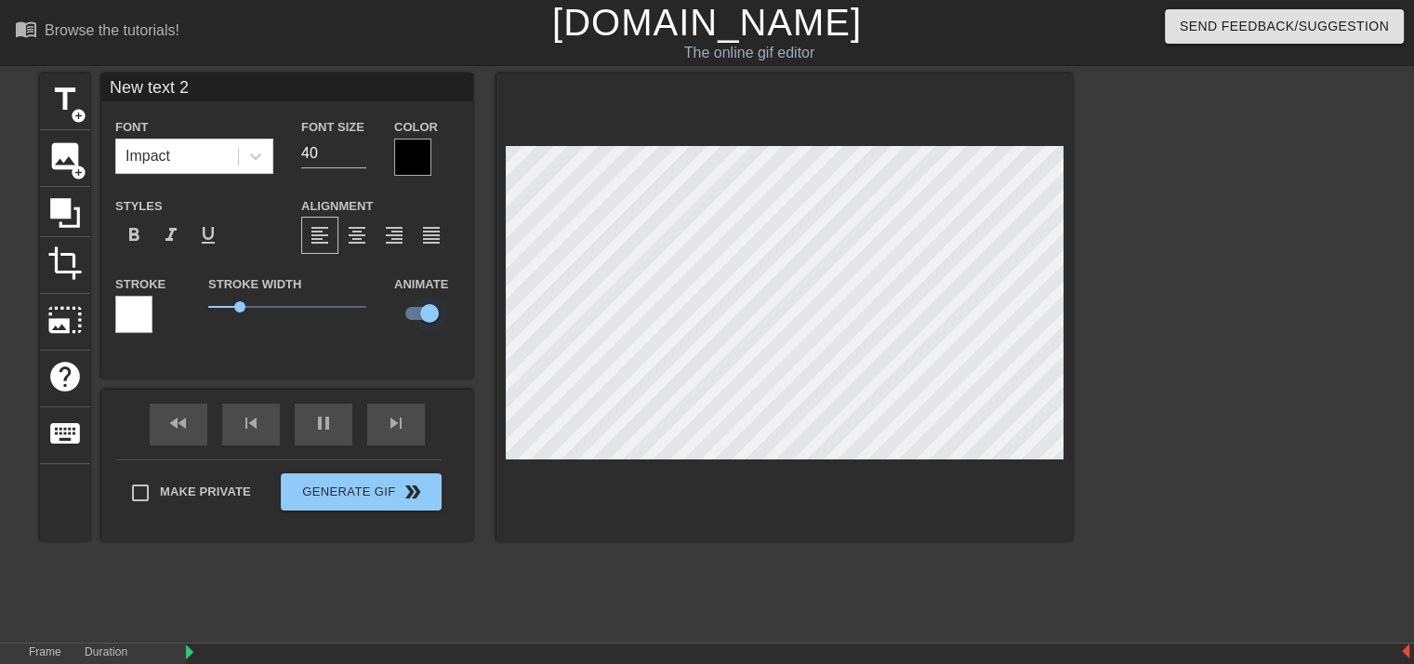
click at [431, 317] on input "checkbox" at bounding box center [430, 313] width 106 height 35
checkbox input "false"
click at [317, 663] on html "menu_book Browse the tutorials! [DOMAIN_NAME] The online gif editor Send Feedba…" at bounding box center [707, 412] width 1414 height 825
type input "Streamoffline(ᴗ_ᴗ) ᶻ𝗓𐰁 .ᐟ"
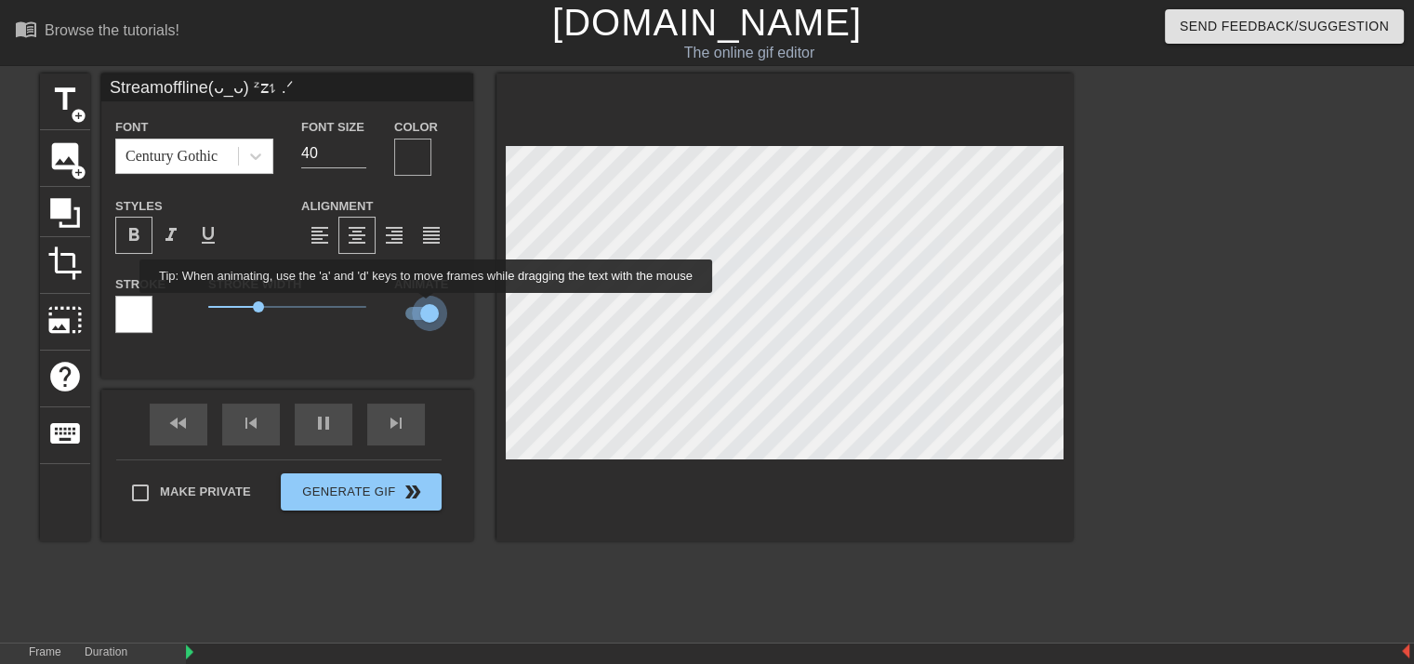
click at [427, 306] on input "checkbox" at bounding box center [430, 313] width 106 height 35
checkbox input "false"
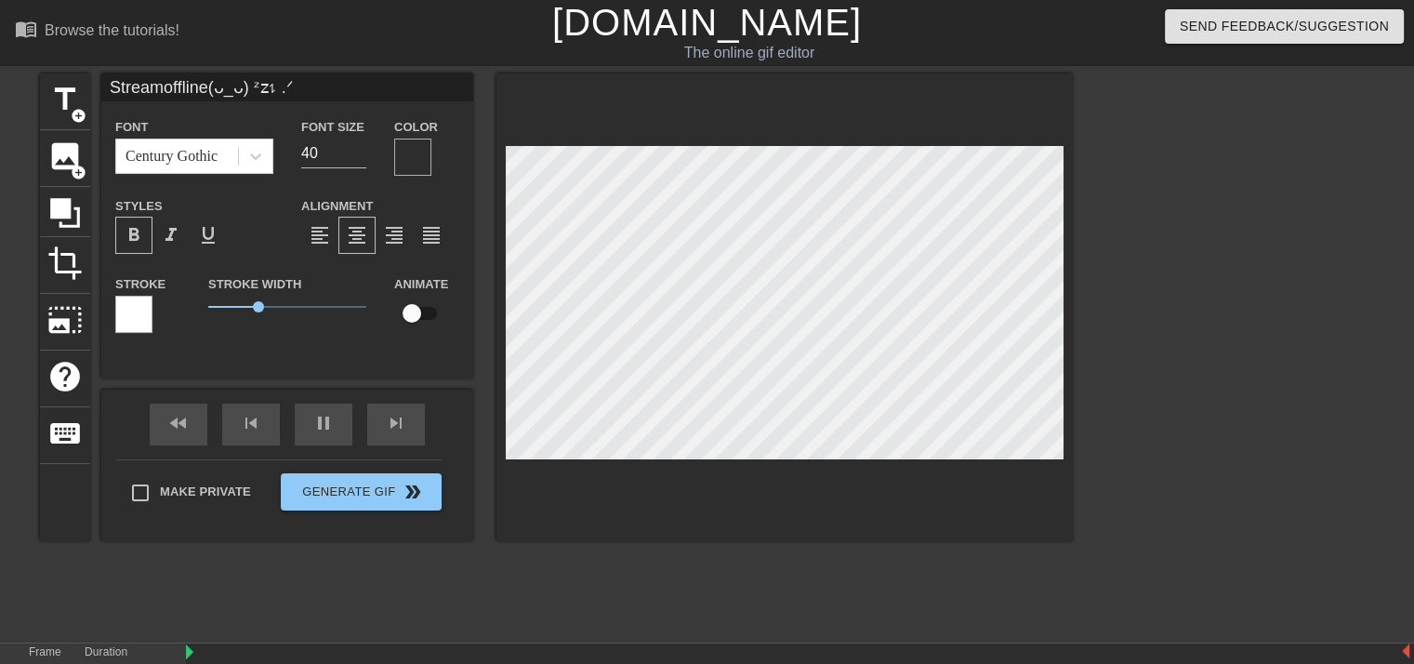
click at [399, 167] on div at bounding box center [412, 157] width 37 height 37
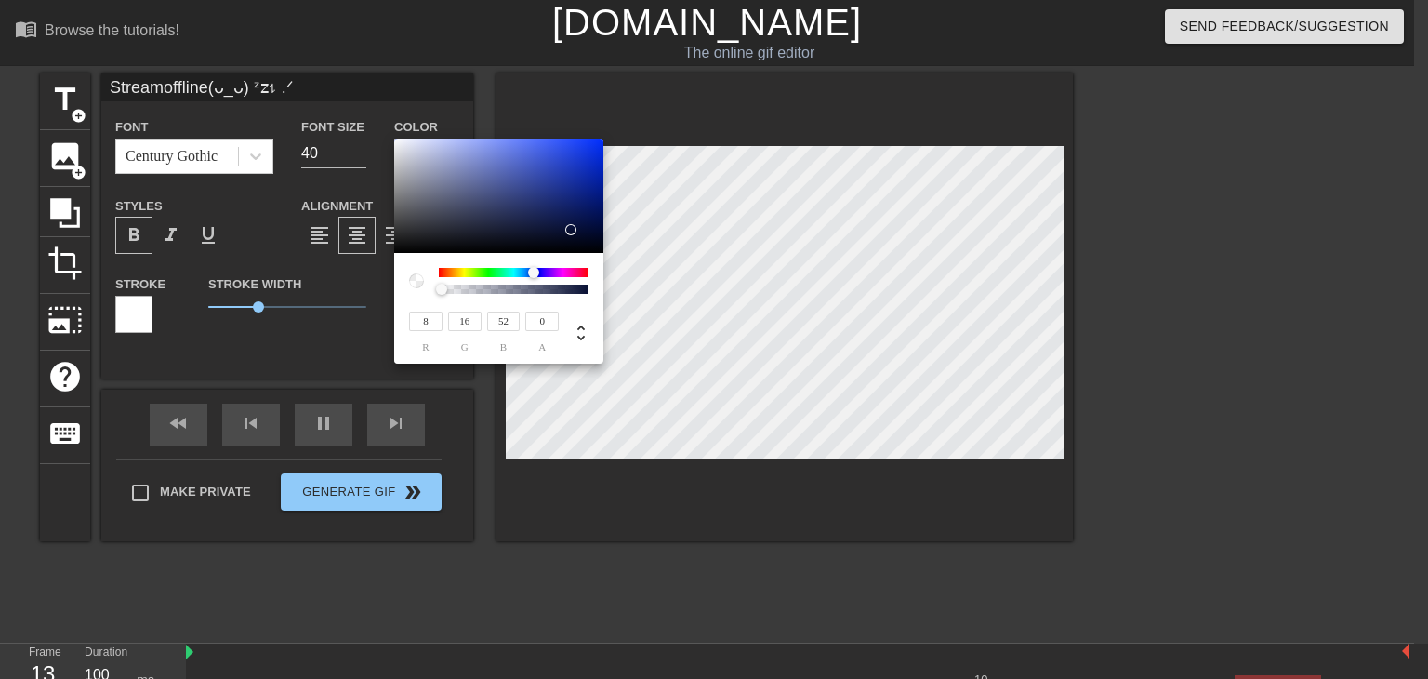
type input "Streamoffline(ᴗ_ᴗ) ᶻ𝗓𐰁 .ᐟ"
type input "52"
type input "13"
type input "8"
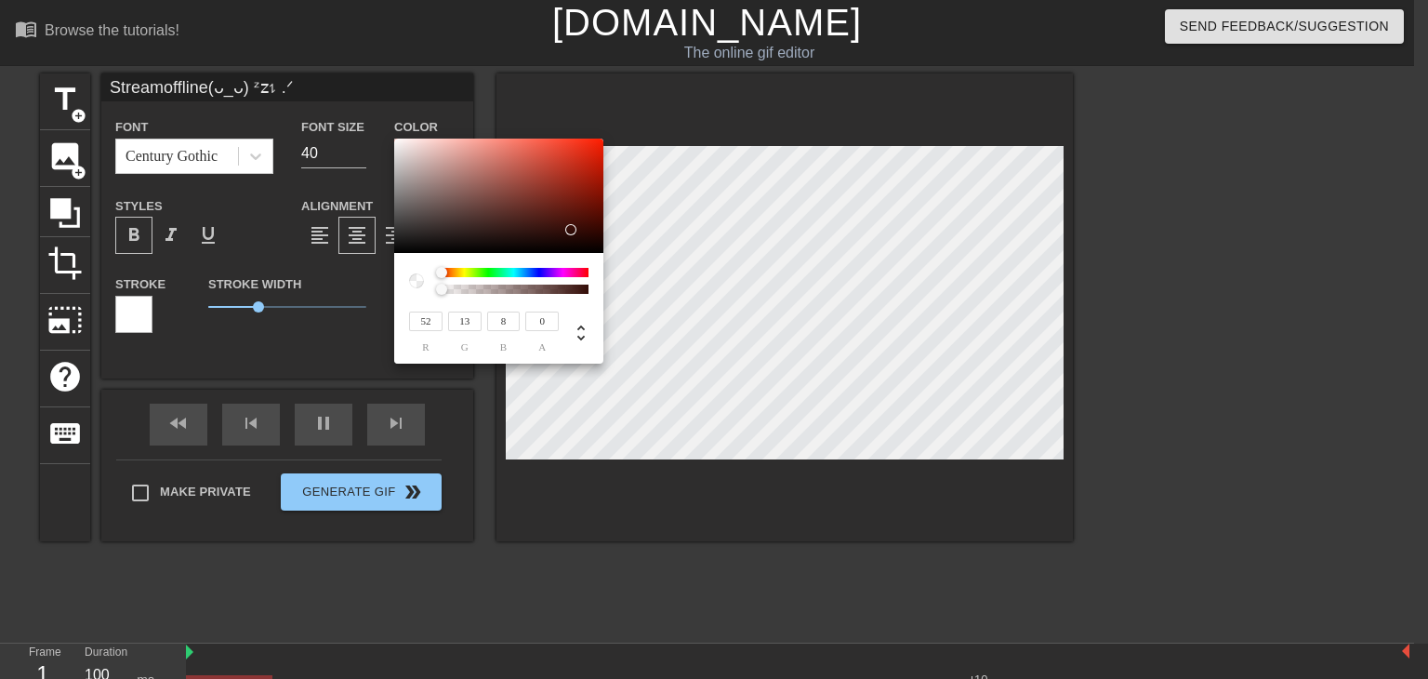
type input "Streamoffline(ᴗ_ᴗ) ᶻ𝗓𐰁 .ᐟ"
type input "10"
type input "Streamoffline(ᴗ_ᴗ) ᶻ𝗓𐰁 .ᐟ"
type input "8"
drag, startPoint x: 442, startPoint y: 274, endPoint x: 420, endPoint y: 276, distance: 21.5
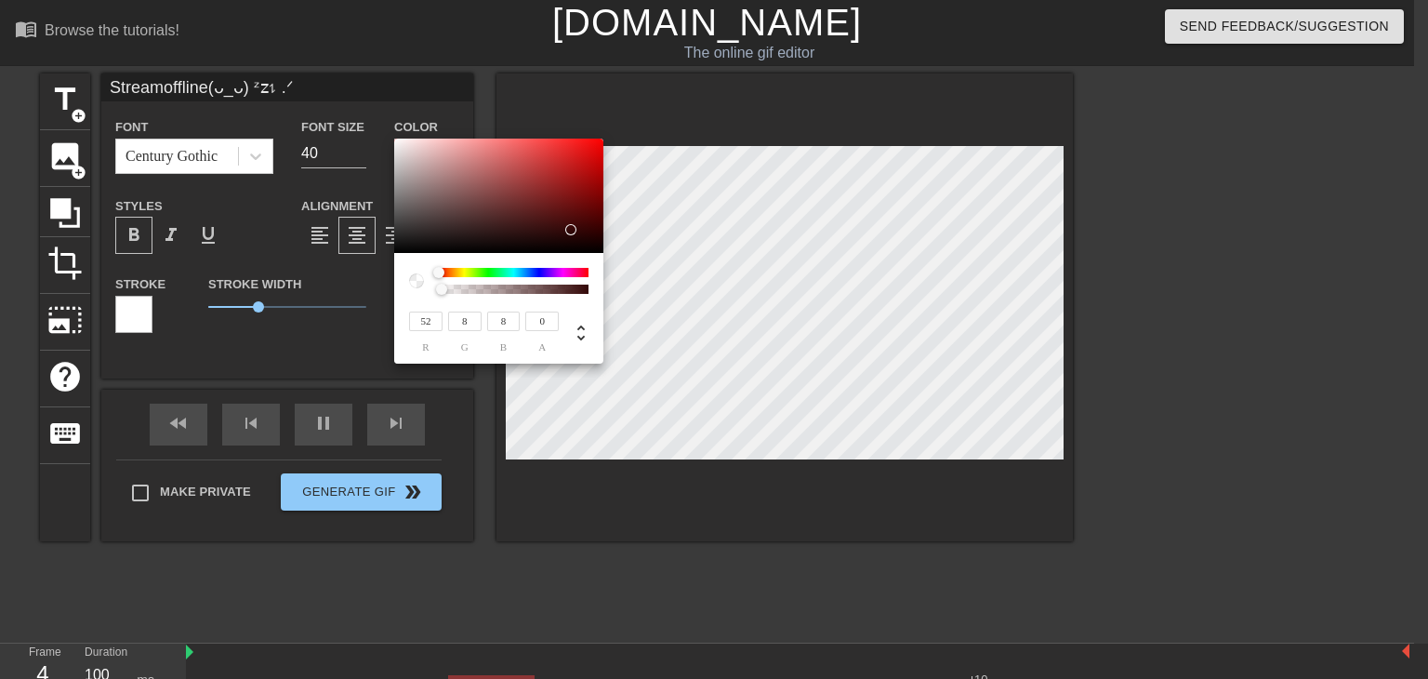
click at [420, 276] on div at bounding box center [498, 281] width 179 height 26
type input "Streamoffline(ᴗ_ᴗ) ᶻ𝗓𐰁 .ᐟ"
type input "114"
type input "15"
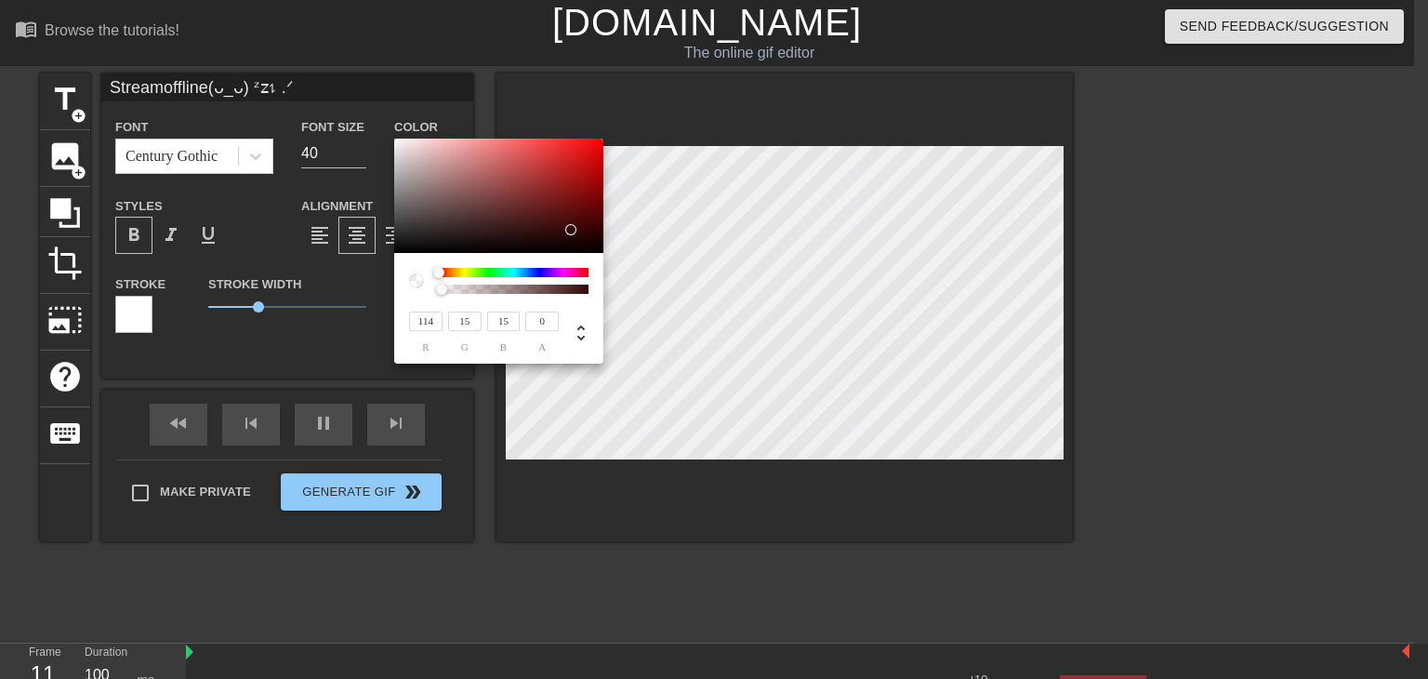
click at [576, 202] on div at bounding box center [498, 196] width 209 height 115
type input "Streamoffline(ᴗ_ᴗ) ᶻ𝗓𐰁 .ᐟ"
type input "195"
type input "19"
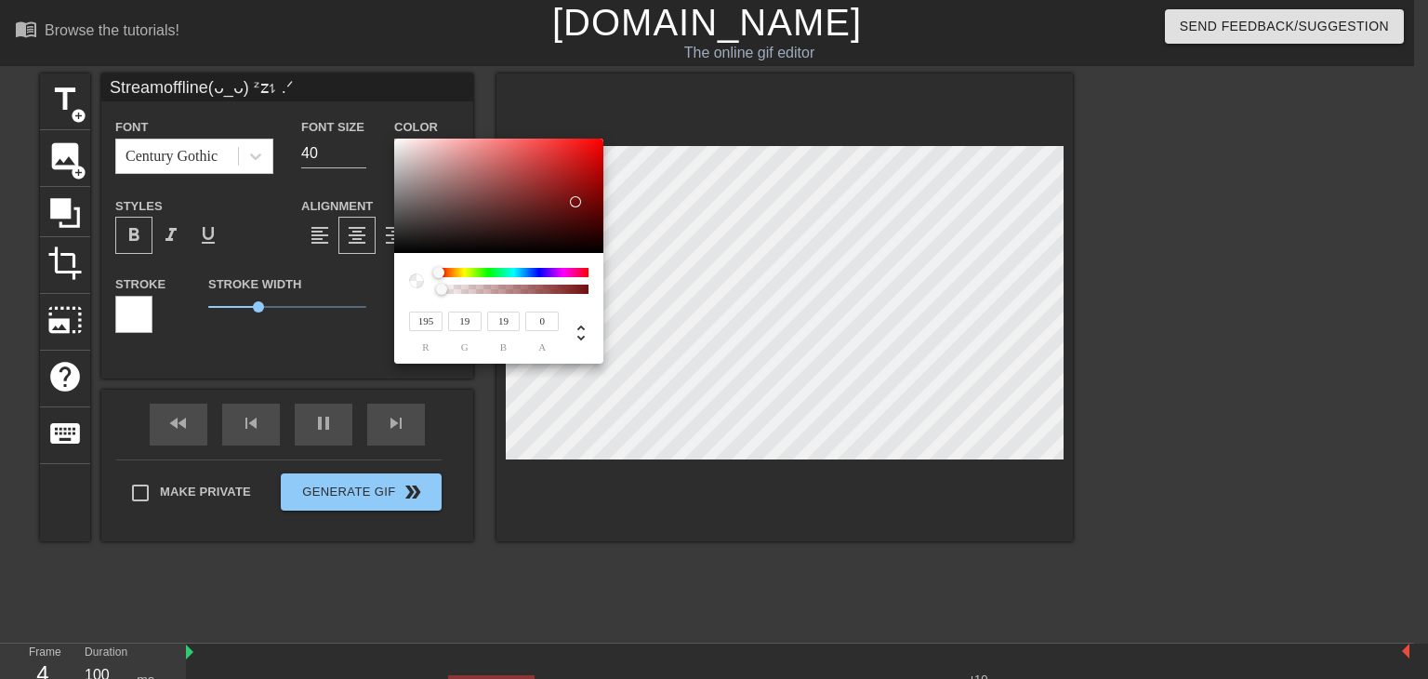
type input "Streamoffline(ᴗ_ᴗ) ᶻ𝗓𐰁 .ᐟ"
type input "197"
click at [583, 165] on div at bounding box center [498, 196] width 209 height 115
type input "Streamoffline(ᴗ_ᴗ) ᶻ𝗓𐰁 .ᐟ"
type input "0.91"
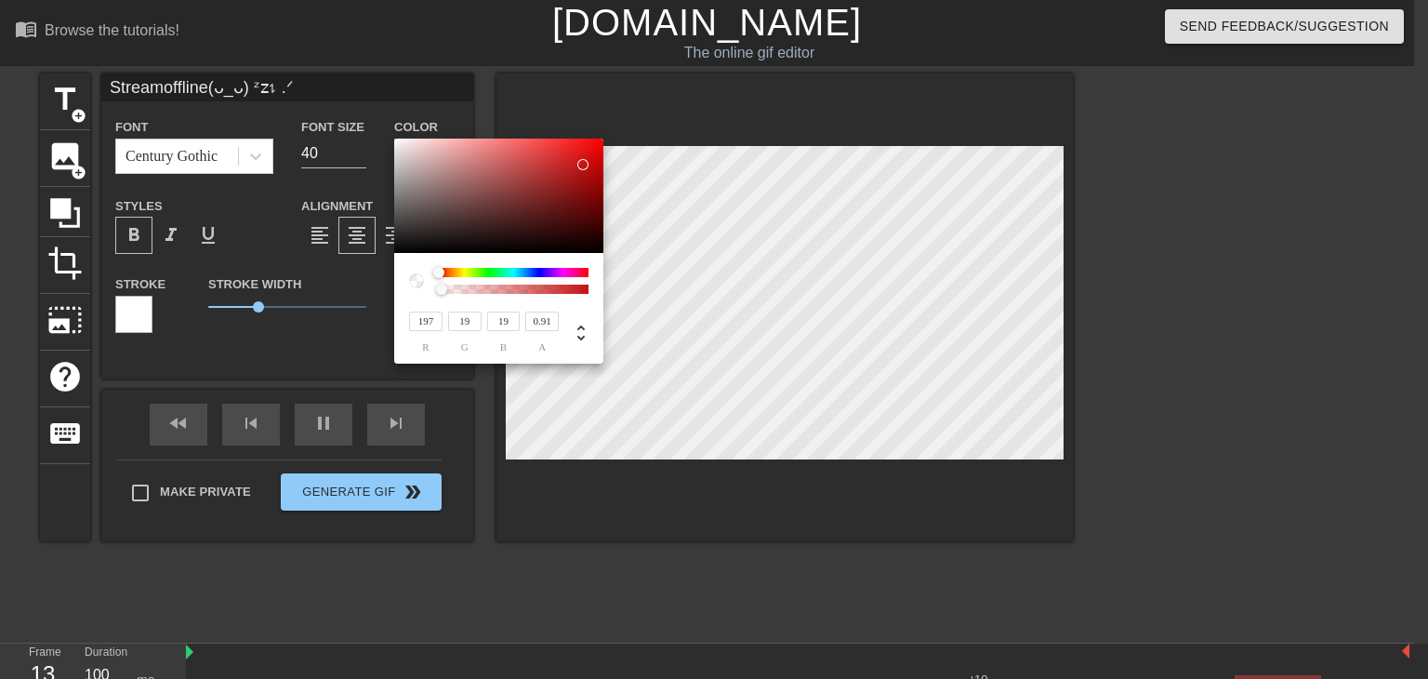
click at [573, 293] on div at bounding box center [514, 289] width 144 height 9
type input "Streamoffline(ᴗ_ᴗ) ᶻ𝗓𐰁 .ᐟ"
type input "0.78"
click at [554, 293] on div at bounding box center [514, 289] width 144 height 9
type input "Streamoffline(ᴗ_ᴗ) ᶻ𝗓𐰁 .ᐟ"
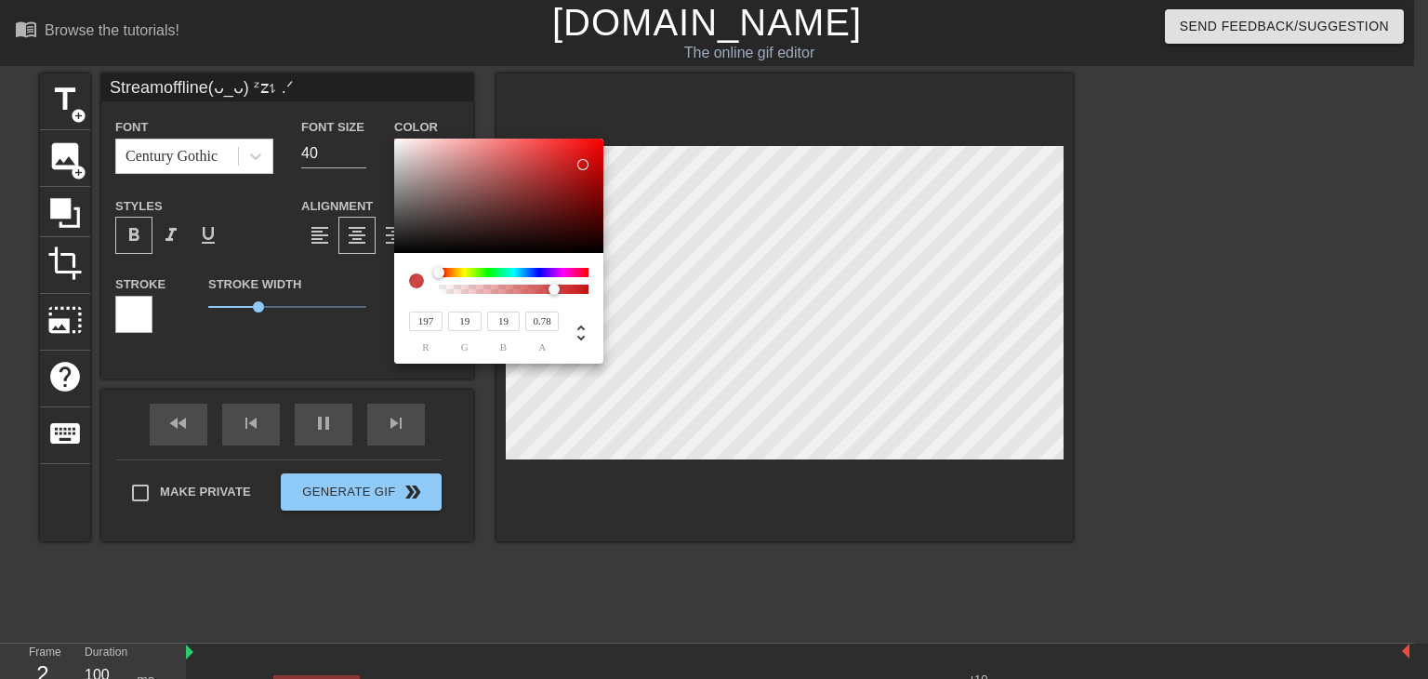
type input "61"
type input "11"
click at [565, 226] on div at bounding box center [498, 196] width 209 height 115
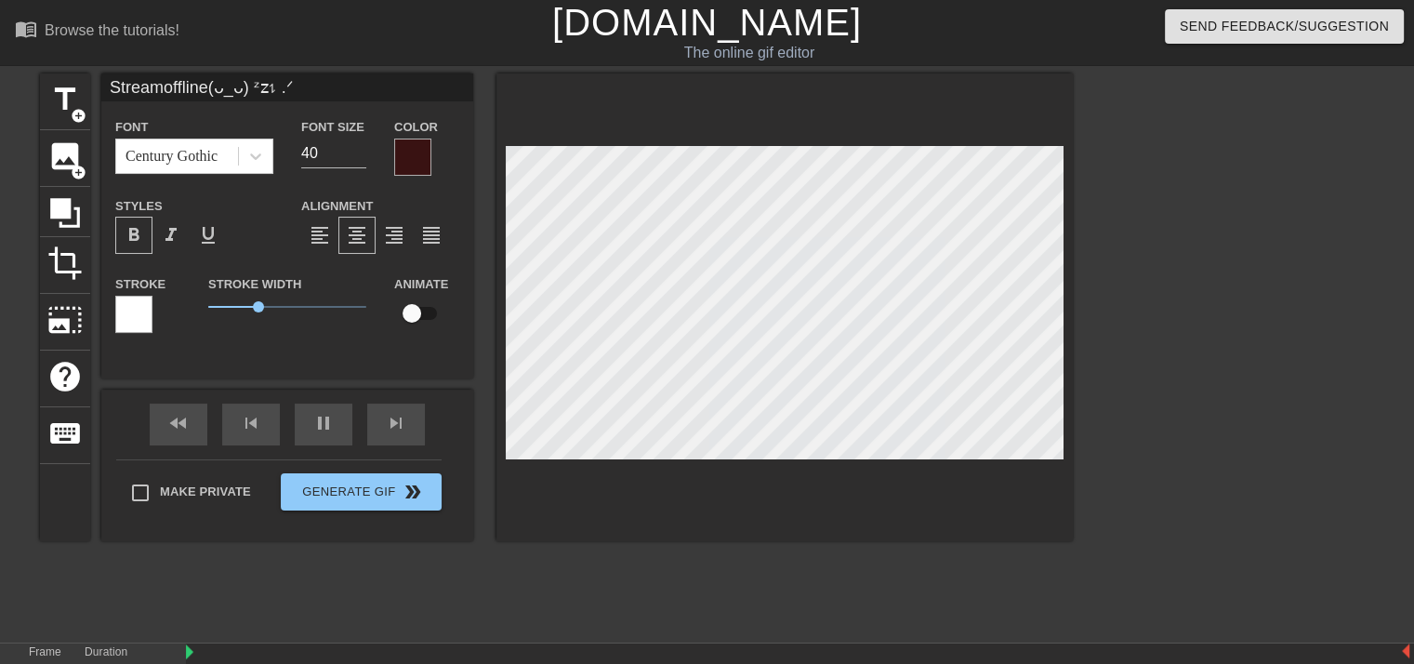
click at [1186, 235] on div at bounding box center [1234, 352] width 279 height 558
click at [140, 303] on div at bounding box center [133, 314] width 37 height 37
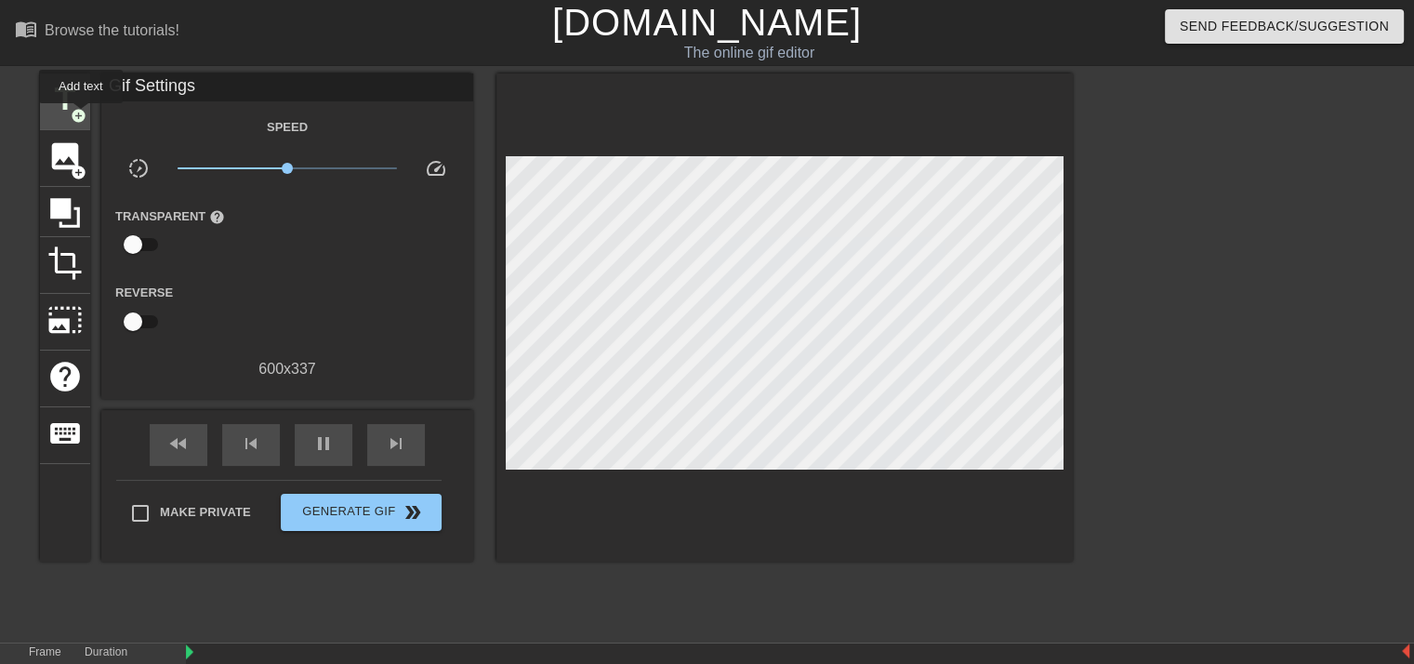
click at [81, 104] on span "title" at bounding box center [64, 99] width 35 height 35
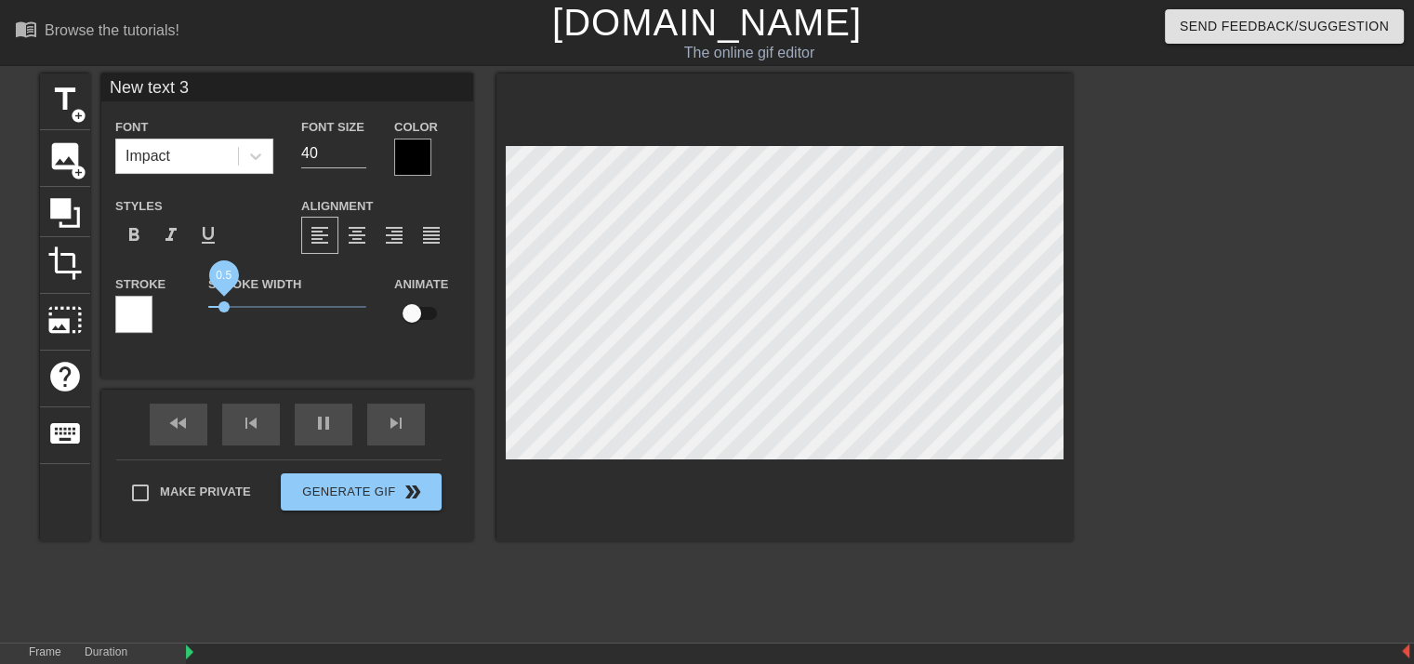
click at [224, 305] on span "0.5" at bounding box center [287, 307] width 158 height 22
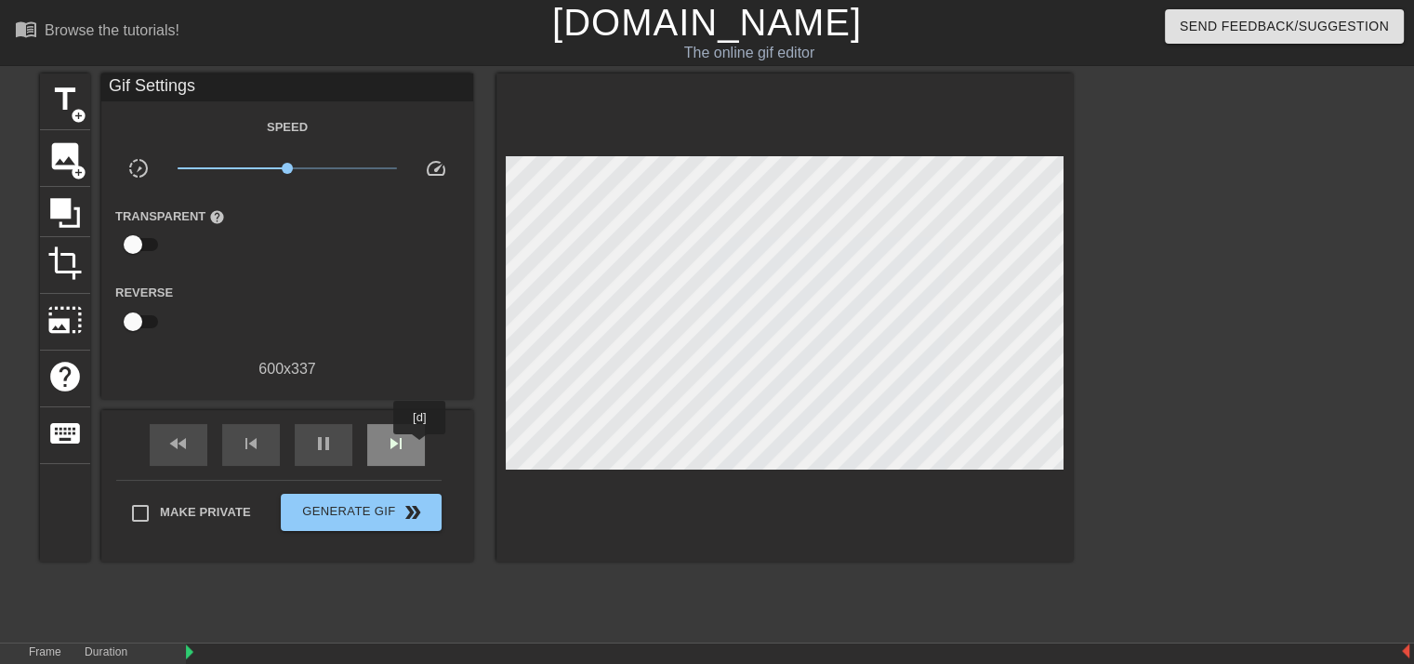
click at [420, 447] on div "title add_circle image add_circle crop photo_size_select_large help keyboard Gi…" at bounding box center [556, 317] width 1033 height 488
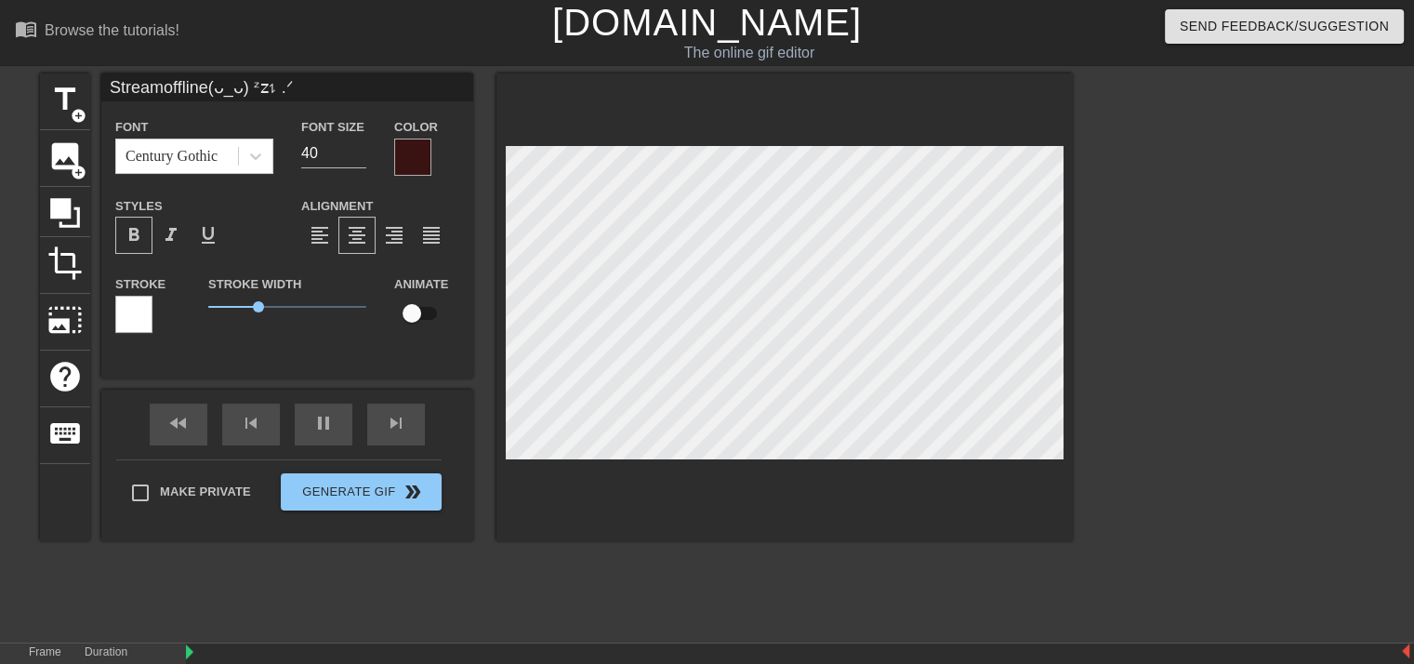
type input "New text 3"
click at [183, 536] on div "title add_circle image add_circle crop photo_size_select_large help keyboard Ne…" at bounding box center [556, 307] width 1033 height 468
type input "Streamoffline(ᴗ_ᴗ) ᶻ𝗓𐰁 .ᐟ"
drag, startPoint x: 254, startPoint y: 307, endPoint x: 231, endPoint y: 313, distance: 24.1
click at [231, 313] on span "0.7" at bounding box center [287, 307] width 158 height 22
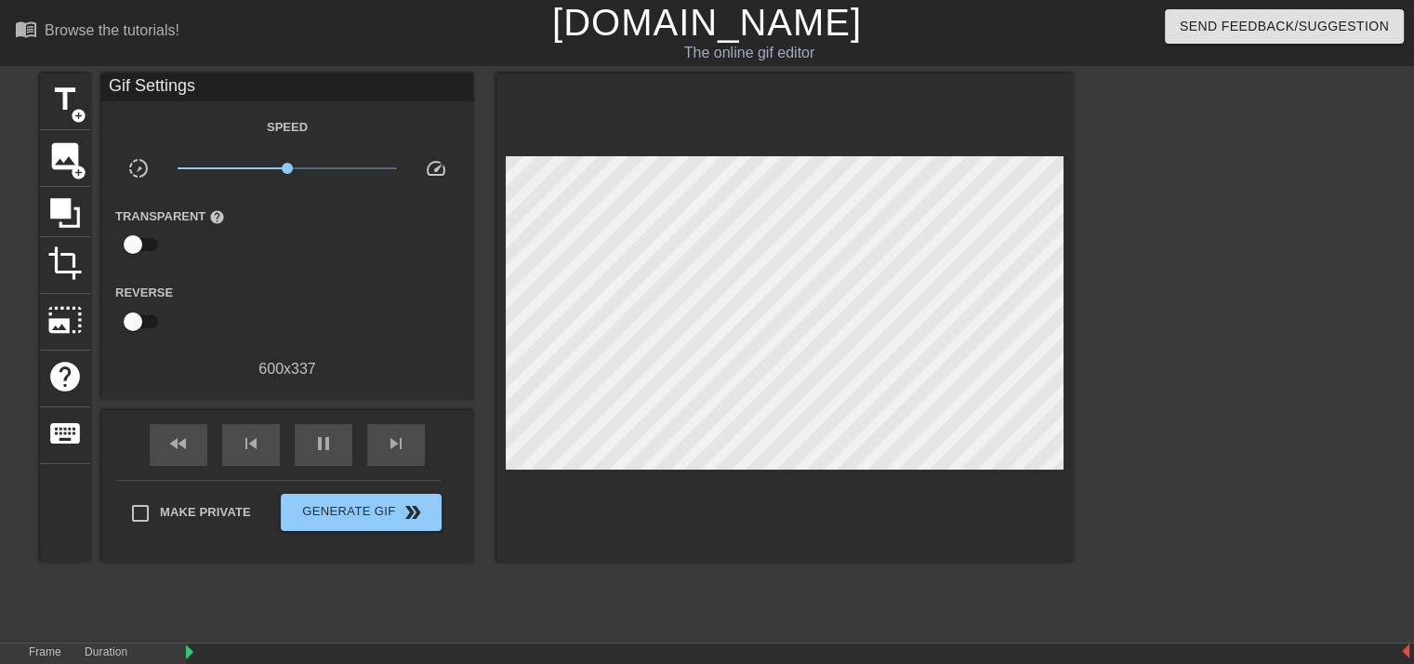
click at [1240, 234] on div at bounding box center [1234, 352] width 279 height 558
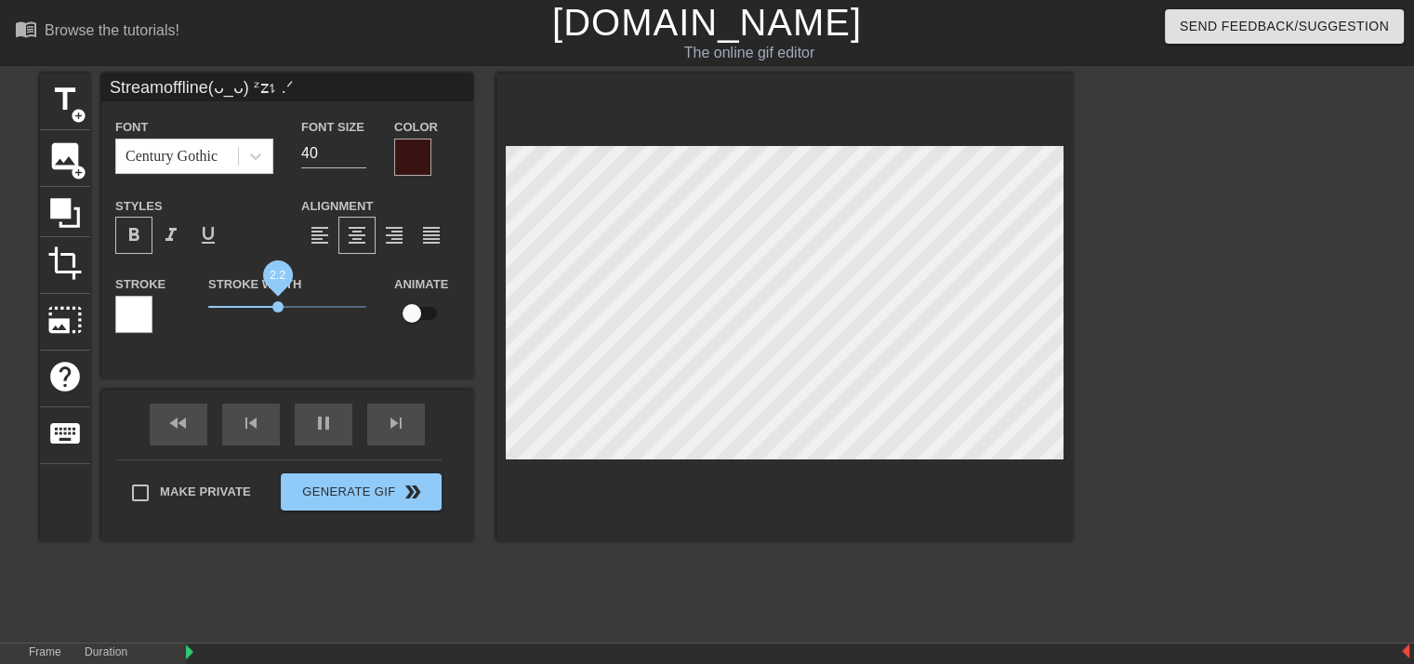
type input "Streamoffline(ᴗ_ᴗ) ᶻ𝗓𐰁 .ᐟ"
drag, startPoint x: 245, startPoint y: 299, endPoint x: 275, endPoint y: 306, distance: 30.5
click at [275, 306] on span "2.1" at bounding box center [287, 307] width 158 height 22
click at [1241, 205] on div at bounding box center [1234, 352] width 279 height 558
click at [1213, 258] on div at bounding box center [1234, 352] width 279 height 558
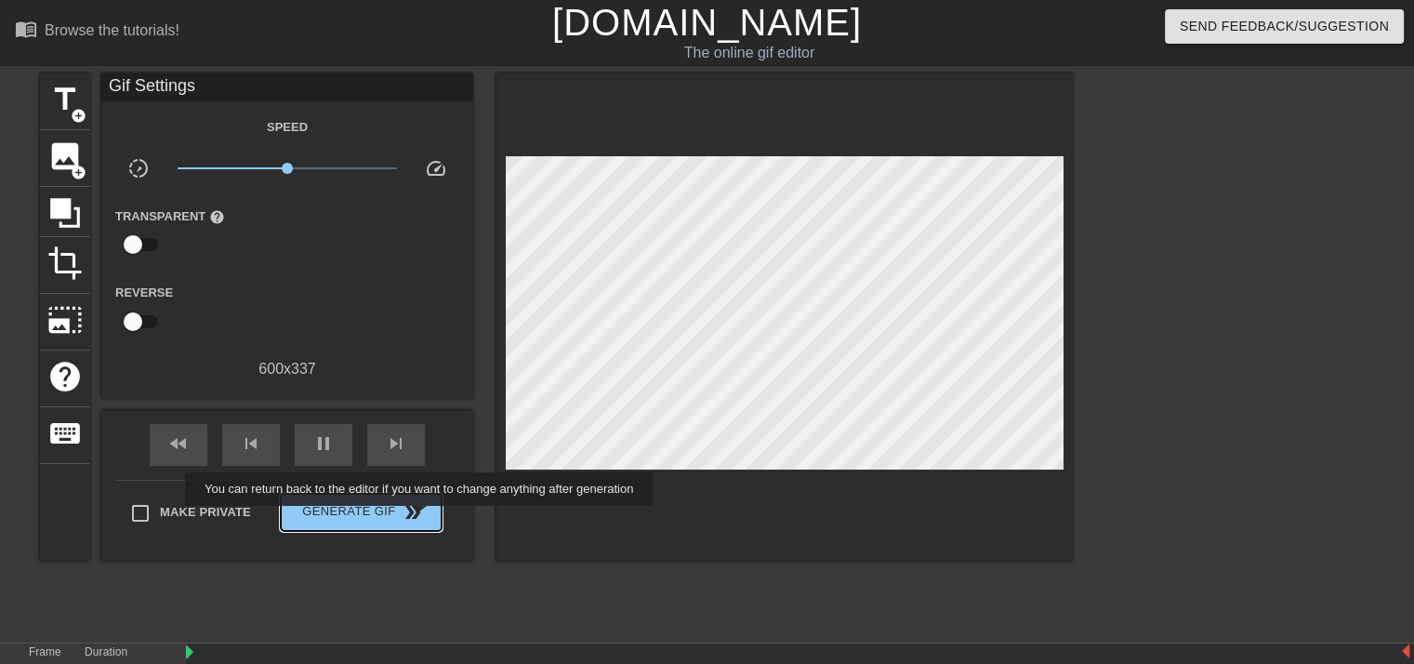
drag, startPoint x: 422, startPoint y: 514, endPoint x: 416, endPoint y: 543, distance: 29.5
click at [422, 514] on span "double_arrow" at bounding box center [413, 512] width 22 height 22
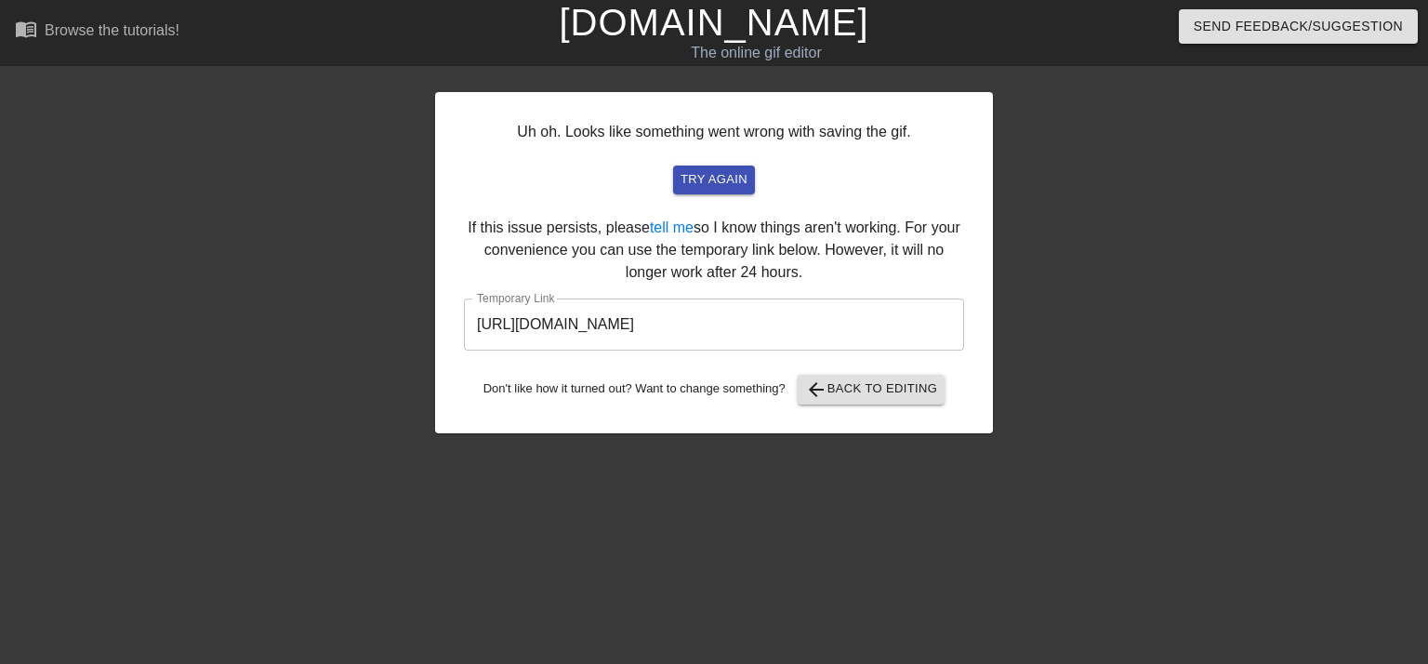
click at [876, 324] on input "[URL][DOMAIN_NAME]" at bounding box center [714, 324] width 500 height 52
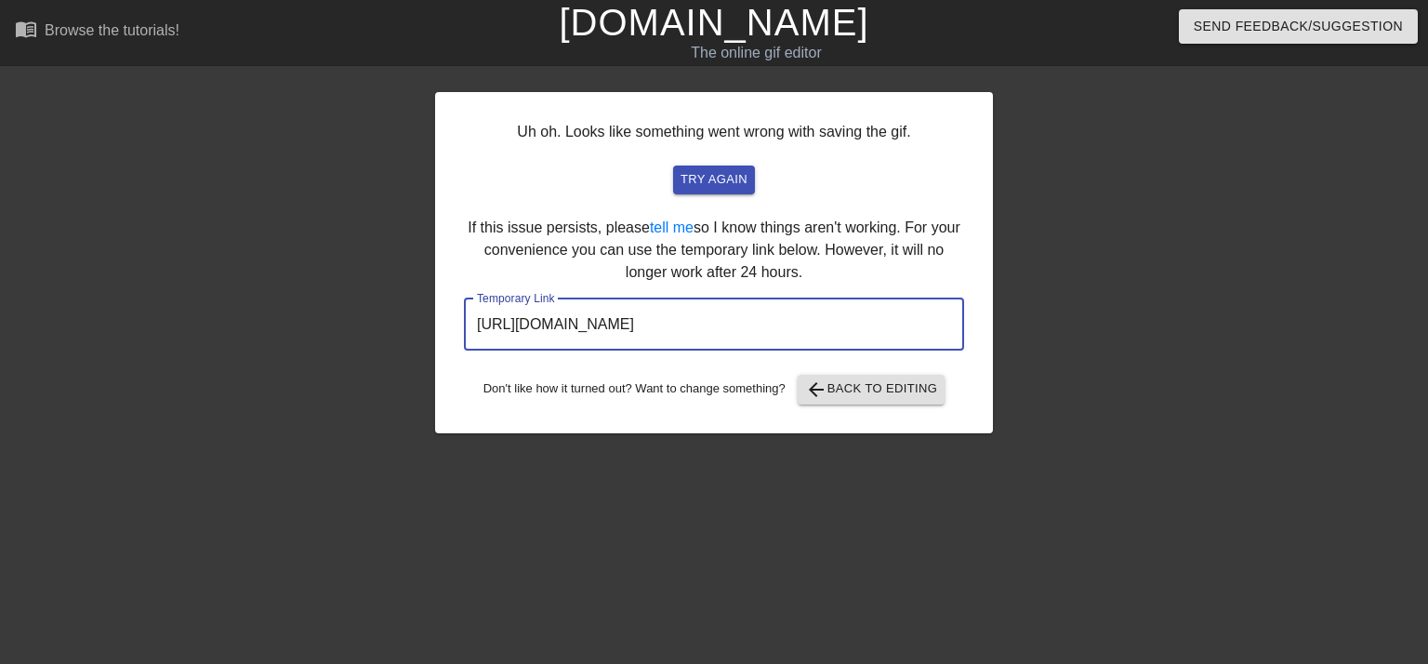
drag, startPoint x: 878, startPoint y: 328, endPoint x: 393, endPoint y: 338, distance: 484.5
click at [393, 338] on div "Uh oh. Looks like something went wrong with saving the gif. try again If this i…" at bounding box center [714, 352] width 1428 height 558
click at [745, 165] on button "try again" at bounding box center [714, 179] width 82 height 29
